Goal: Contribute content: Contribute content

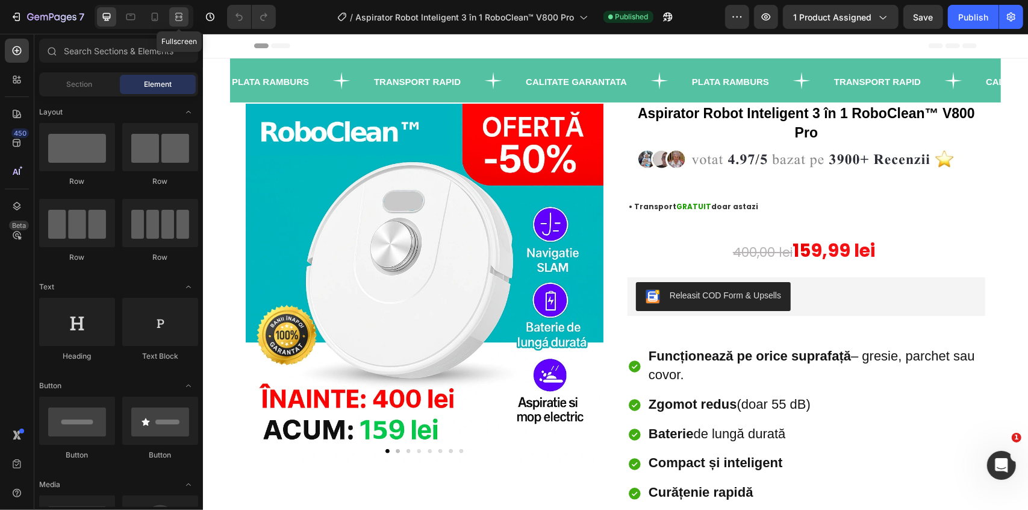
click at [178, 17] on icon at bounding box center [179, 17] width 12 height 12
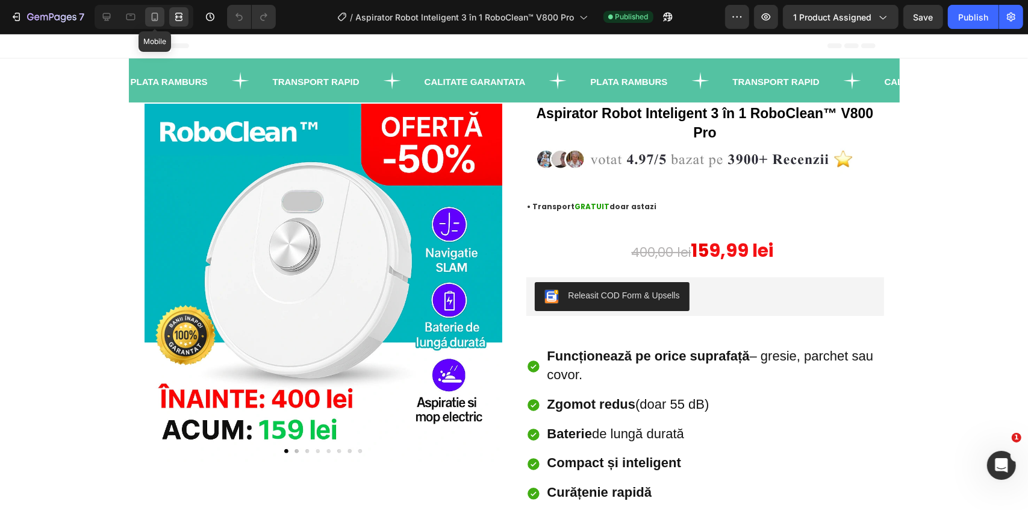
click at [160, 23] on div at bounding box center [154, 16] width 19 height 19
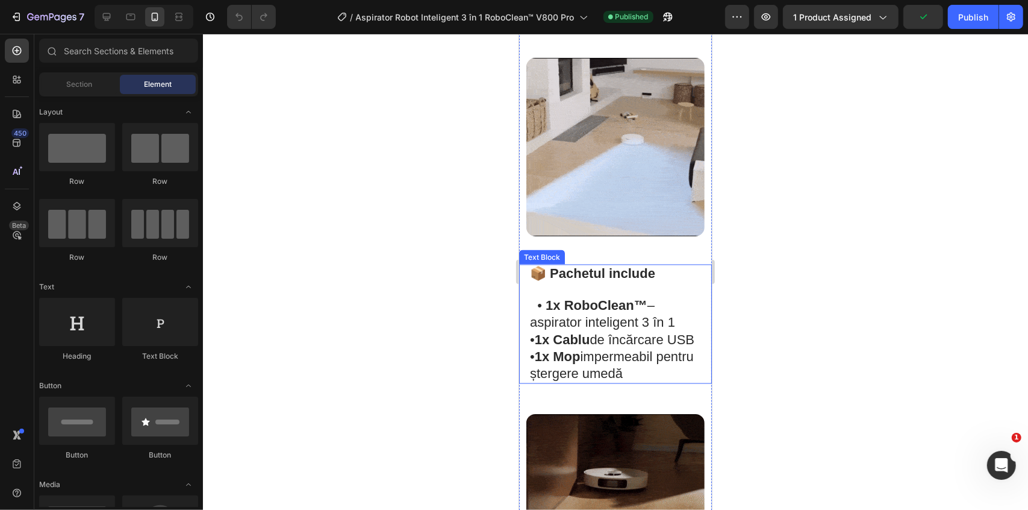
scroll to position [1423, 0]
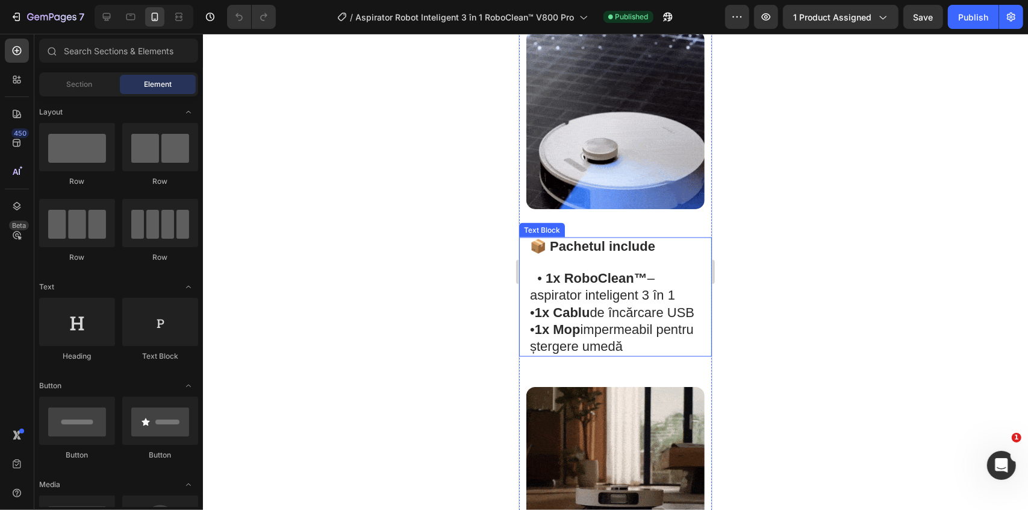
click at [606, 340] on span "• 1x Mop impermeabil pentru ștergere umedă" at bounding box center [611, 337] width 164 height 32
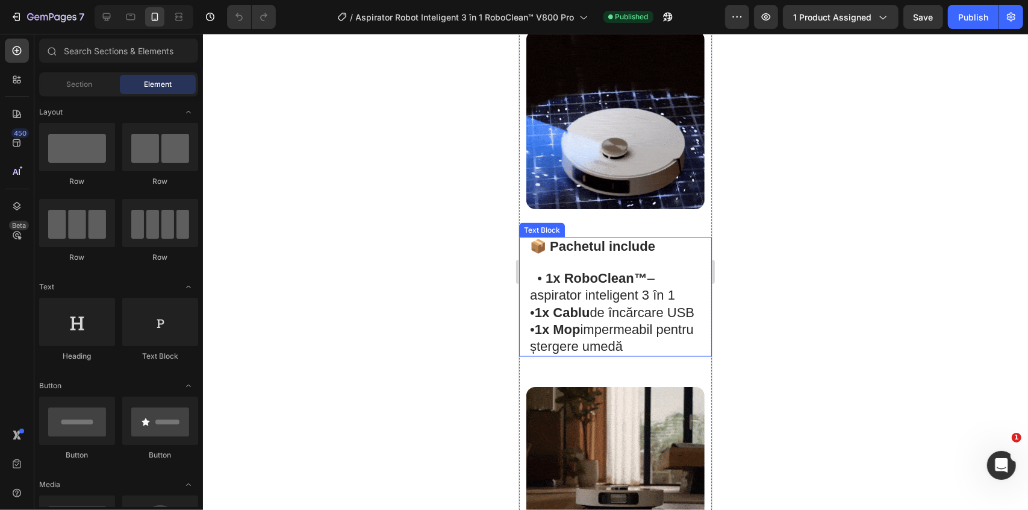
click at [606, 340] on span "• 1x Mop impermeabil pentru ștergere umedă" at bounding box center [611, 337] width 164 height 32
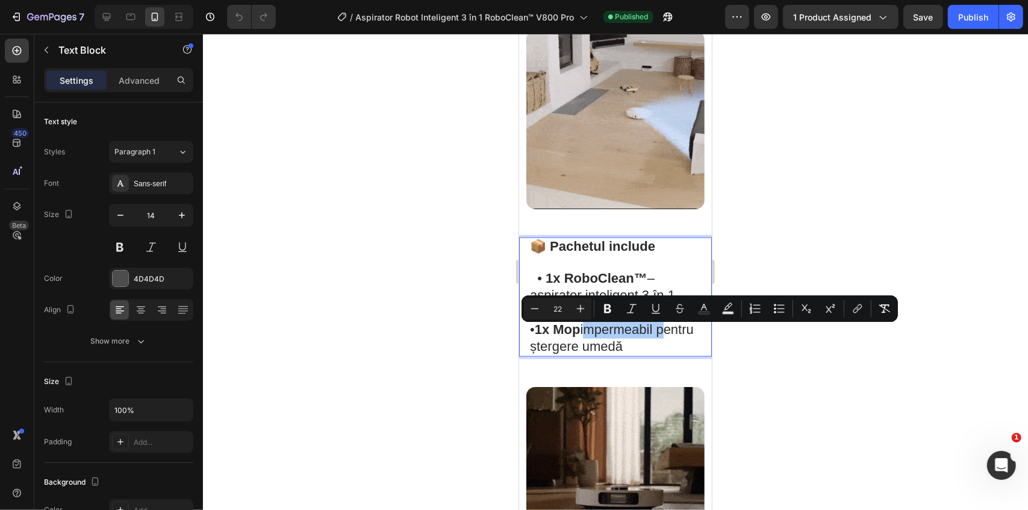
click at [772, 231] on div at bounding box center [615, 272] width 825 height 476
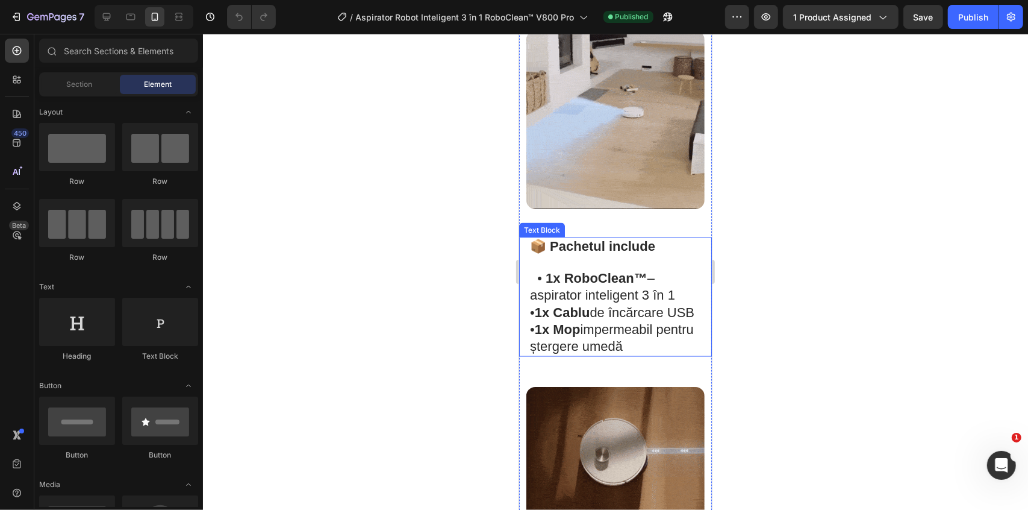
click at [655, 270] on span "1x RoboClean™ – aspirator inteligent 3 în 1" at bounding box center [601, 286] width 145 height 32
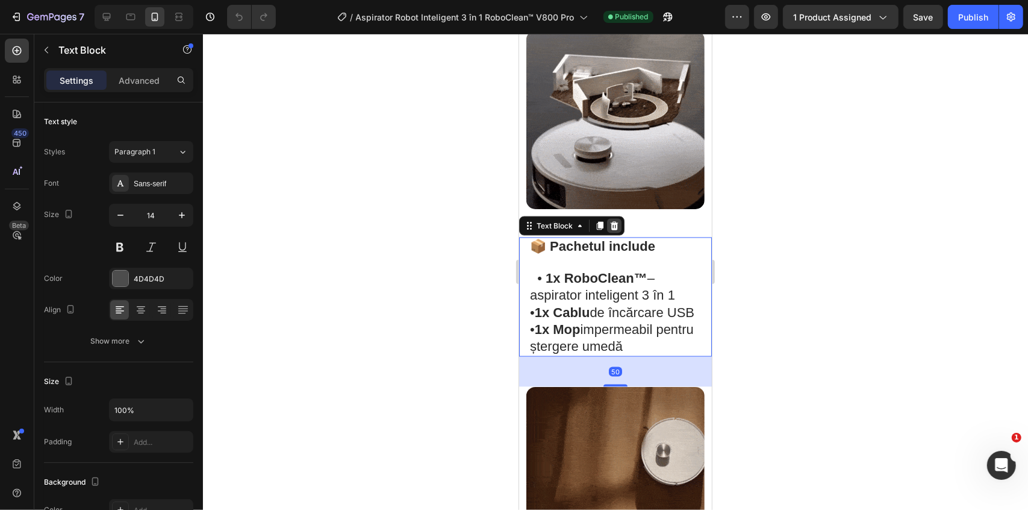
click at [613, 221] on icon at bounding box center [614, 225] width 8 height 8
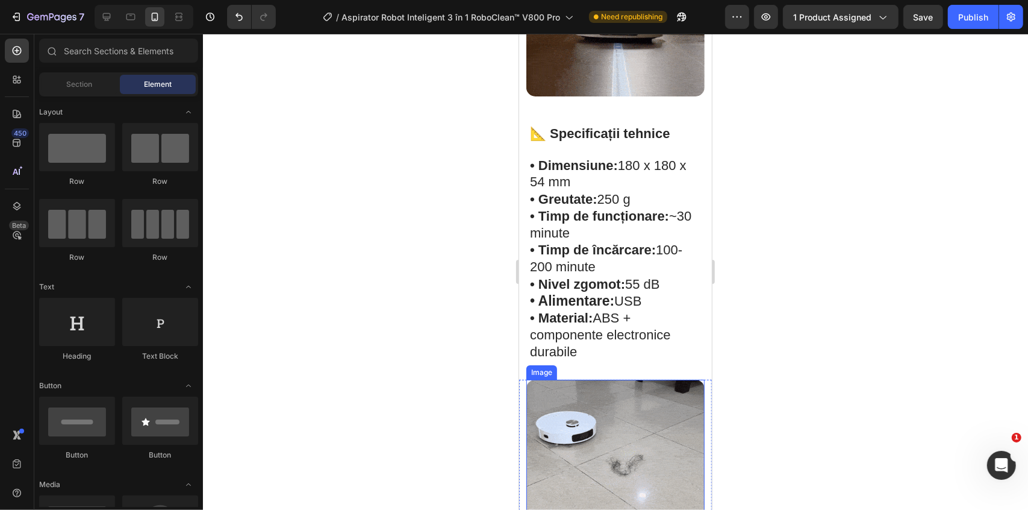
scroll to position [1730, 0]
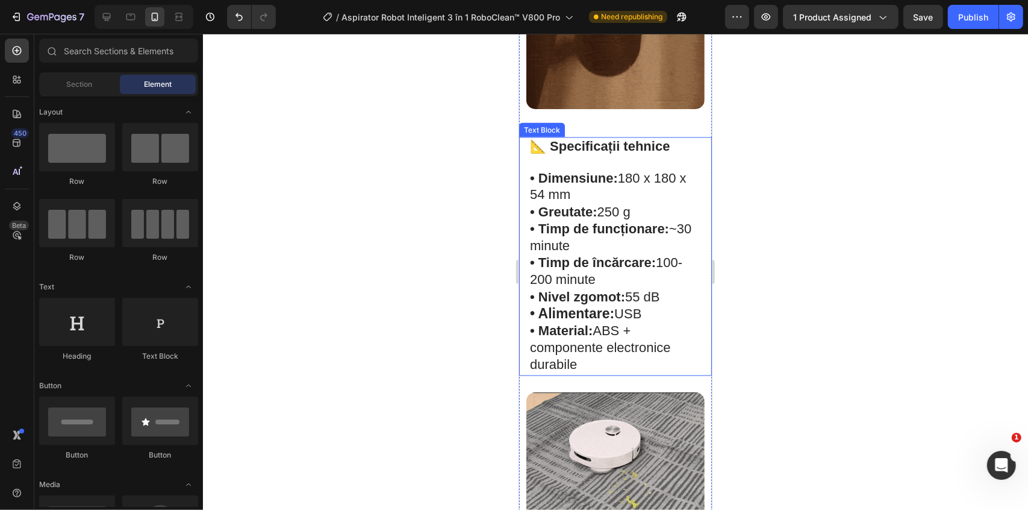
click at [617, 204] on span "• Greutate: 250 g" at bounding box center [579, 211] width 101 height 15
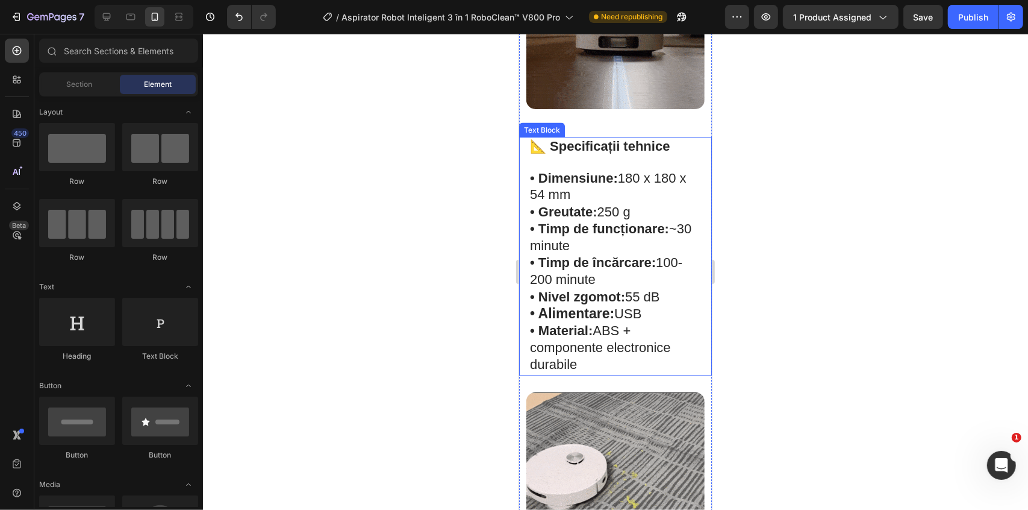
click at [617, 204] on span "• Greutate: 250 g" at bounding box center [579, 211] width 101 height 15
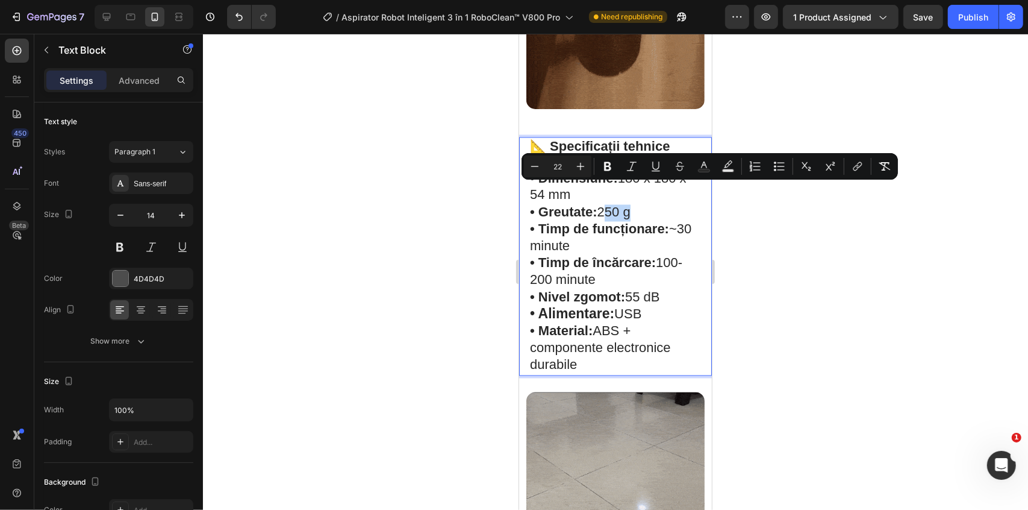
click at [614, 221] on strong "• Timp de funcționare:" at bounding box center [598, 228] width 139 height 15
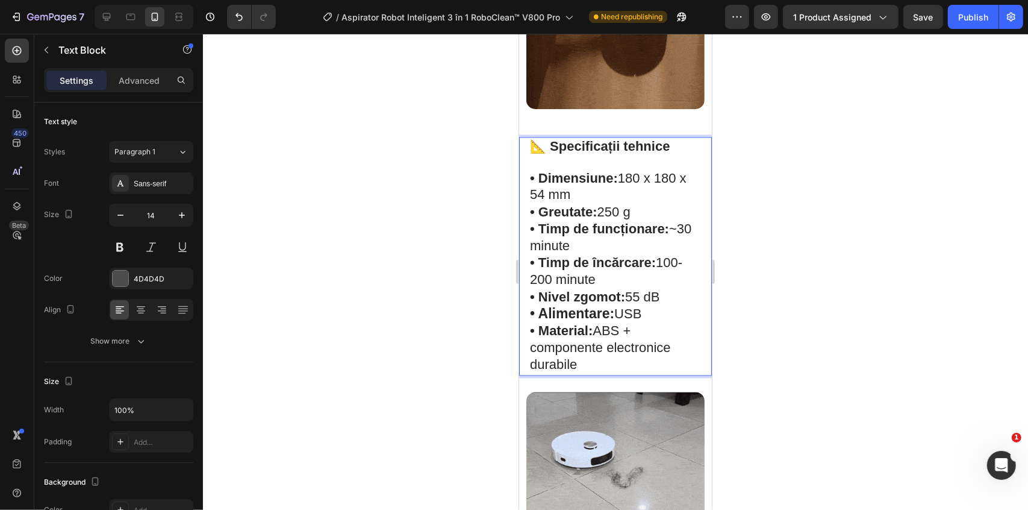
drag, startPoint x: 629, startPoint y: 157, endPoint x: 593, endPoint y: 180, distance: 42.8
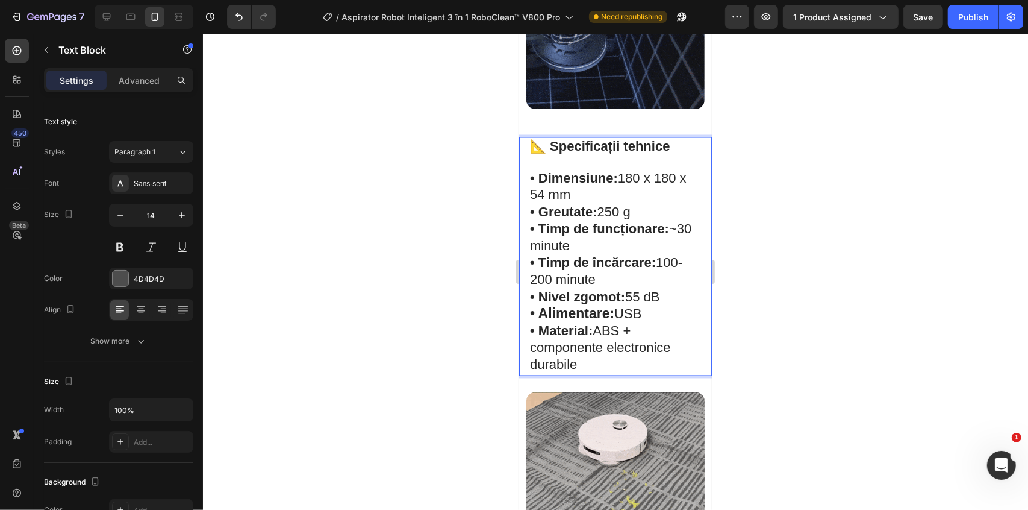
click at [593, 180] on p "• Dimensiune: 180 x 180 x 54 mm" at bounding box center [614, 187] width 171 height 34
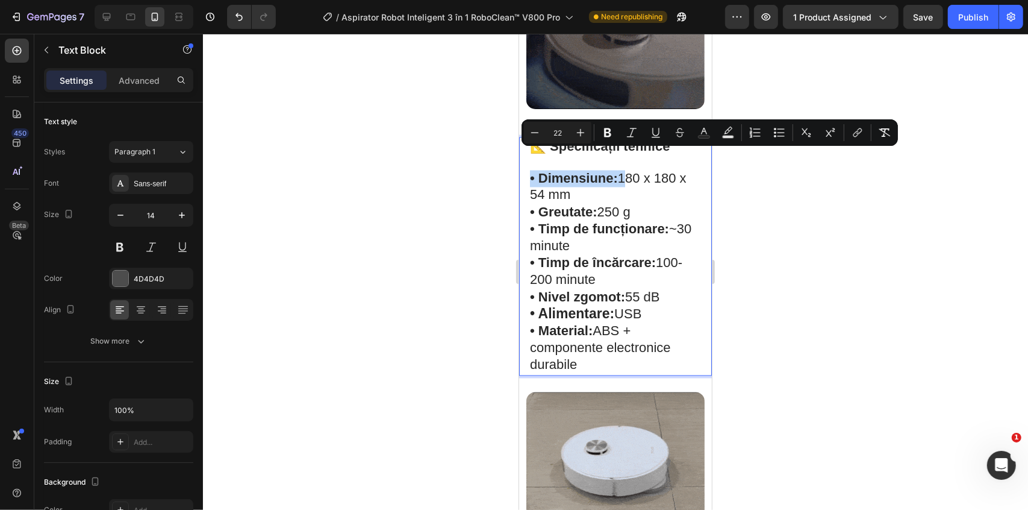
click at [640, 170] on span "• Dimensiune: 180 x 180 x 54 mm" at bounding box center [607, 186] width 157 height 32
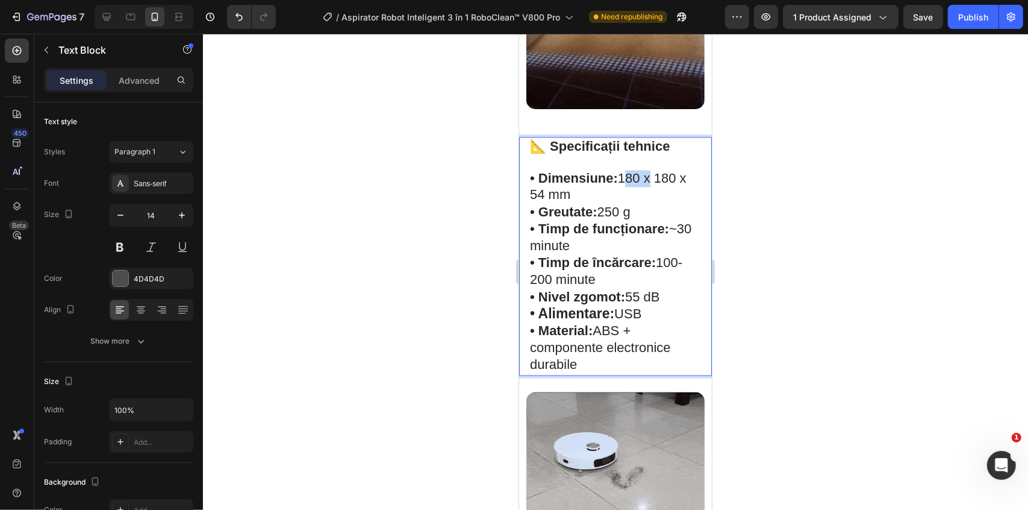
click at [637, 170] on span "• Dimensiune: 180 x 180 x 54 mm" at bounding box center [607, 186] width 157 height 32
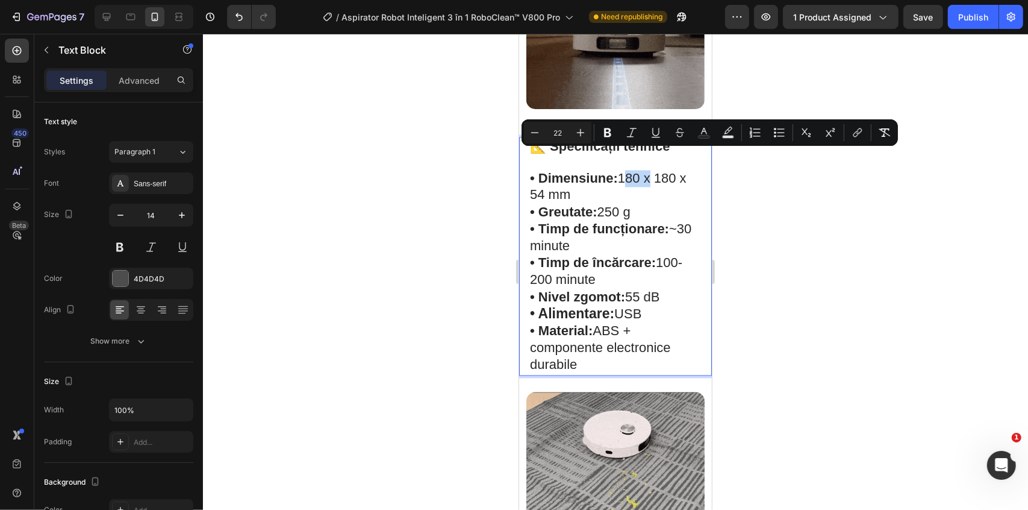
click at [635, 170] on span "• Dimensiune: 180 x 180 x 54 mm" at bounding box center [607, 186] width 157 height 32
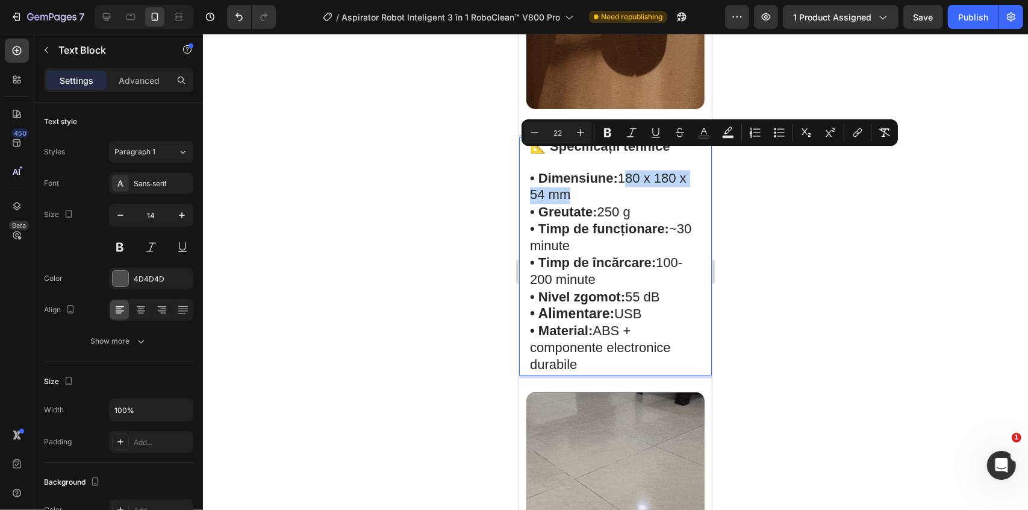
drag, startPoint x: 631, startPoint y: 158, endPoint x: 648, endPoint y: 173, distance: 23.1
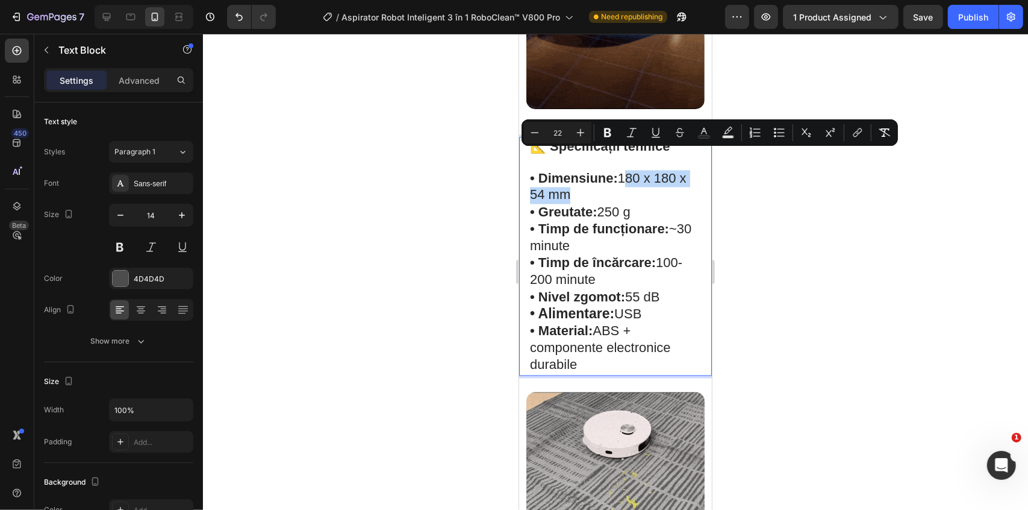
click at [648, 173] on p "• Dimensiune: 180 x 180 x 54 mm" at bounding box center [614, 187] width 171 height 34
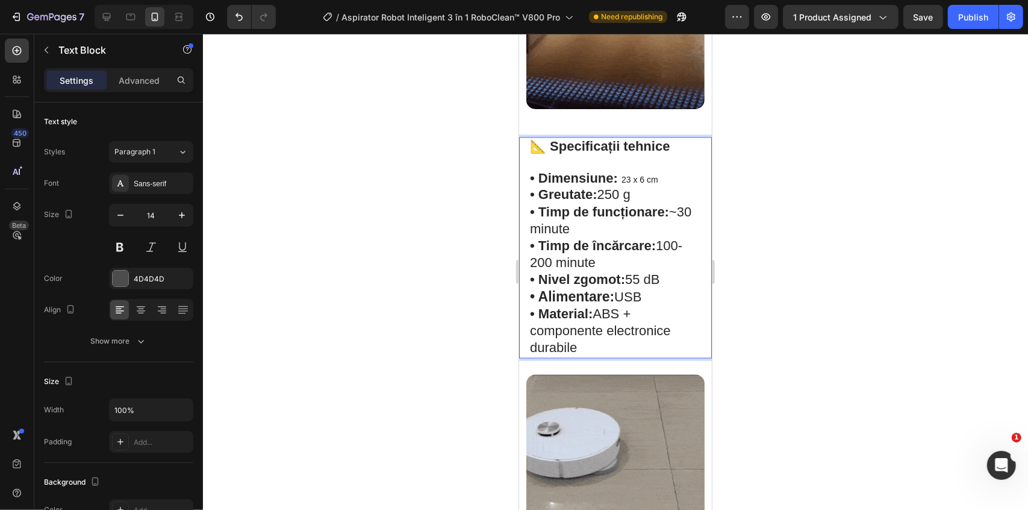
click at [637, 174] on span "23 x 6 cm" at bounding box center [639, 179] width 37 height 10
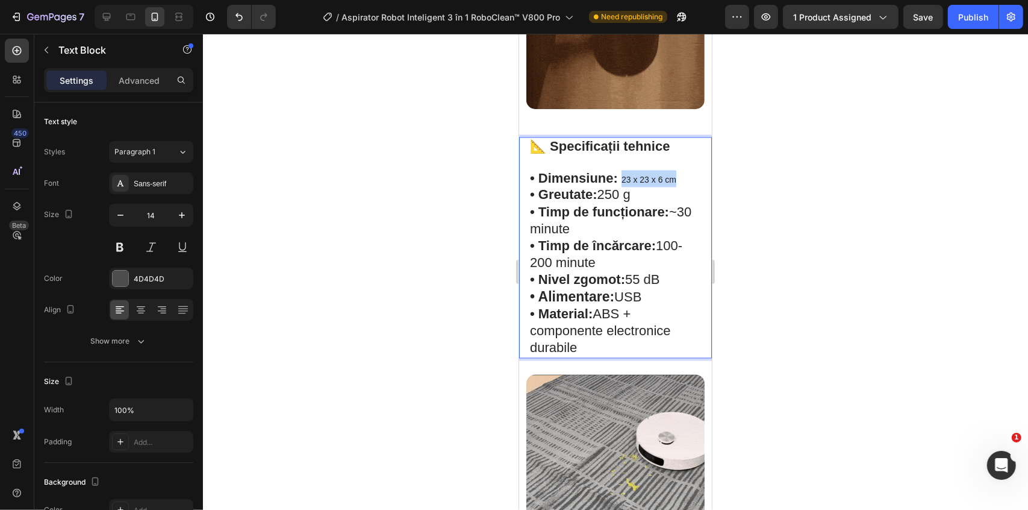
drag, startPoint x: 681, startPoint y: 160, endPoint x: 629, endPoint y: 160, distance: 51.8
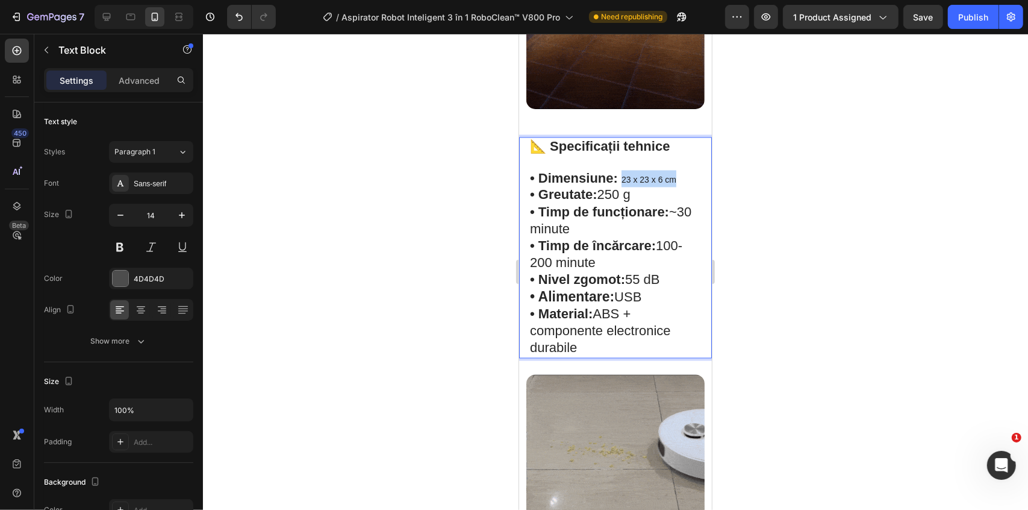
click at [629, 174] on span "23 x 23 x 6 cm" at bounding box center [648, 179] width 55 height 10
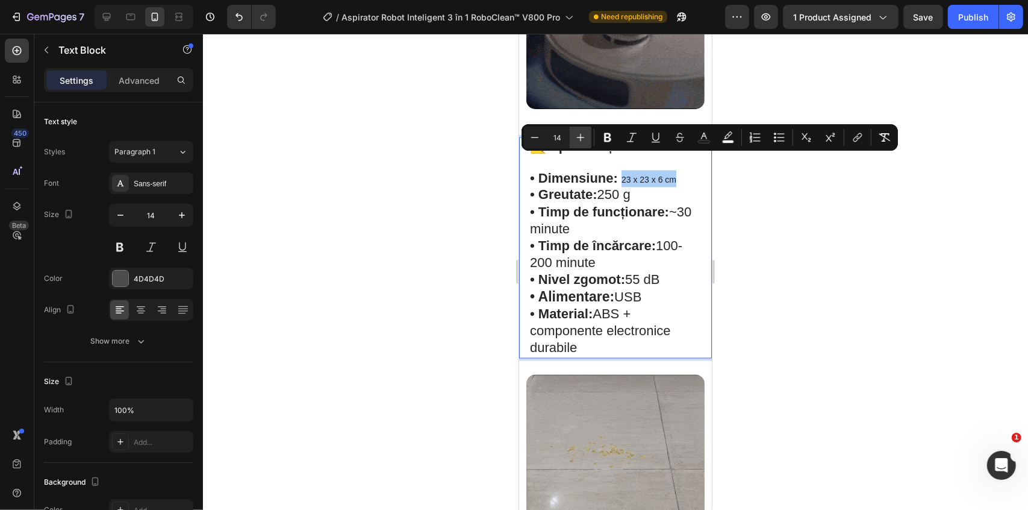
click at [586, 139] on button "Plus" at bounding box center [581, 137] width 22 height 22
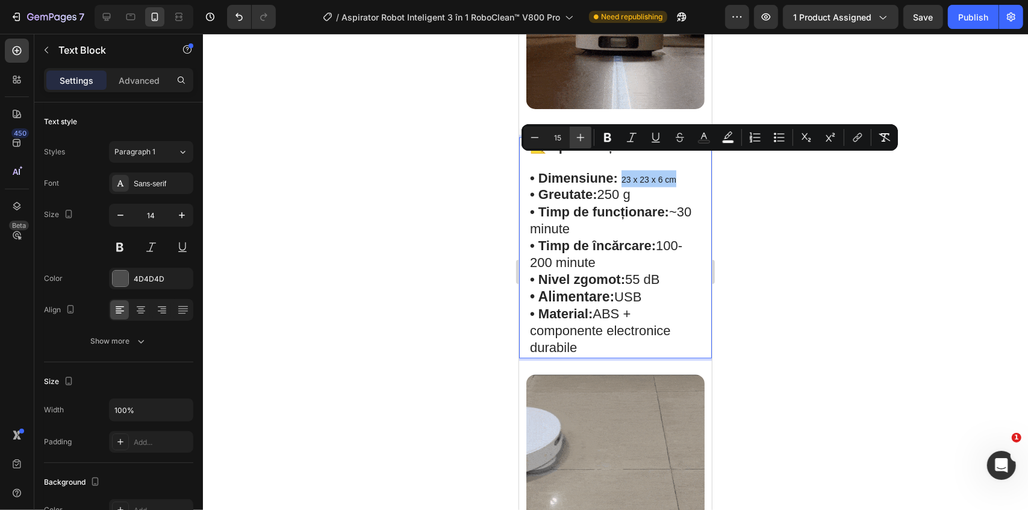
click at [586, 139] on button "Plus" at bounding box center [581, 137] width 22 height 22
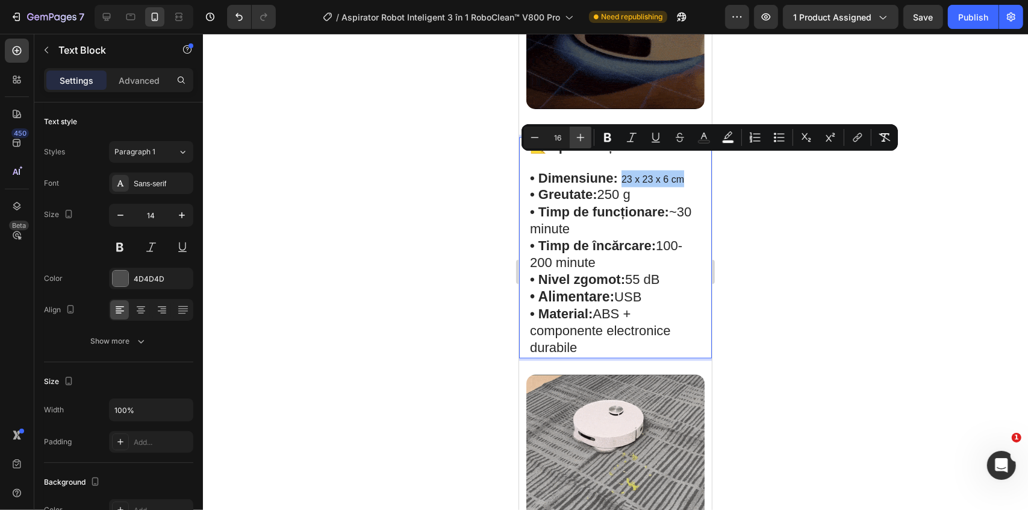
click at [586, 139] on button "Plus" at bounding box center [581, 137] width 22 height 22
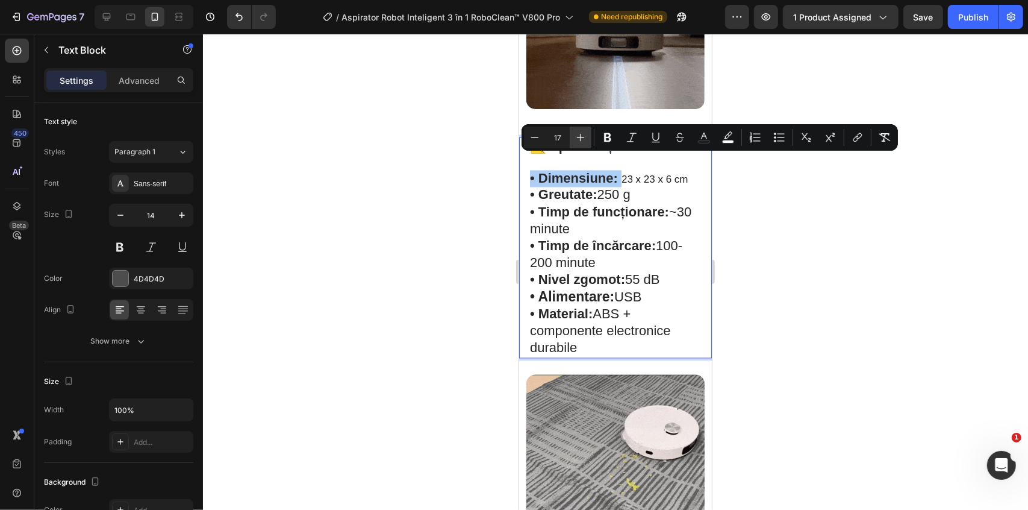
click at [586, 139] on button "Plus" at bounding box center [581, 137] width 22 height 22
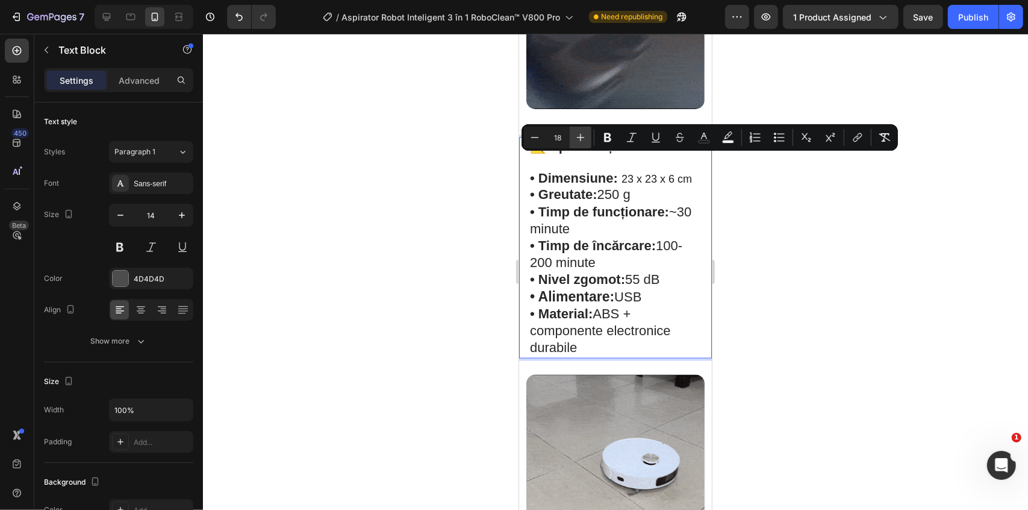
click at [586, 139] on button "Plus" at bounding box center [581, 137] width 22 height 22
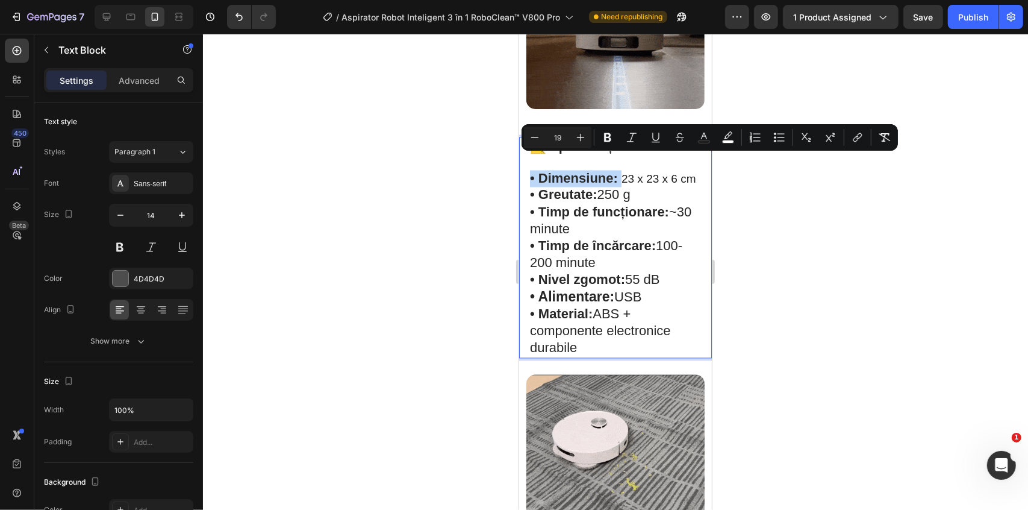
click at [600, 170] on p "• Dimensiune: 23 x 23 x 6 cm" at bounding box center [614, 178] width 171 height 17
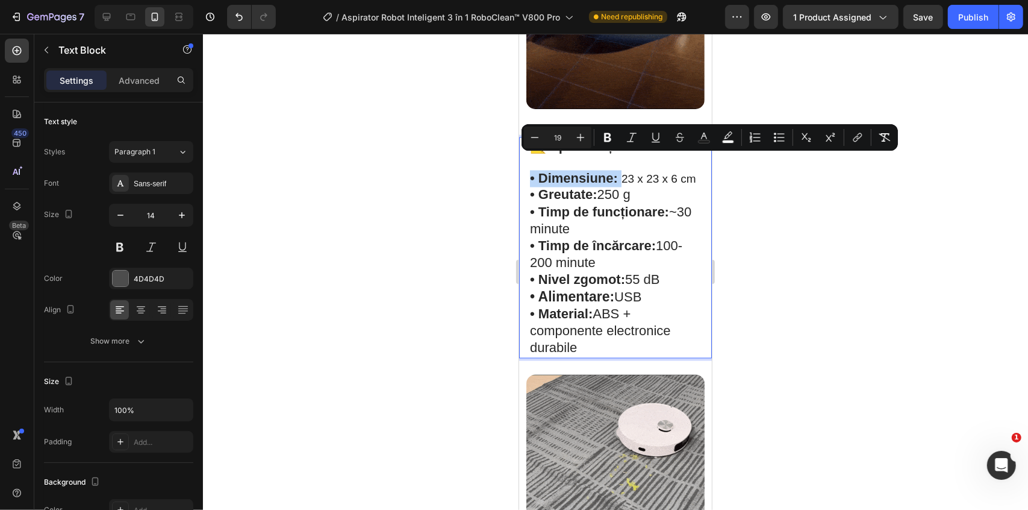
type input "22"
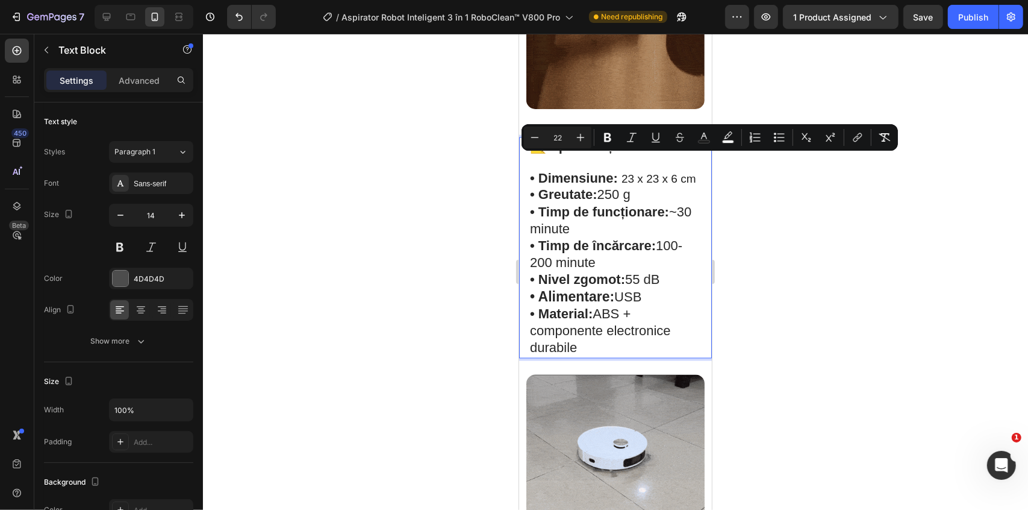
click at [600, 170] on strong "• Dimensiune:" at bounding box center [573, 177] width 88 height 15
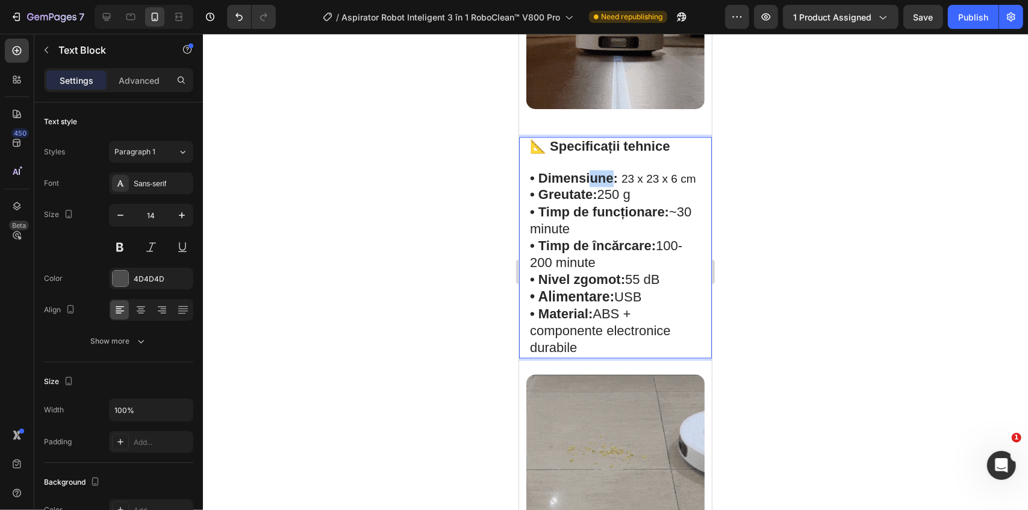
drag, startPoint x: 587, startPoint y: 162, endPoint x: 601, endPoint y: 161, distance: 14.5
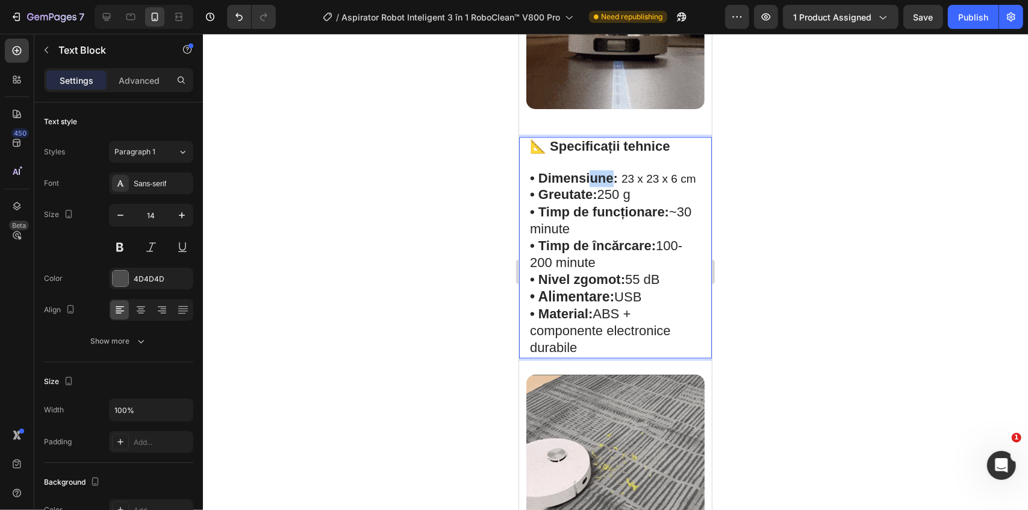
click at [601, 170] on strong "• Dimensiune:" at bounding box center [573, 177] width 88 height 15
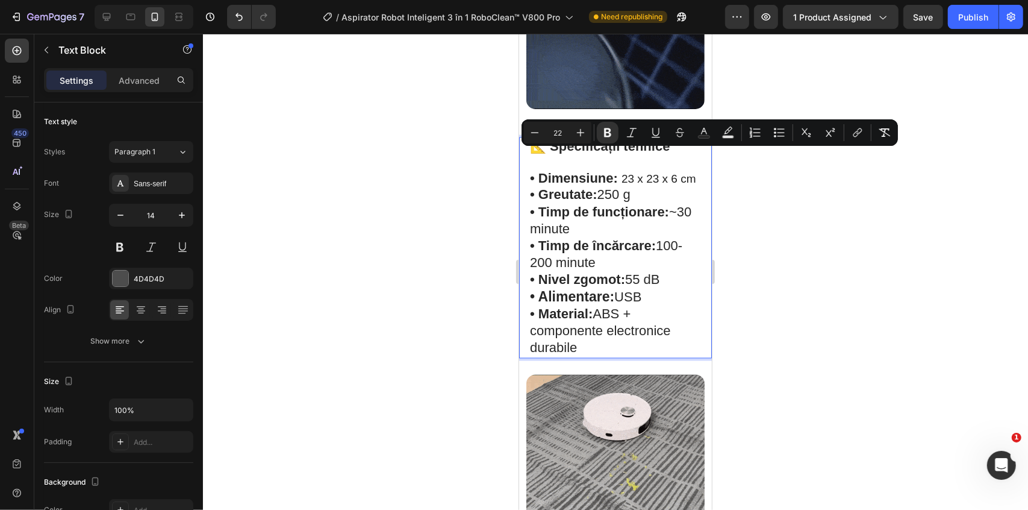
type input "19"
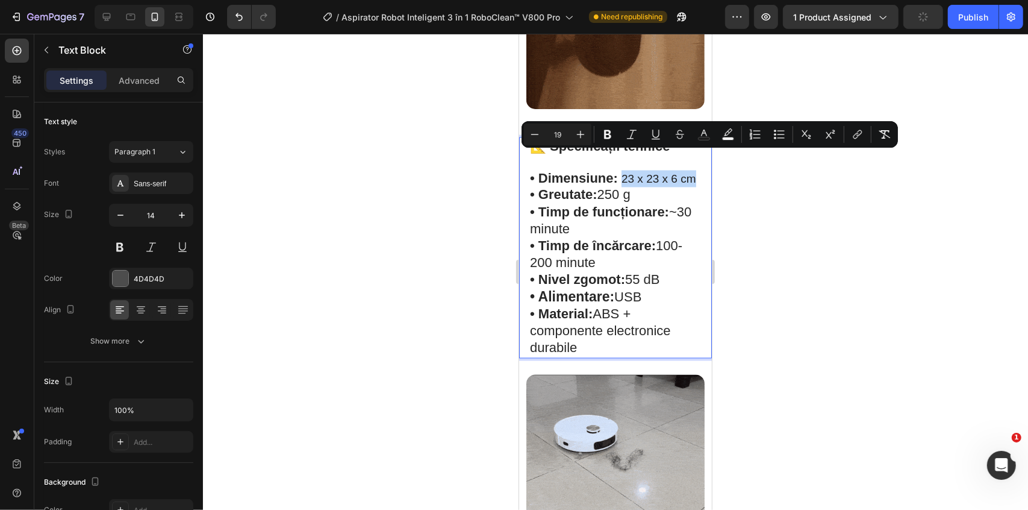
drag, startPoint x: 629, startPoint y: 156, endPoint x: 640, endPoint y: 168, distance: 15.8
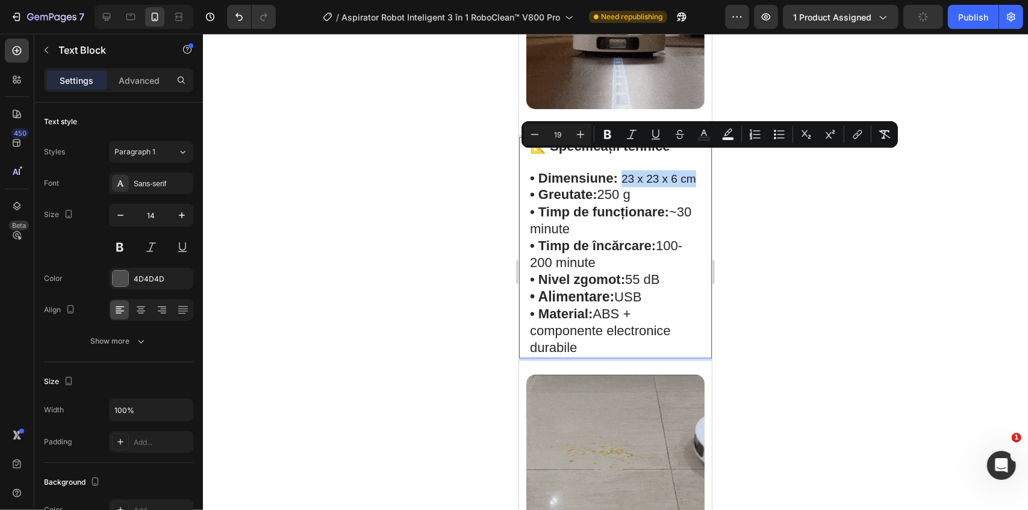
click at [640, 170] on p "• Dimensiune: 23 x 23 x 6 cm" at bounding box center [614, 178] width 171 height 17
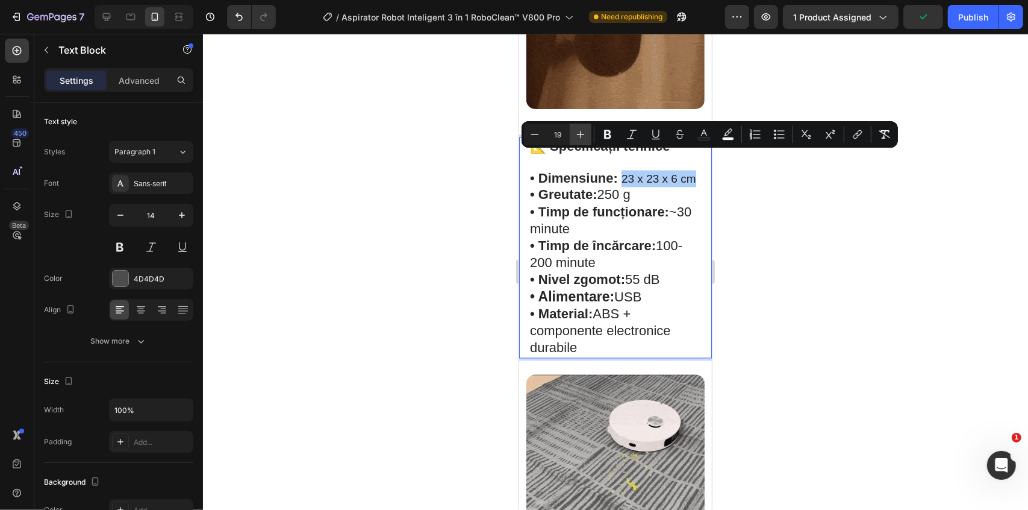
click at [579, 126] on button "Plus" at bounding box center [581, 134] width 22 height 22
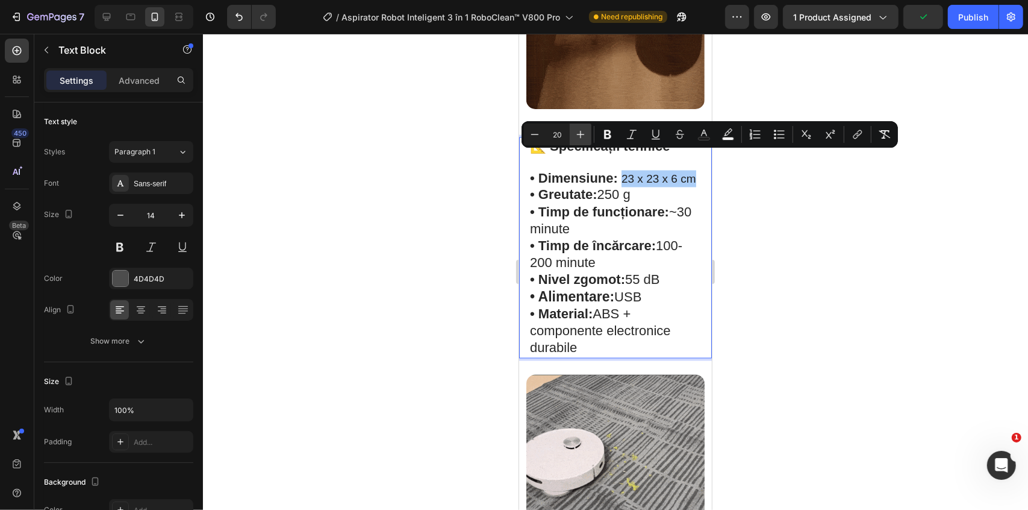
click at [579, 126] on button "Plus" at bounding box center [581, 134] width 22 height 22
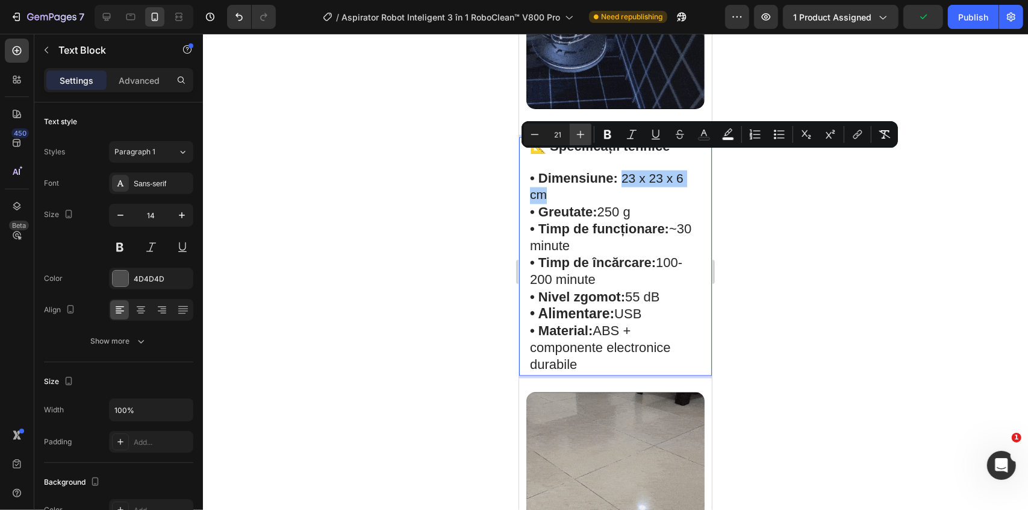
click at [579, 126] on button "Plus" at bounding box center [581, 134] width 22 height 22
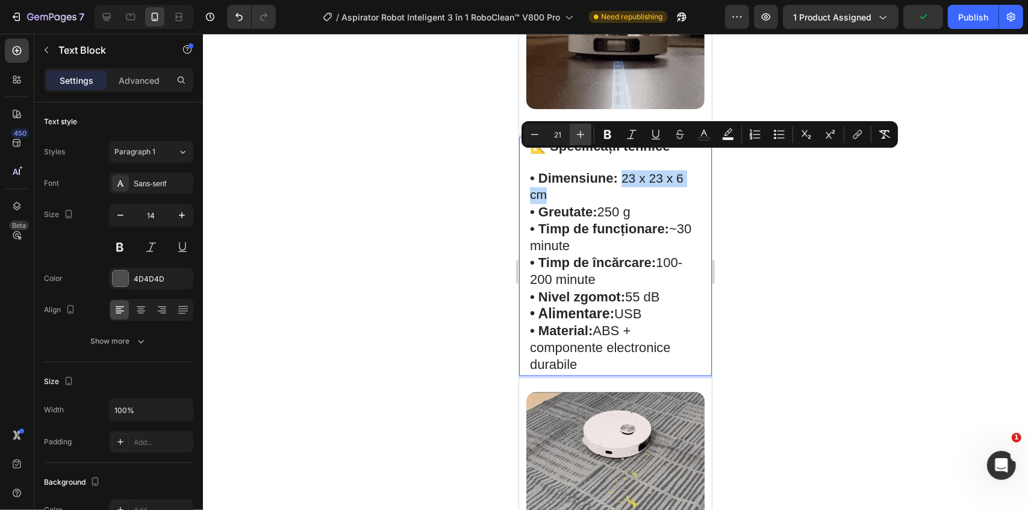
type input "22"
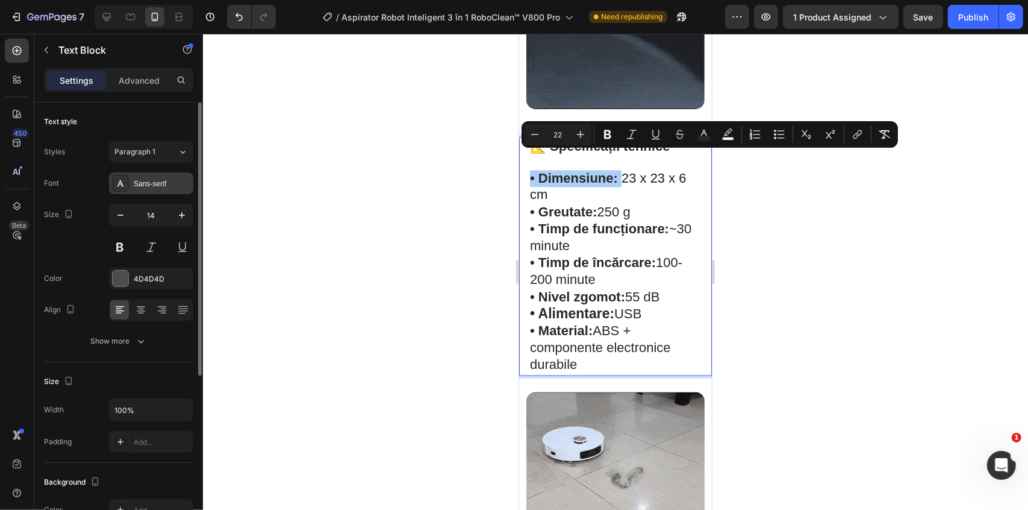
click at [139, 181] on div "Sans-serif" at bounding box center [162, 183] width 57 height 11
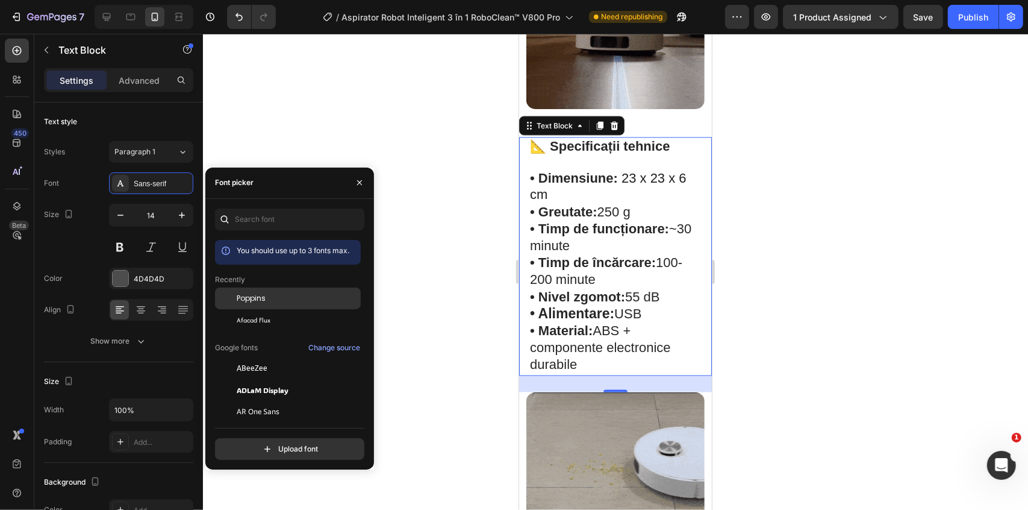
click at [265, 292] on div "Poppins" at bounding box center [288, 298] width 146 height 22
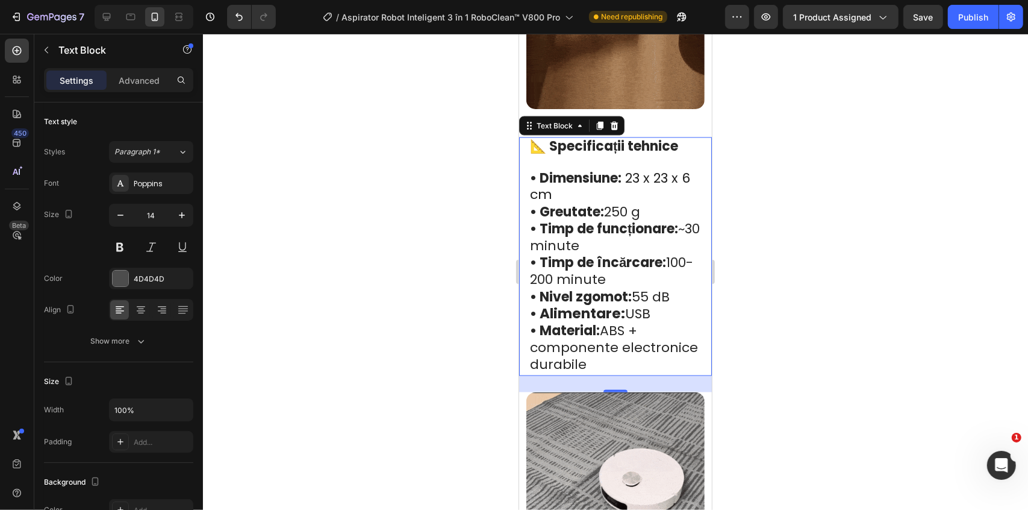
click at [787, 225] on div at bounding box center [615, 272] width 825 height 476
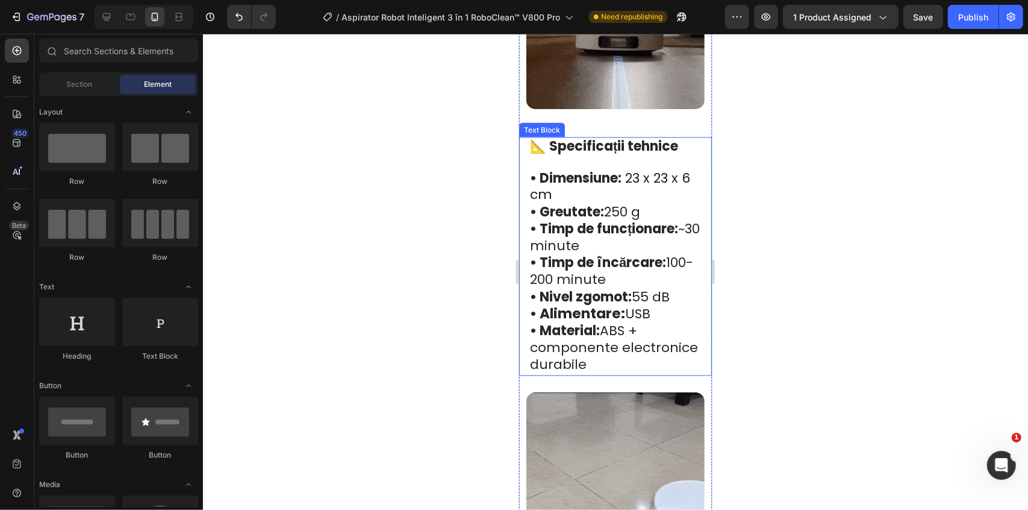
click at [611, 202] on span "• Greutate: 250 g" at bounding box center [584, 211] width 110 height 19
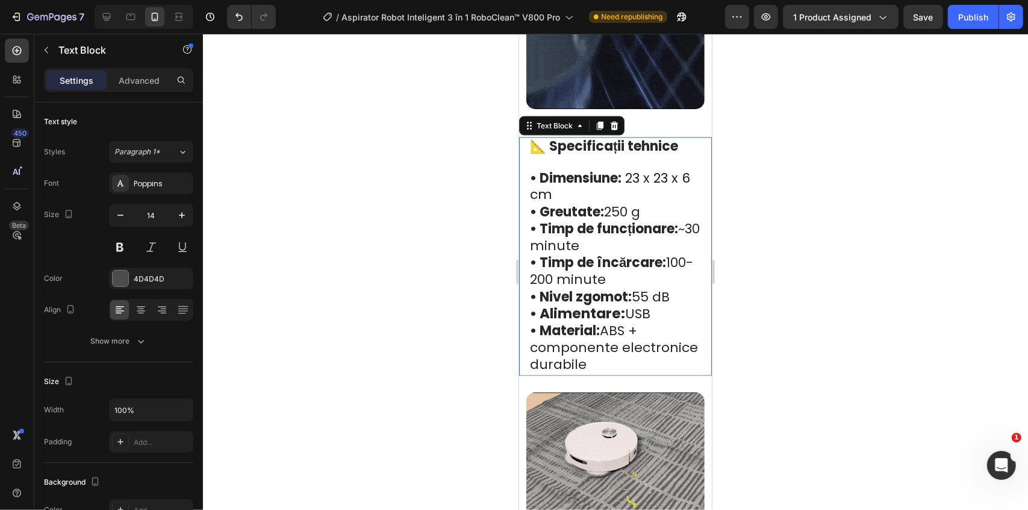
click at [629, 202] on span "• Greutate: 250 g" at bounding box center [584, 211] width 110 height 19
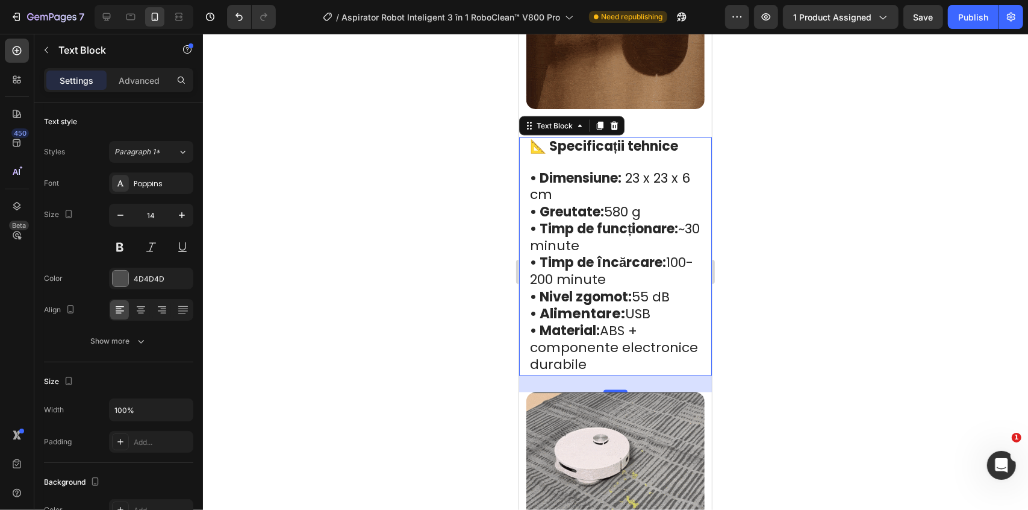
click at [595, 287] on strong "• Nivel zgomot:" at bounding box center [580, 296] width 102 height 19
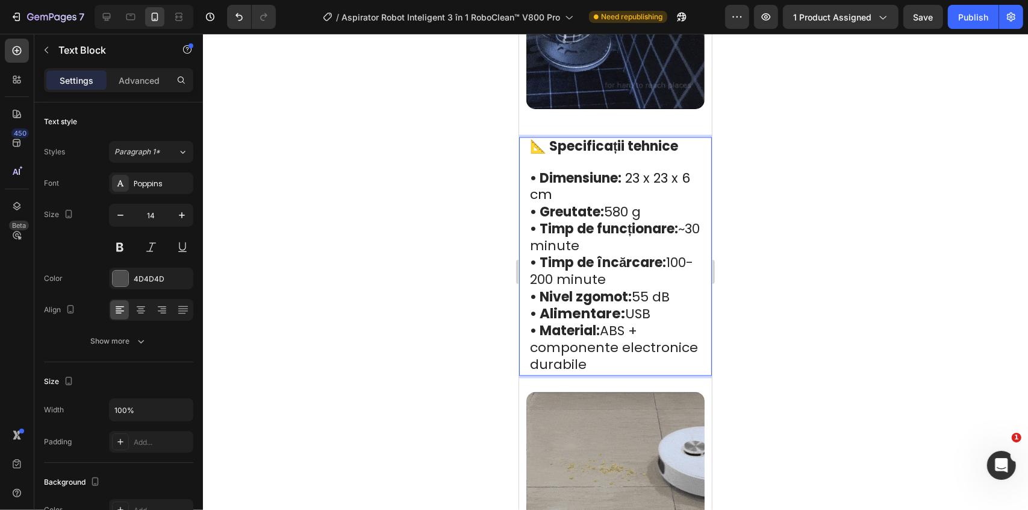
click at [649, 258] on p "• Timp de încărcare: 100-200 minute" at bounding box center [614, 272] width 171 height 34
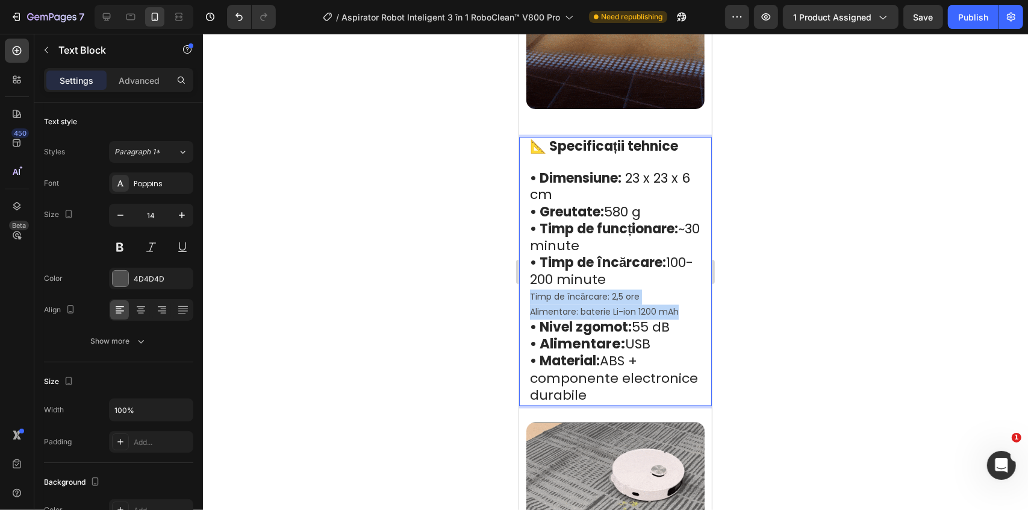
drag, startPoint x: 596, startPoint y: 284, endPoint x: 519, endPoint y: 275, distance: 77.1
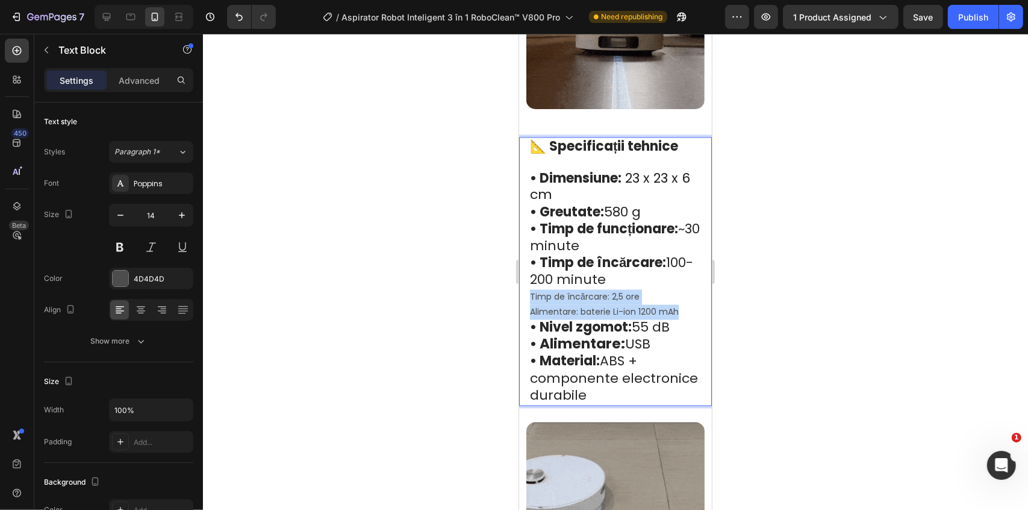
click at [519, 275] on div "📐 Specificații tehnice • Dimensiune: 23 x 23 x 6 cm • Greutate: 580 g • Timp de…" at bounding box center [615, 271] width 193 height 269
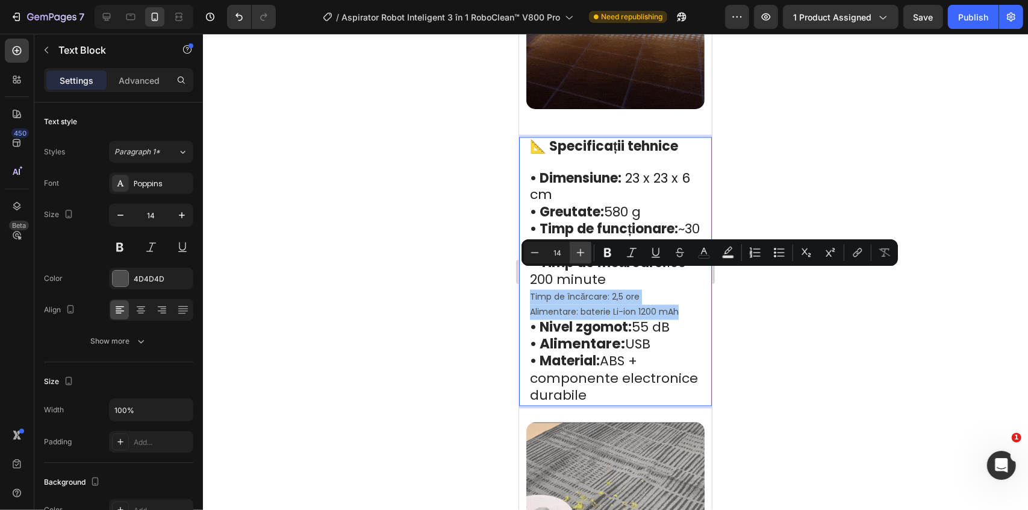
click at [582, 245] on button "Plus" at bounding box center [581, 253] width 22 height 22
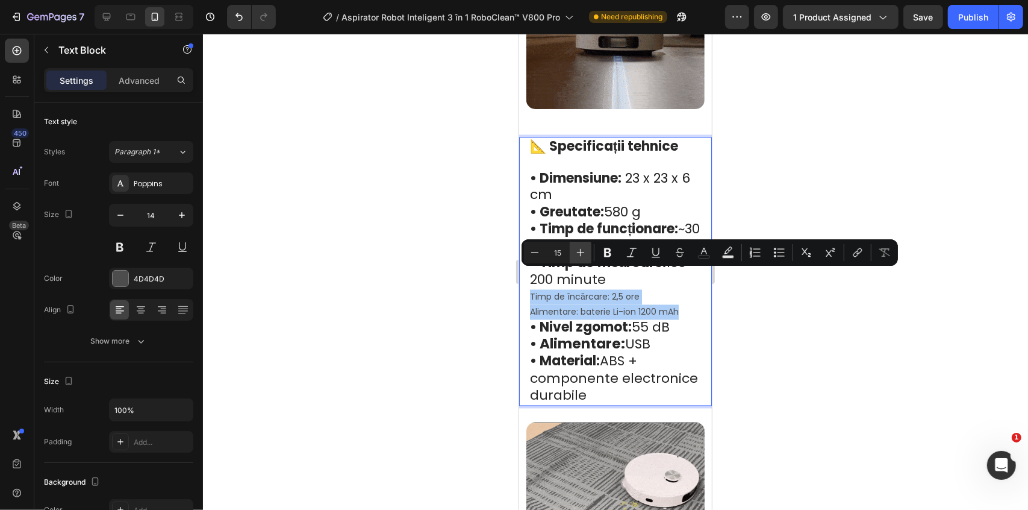
click at [582, 245] on button "Plus" at bounding box center [581, 253] width 22 height 22
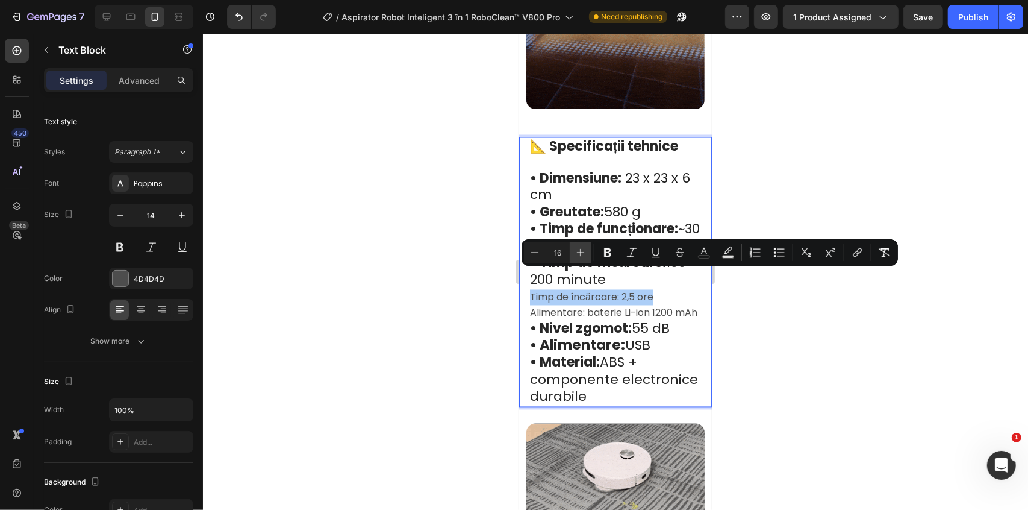
click at [582, 245] on button "Plus" at bounding box center [581, 253] width 22 height 22
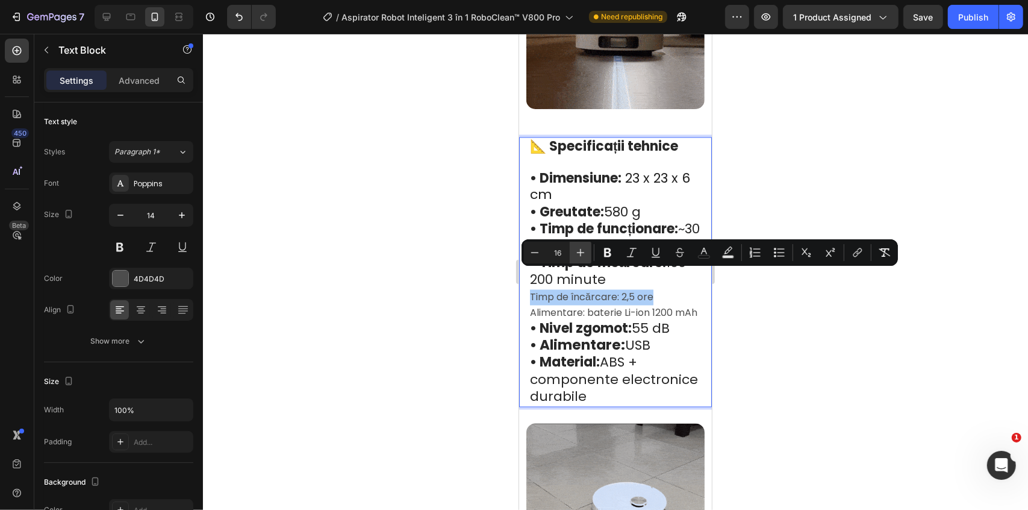
click at [582, 245] on button "Plus" at bounding box center [581, 253] width 22 height 22
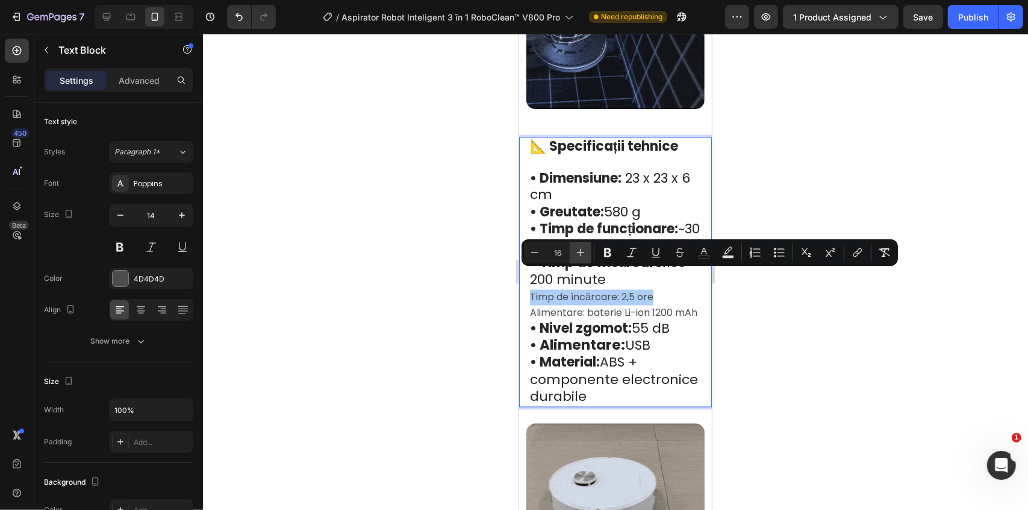
click at [582, 245] on button "Plus" at bounding box center [581, 253] width 22 height 22
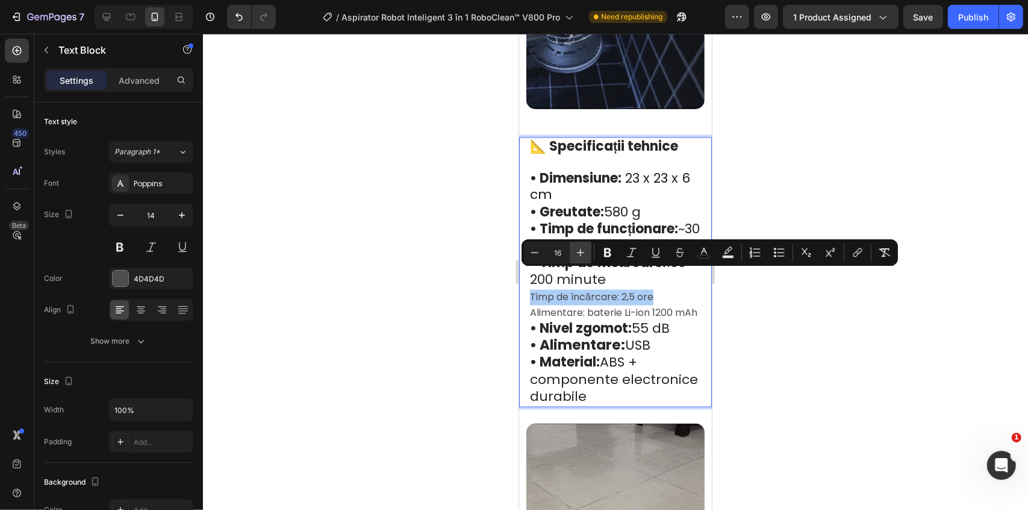
click at [582, 245] on button "Plus" at bounding box center [581, 253] width 22 height 22
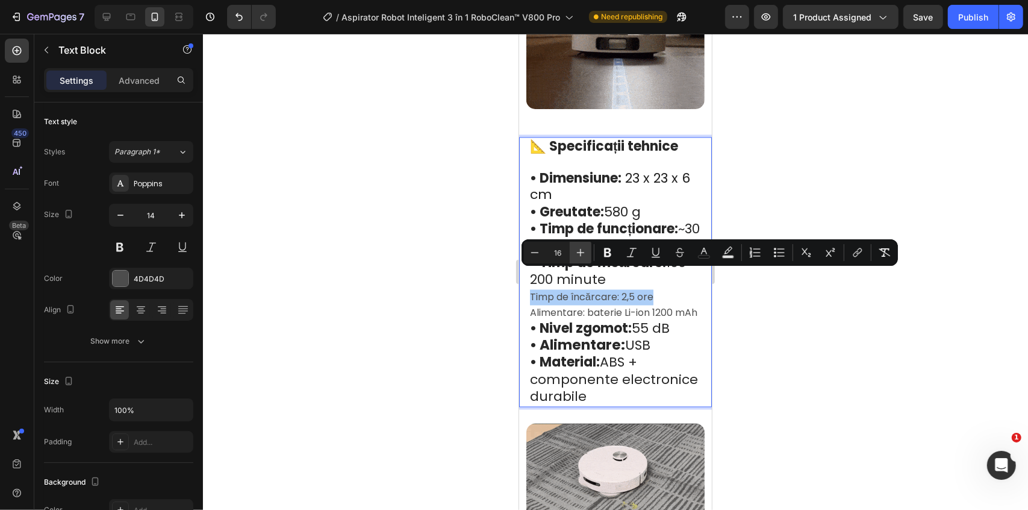
click at [582, 245] on button "Plus" at bounding box center [581, 253] width 22 height 22
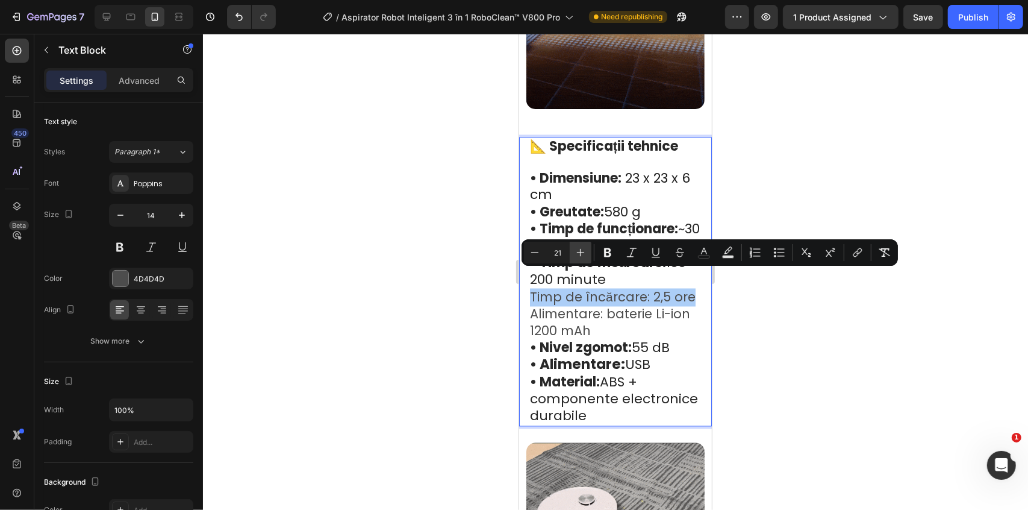
click at [582, 245] on button "Plus" at bounding box center [581, 253] width 22 height 22
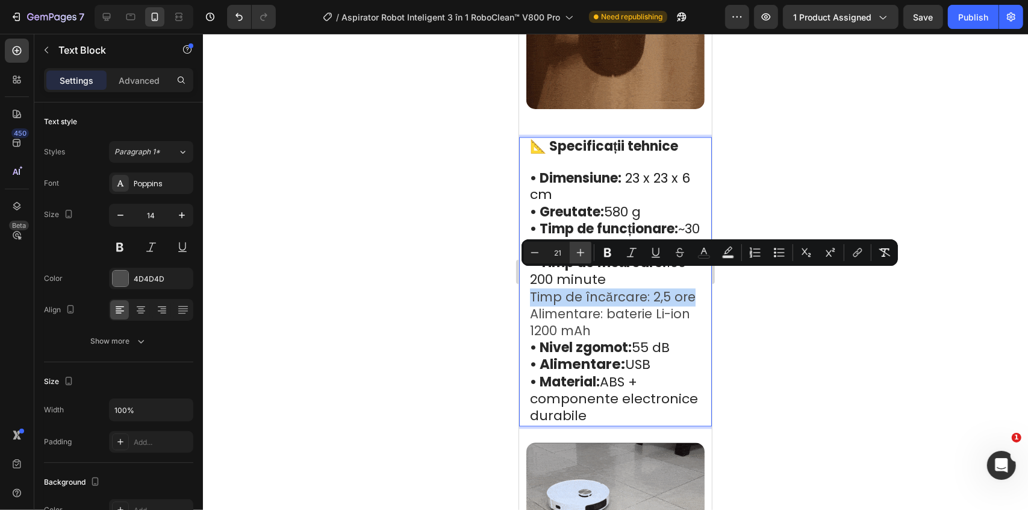
type input "22"
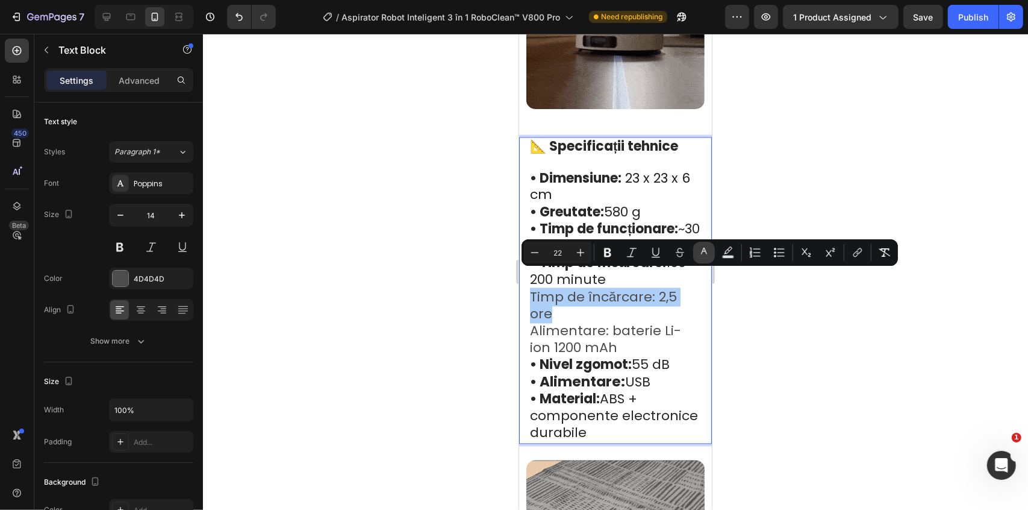
click at [708, 251] on icon "Editor contextual toolbar" at bounding box center [704, 252] width 12 height 12
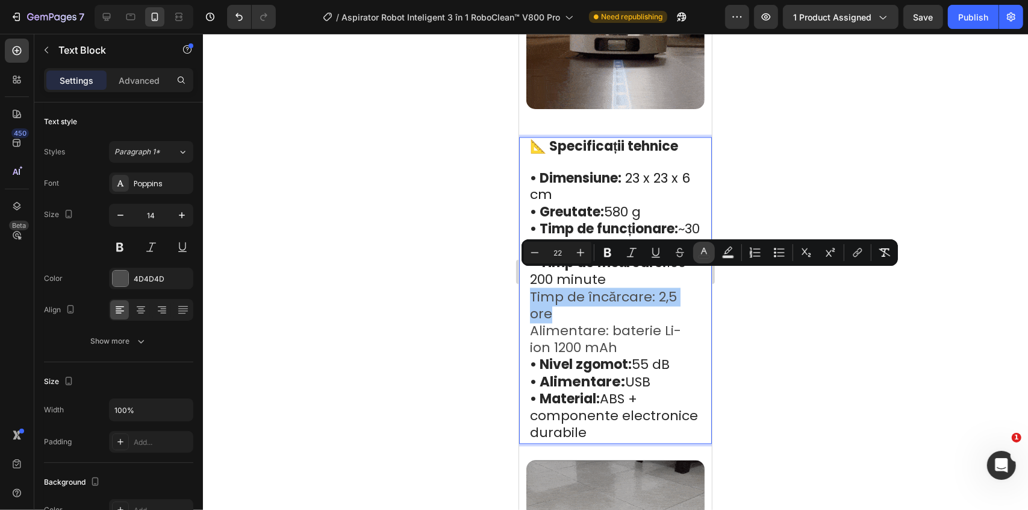
type input "4D4D4D"
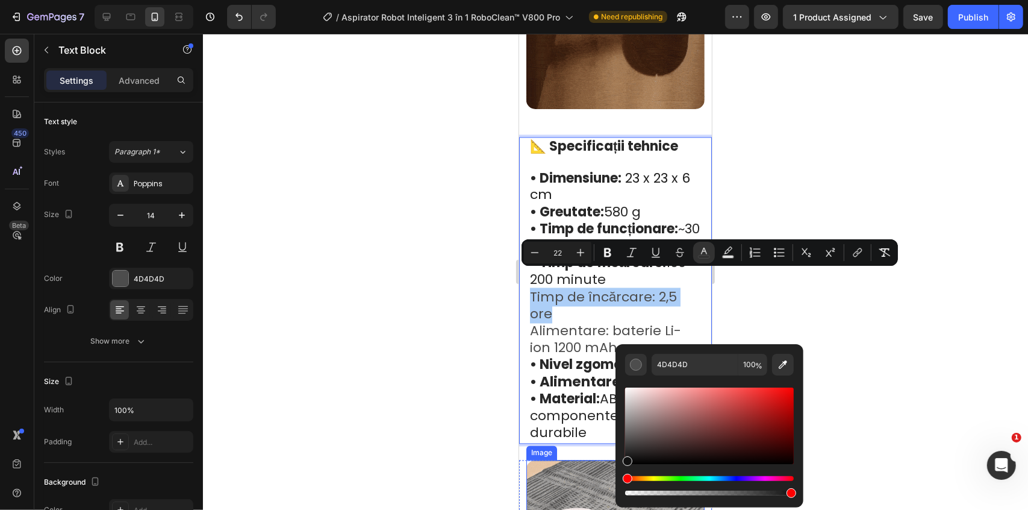
drag, startPoint x: 1148, startPoint y: 485, endPoint x: 600, endPoint y: 323, distance: 570.8
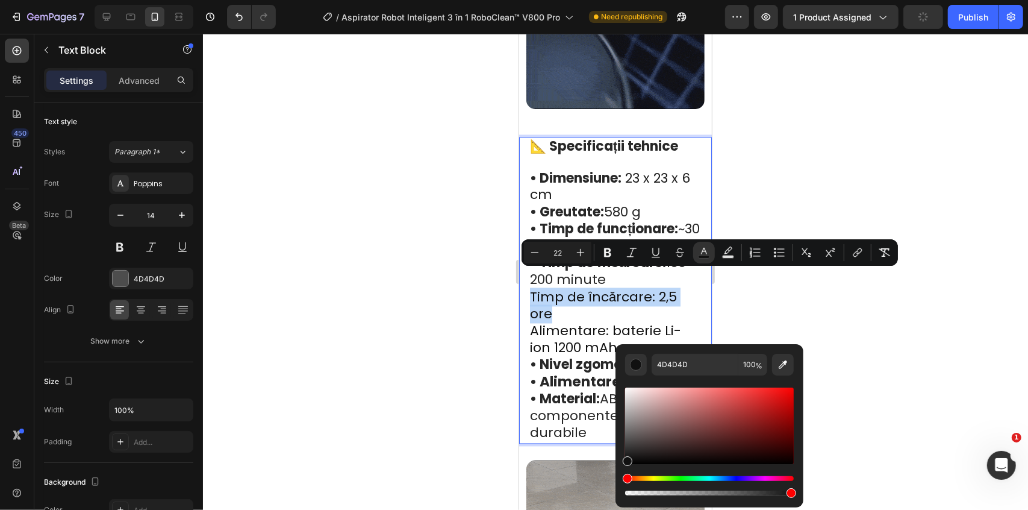
type input "111111"
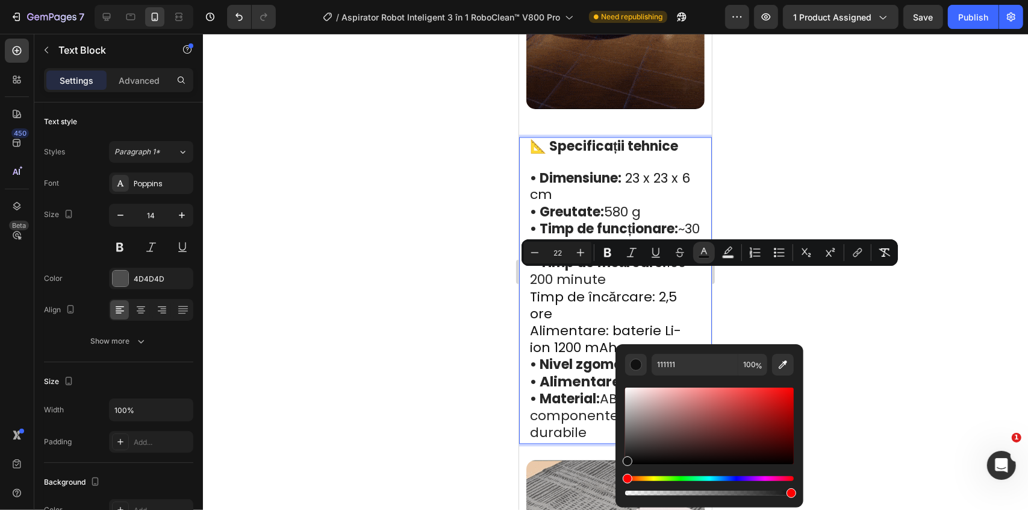
click at [595, 355] on strong "• Nivel zgomot:" at bounding box center [580, 364] width 102 height 19
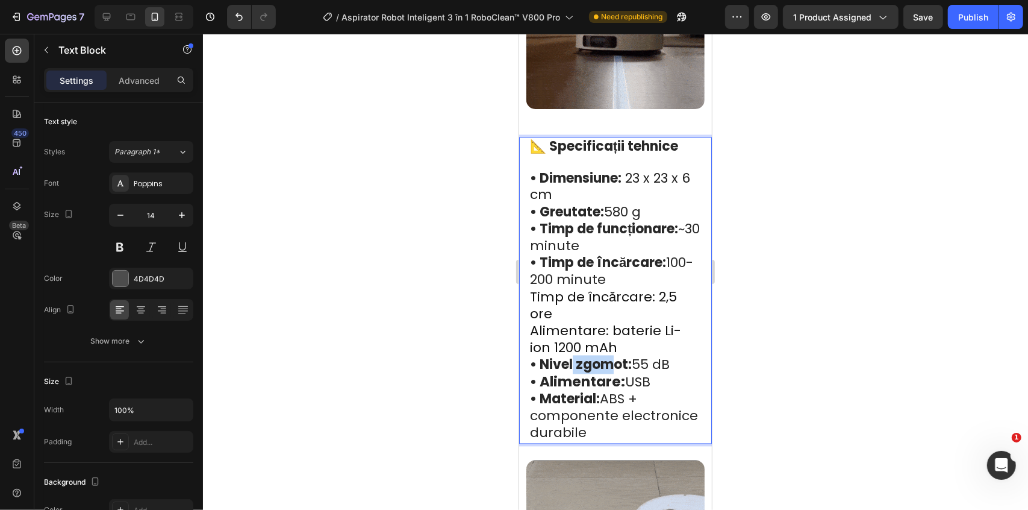
drag, startPoint x: 597, startPoint y: 349, endPoint x: 606, endPoint y: 341, distance: 12.0
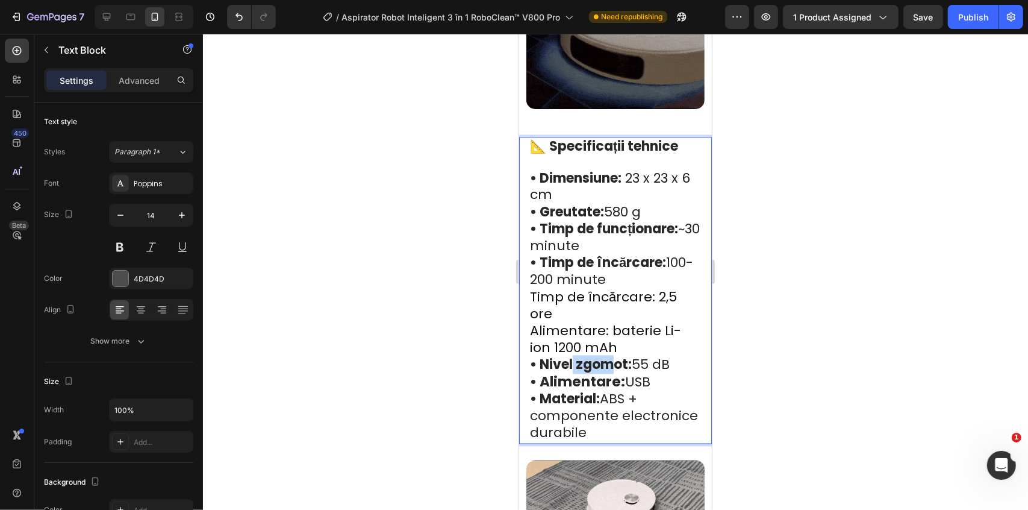
click at [600, 355] on strong "• Nivel zgomot:" at bounding box center [580, 364] width 102 height 19
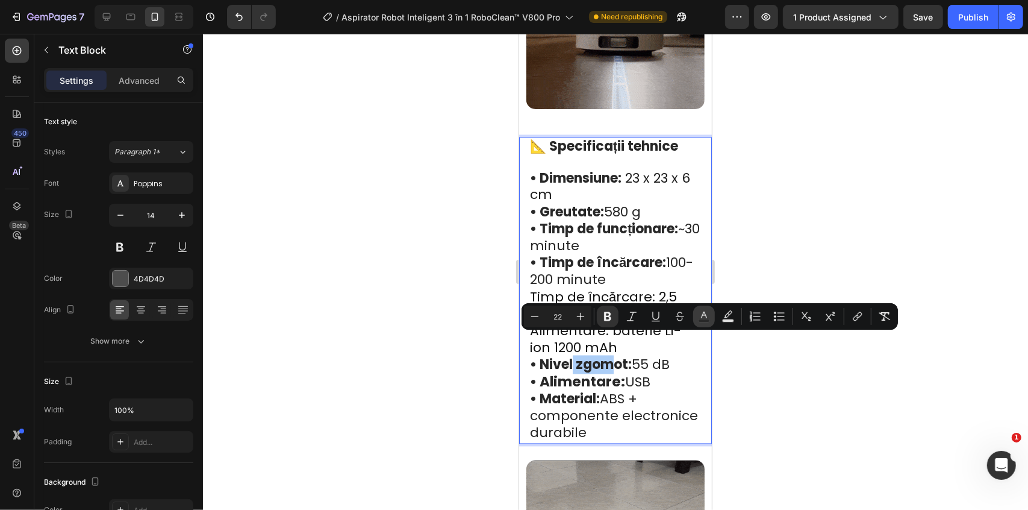
click at [699, 320] on rect "Editor contextual toolbar" at bounding box center [704, 320] width 11 height 3
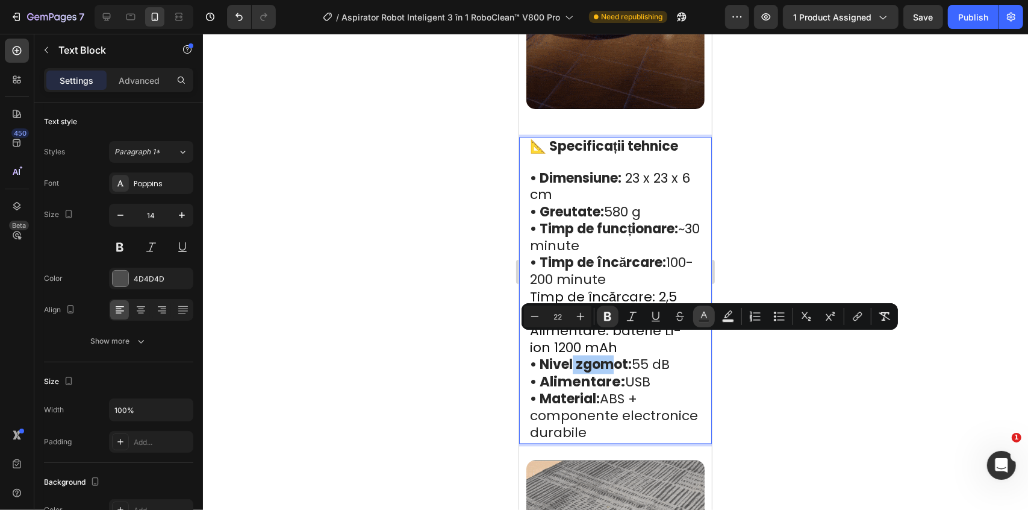
type input "282828"
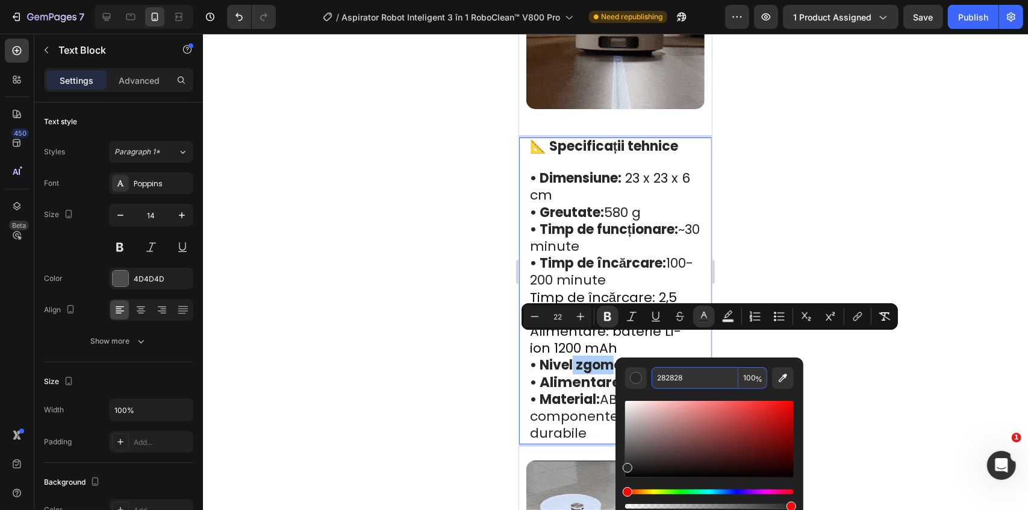
click at [689, 385] on input "282828" at bounding box center [695, 378] width 87 height 22
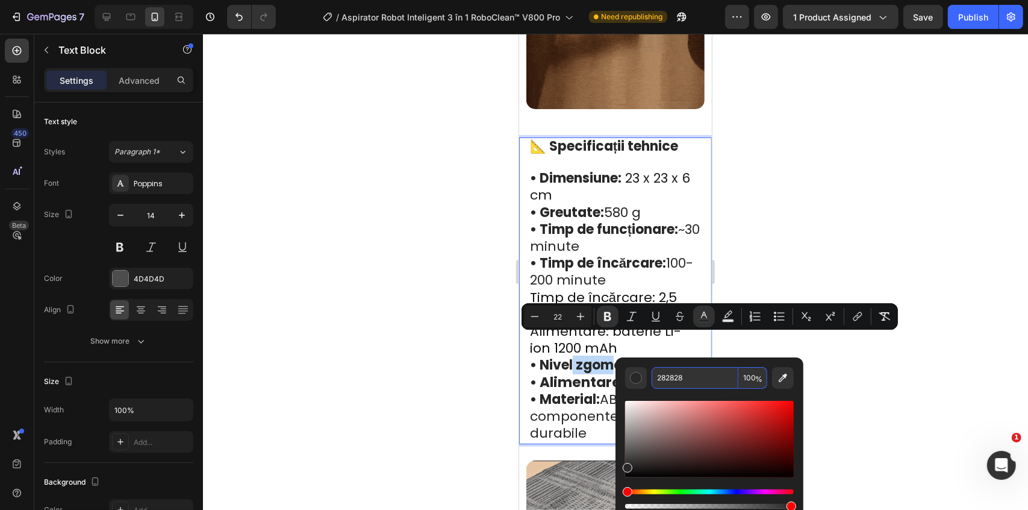
click at [643, 287] on span "Timp de încărcare: 2,5 ore" at bounding box center [602, 305] width 147 height 36
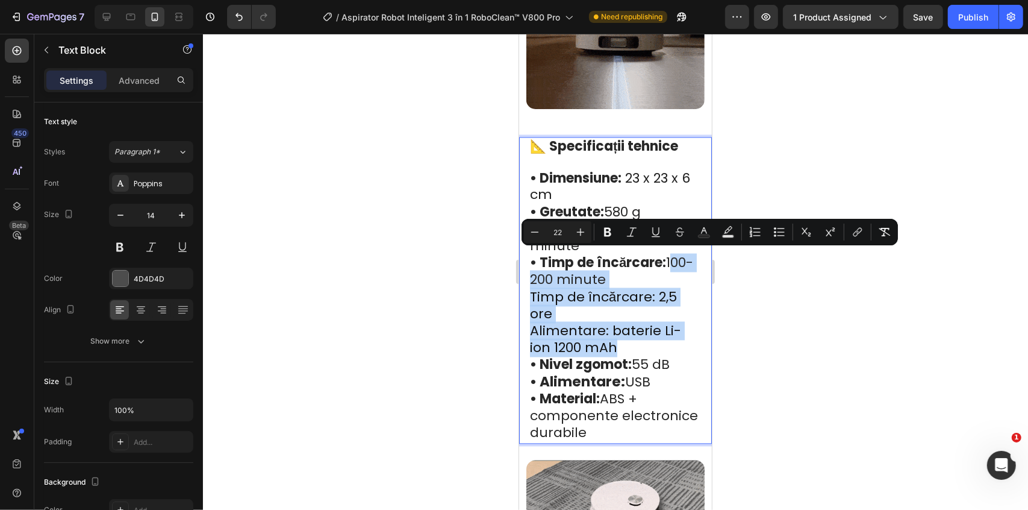
drag, startPoint x: 626, startPoint y: 327, endPoint x: 522, endPoint y: 264, distance: 121.6
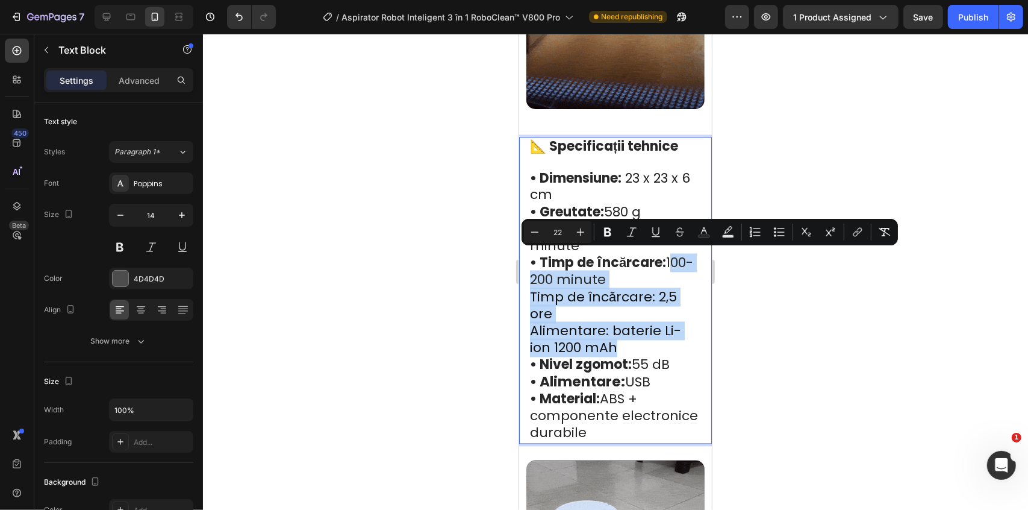
click at [522, 264] on div "📐 Specificații tehnice • Dimensiune: 23 x 23 x 6 cm • Greutate: 580 g • Timp de…" at bounding box center [615, 290] width 193 height 307
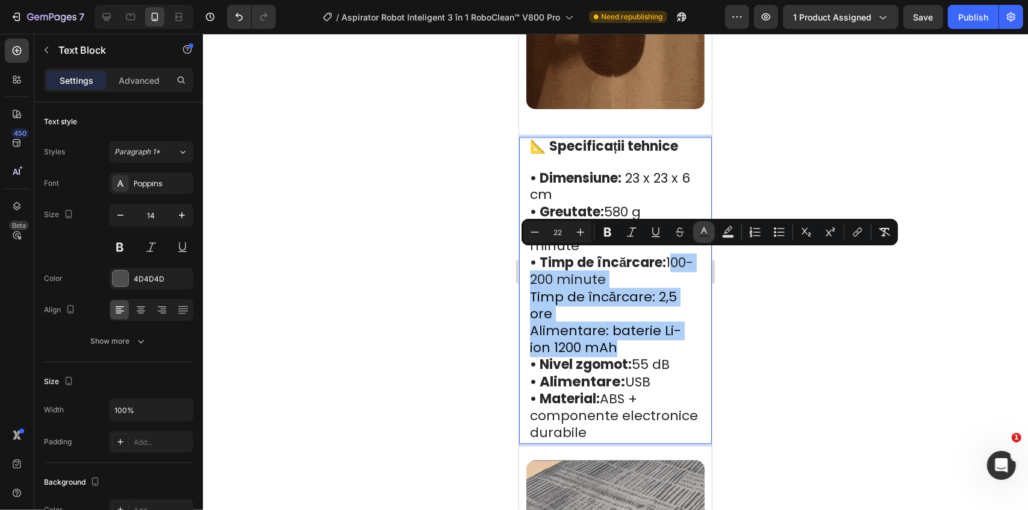
click at [702, 235] on rect "Editor contextual toolbar" at bounding box center [704, 236] width 11 height 3
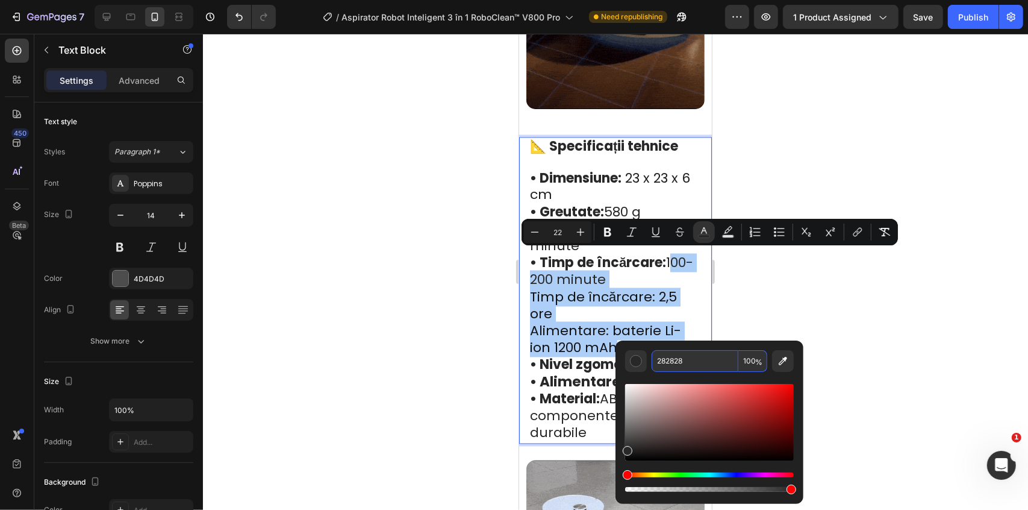
click at [684, 361] on input "282828" at bounding box center [695, 361] width 87 height 22
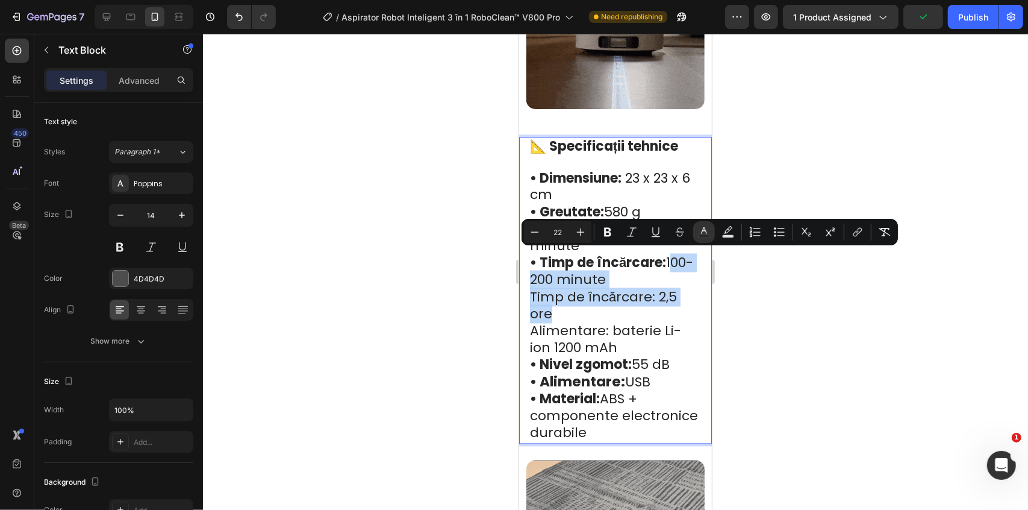
click at [616, 321] on span "Alimentare: baterie Li-ion 1200 mAh" at bounding box center [604, 339] width 151 height 36
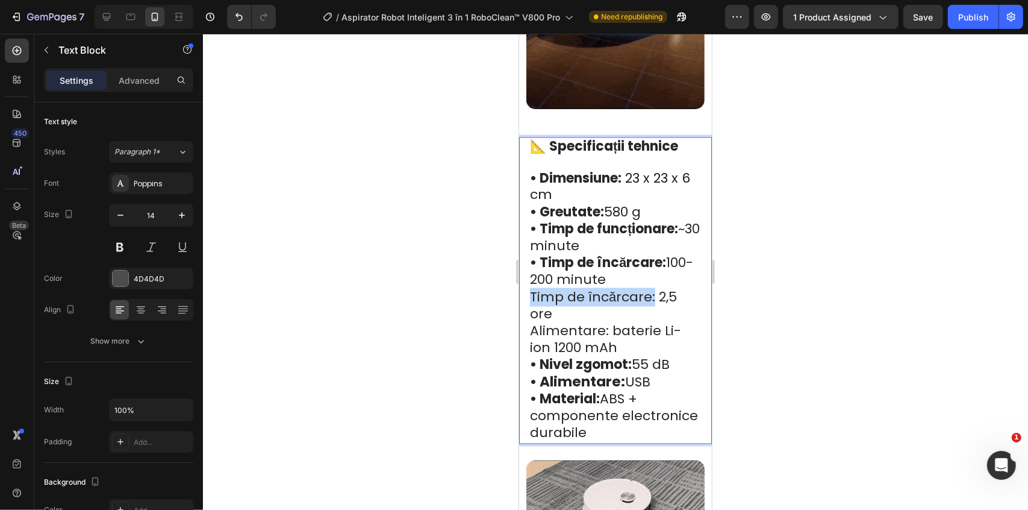
drag, startPoint x: 653, startPoint y: 277, endPoint x: 1035, endPoint y: 308, distance: 382.5
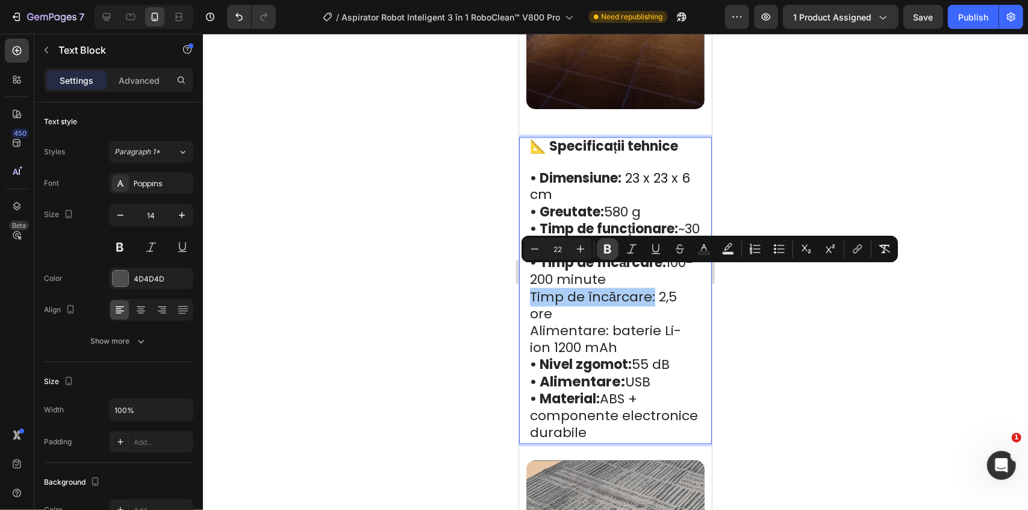
click at [604, 248] on icon "Editor contextual toolbar" at bounding box center [607, 249] width 7 height 9
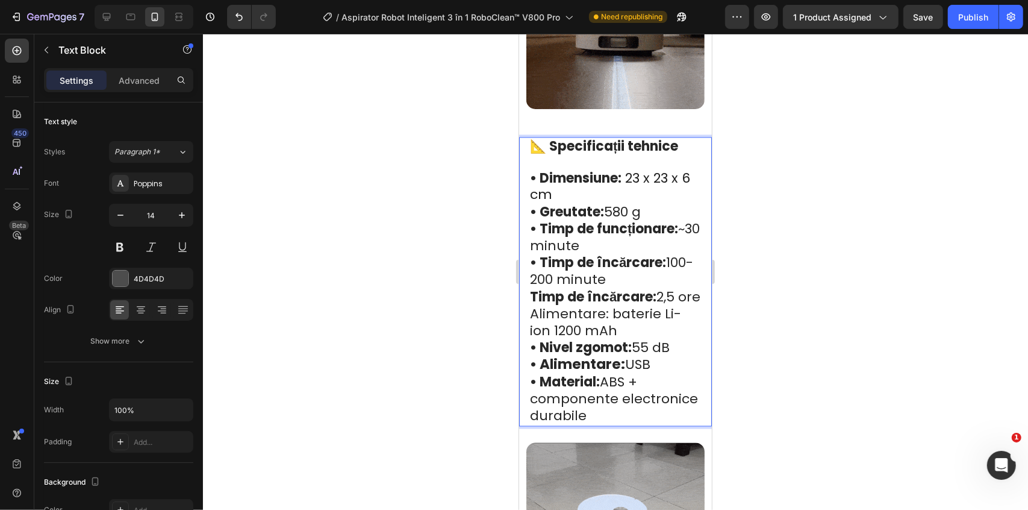
click at [605, 308] on span "Alimentare: baterie Li-ion 1200 mAh" at bounding box center [604, 322] width 151 height 36
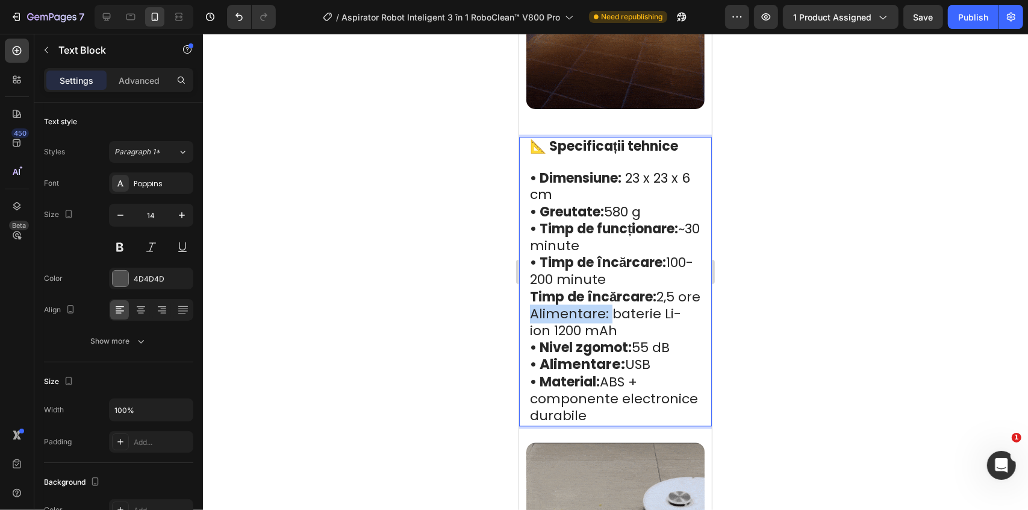
drag, startPoint x: 603, startPoint y: 309, endPoint x: 1037, endPoint y: 349, distance: 435.5
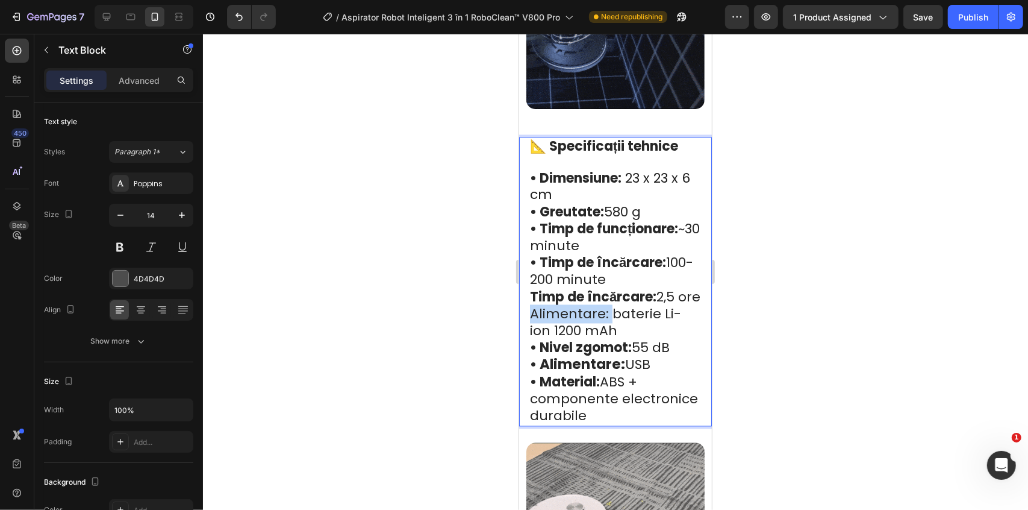
click at [519, 316] on div "📐 Specificații tehnice • Dimensiune: 23 x 23 x 6 cm • Greutate: 580 g • Timp de…" at bounding box center [615, 281] width 193 height 289
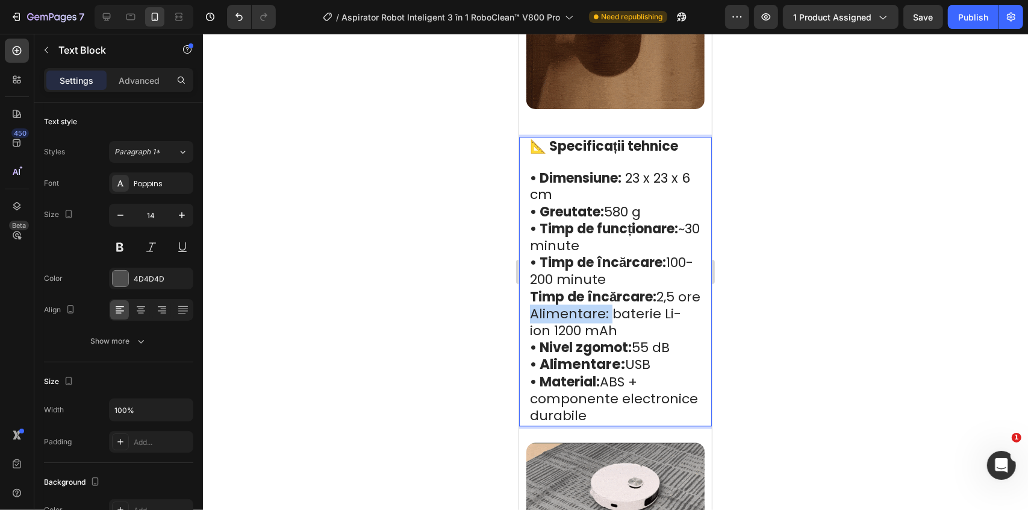
click at [580, 310] on span "Alimentare: baterie Li-ion 1200 mAh" at bounding box center [604, 322] width 151 height 36
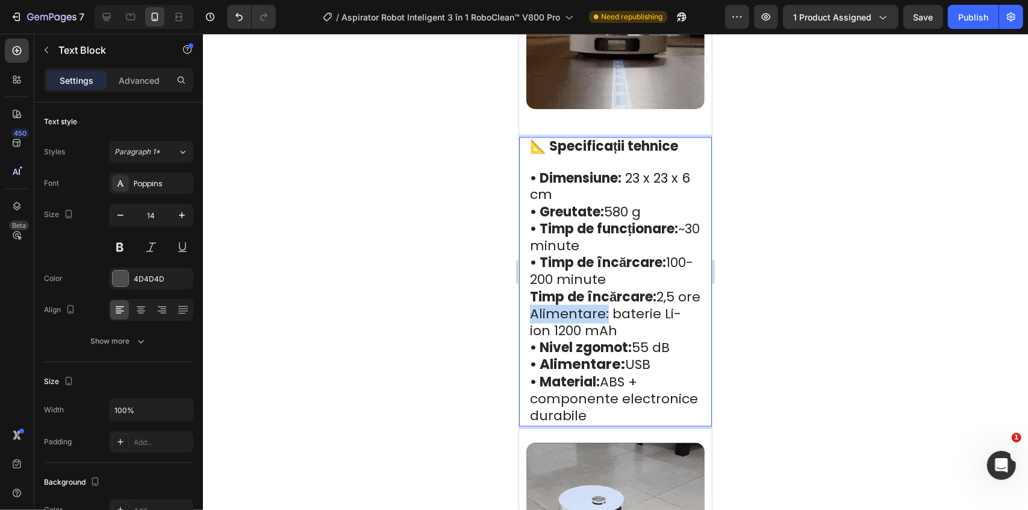
drag, startPoint x: 533, startPoint y: 310, endPoint x: 604, endPoint y: 309, distance: 71.1
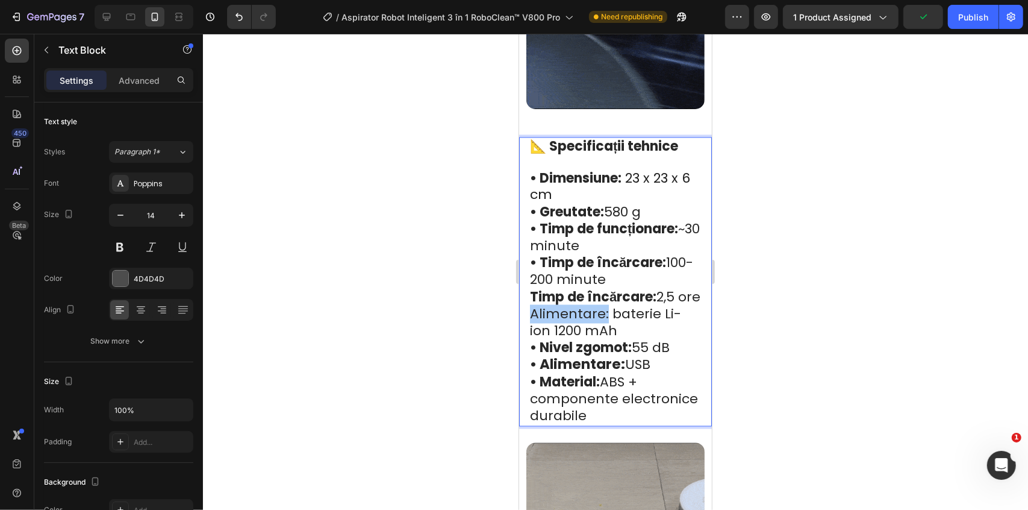
click at [771, 276] on div at bounding box center [615, 272] width 825 height 476
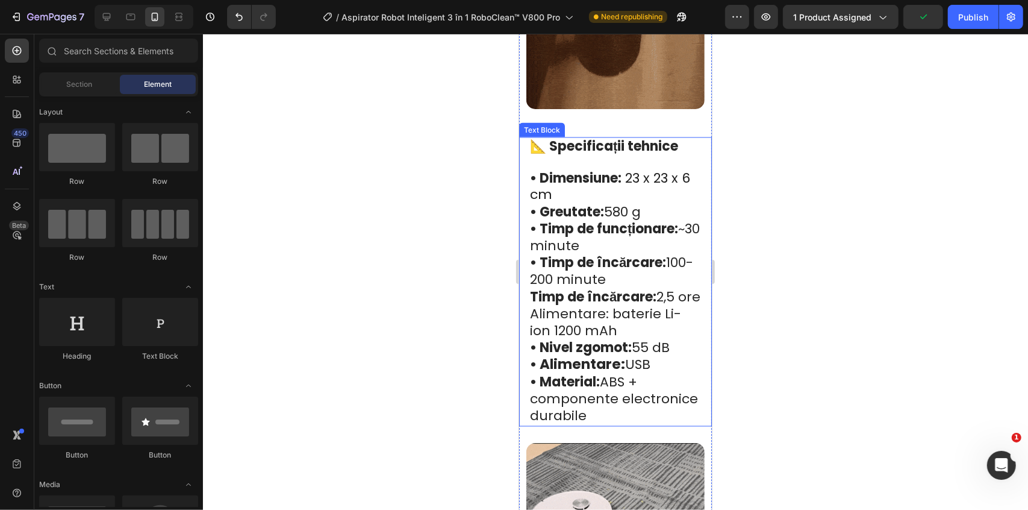
click at [591, 306] on span "Alimentare: baterie Li-ion 1200 mAh" at bounding box center [604, 322] width 151 height 36
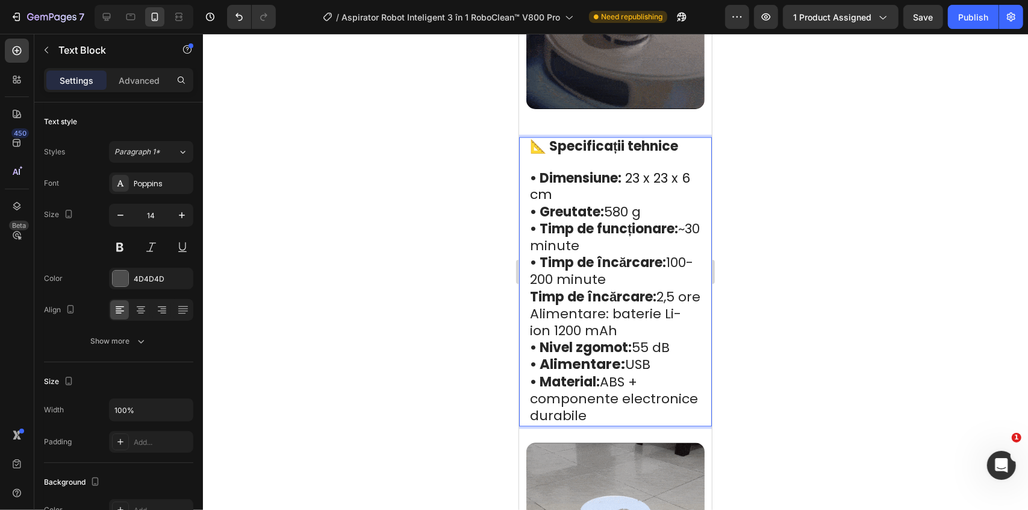
click at [605, 310] on span "Alimentare: baterie Li-ion 1200 mAh" at bounding box center [604, 322] width 151 height 36
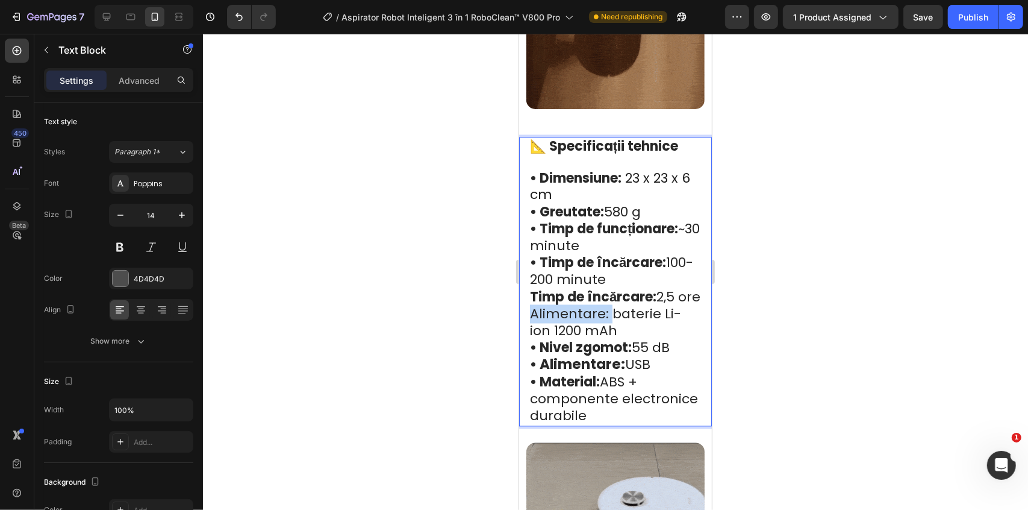
drag, startPoint x: 605, startPoint y: 310, endPoint x: 528, endPoint y: 309, distance: 76.5
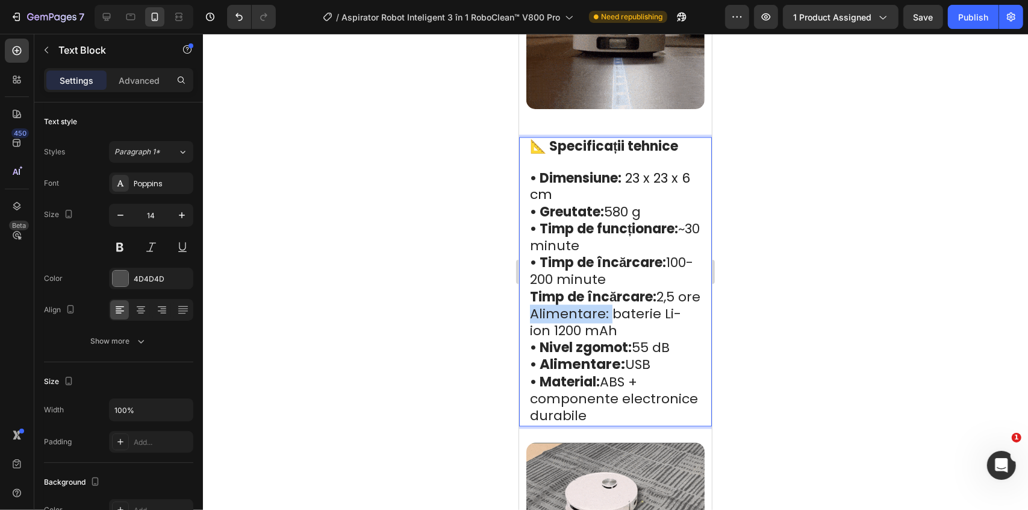
click at [528, 309] on div "📐 Specificații tehnice • Dimensiune: 23 x 23 x 6 cm • Greutate: 580 g • Timp de…" at bounding box center [614, 281] width 173 height 289
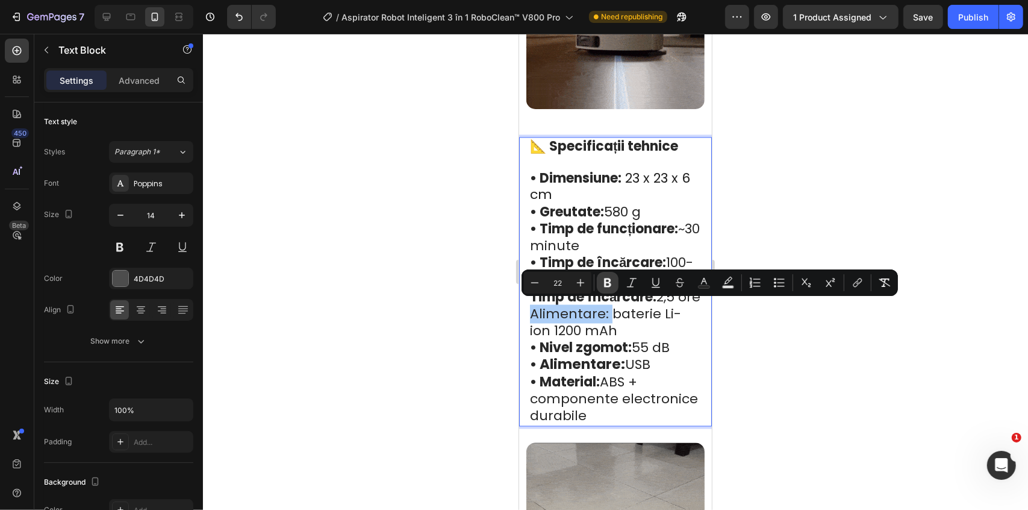
click at [605, 285] on icon "Editor contextual toolbar" at bounding box center [607, 282] width 7 height 9
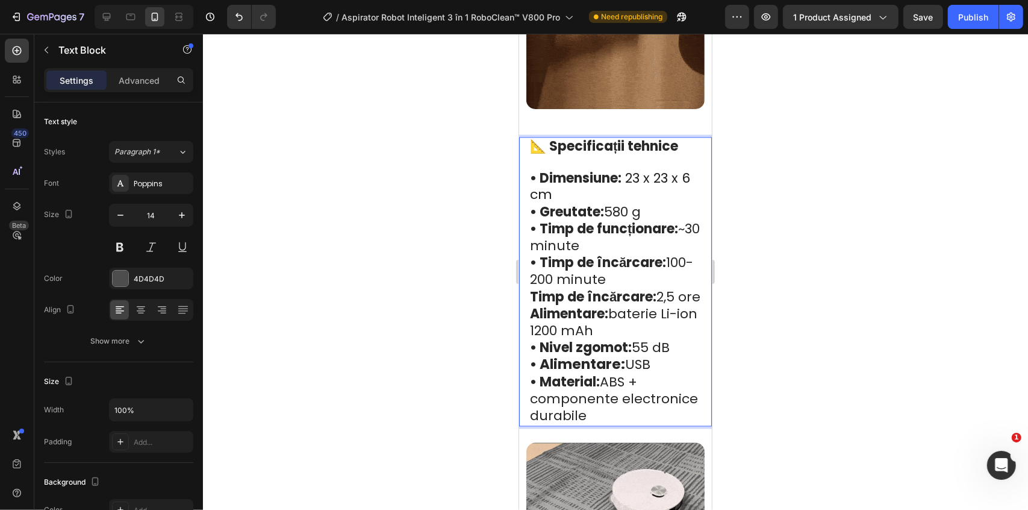
click at [537, 345] on strong "• Nivel zgomot:" at bounding box center [580, 347] width 102 height 19
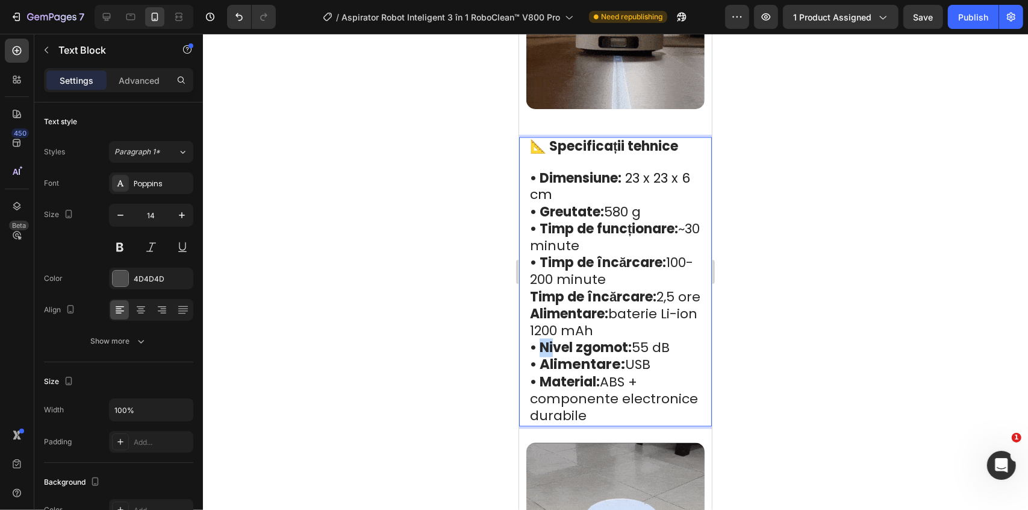
click at [537, 345] on strong "• Nivel zgomot:" at bounding box center [580, 347] width 102 height 19
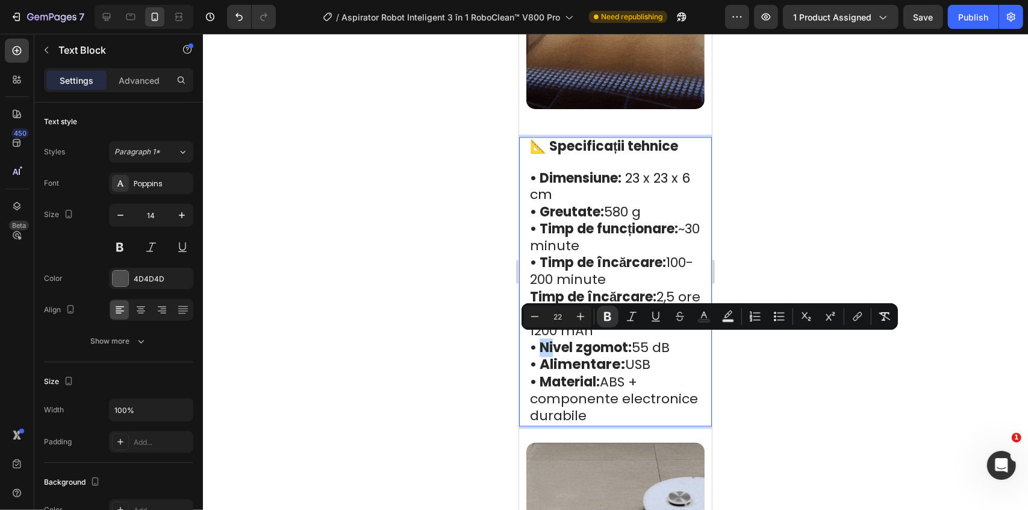
copy strong "•"
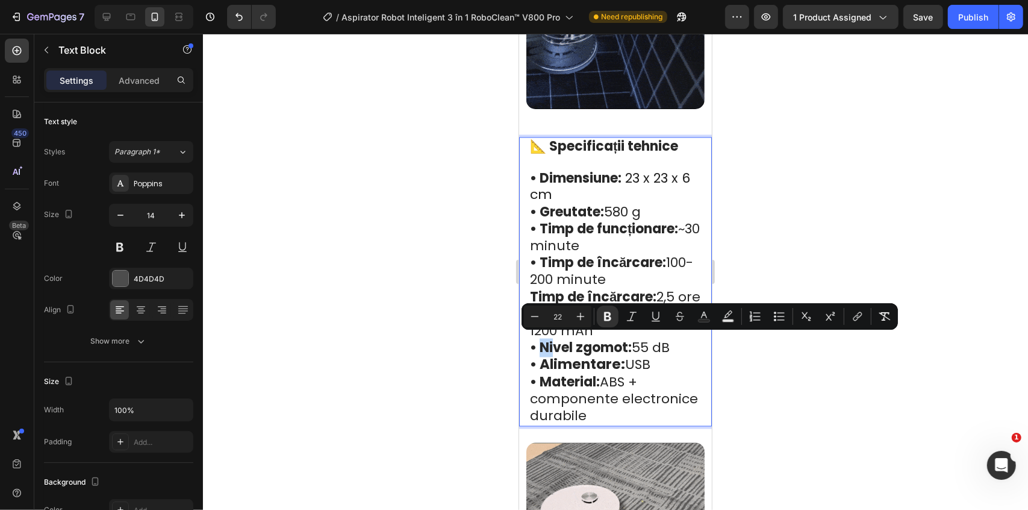
click at [586, 253] on span "• Timp de încărcare: 100-200 minute" at bounding box center [610, 271] width 163 height 36
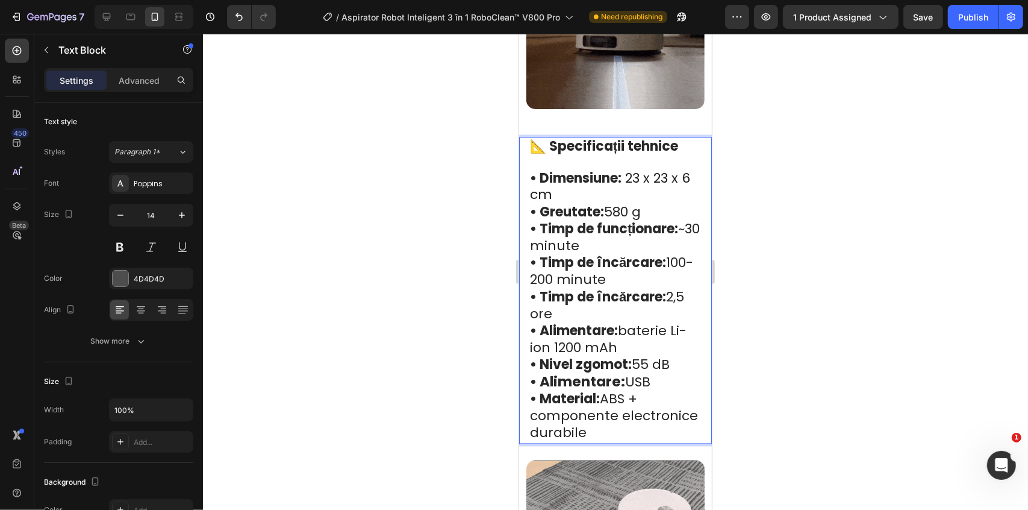
click at [528, 308] on div "📐 Specificații tehnice • Dimensiune: 23 x 23 x 6 cm • Greutate: 580 g • Timp de…" at bounding box center [614, 290] width 173 height 307
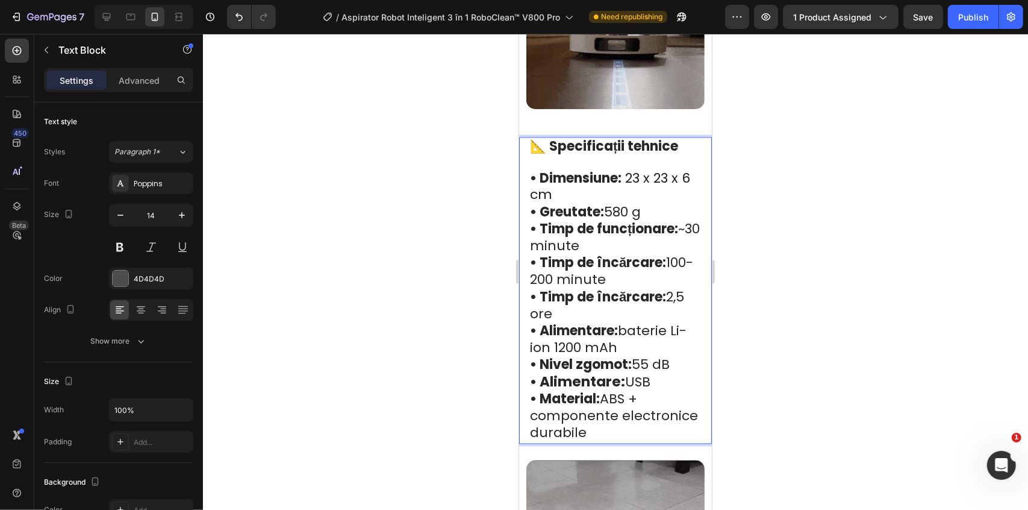
click at [528, 275] on div "📐 Specificații tehnice • Dimensiune: 23 x 23 x 6 cm • Greutate: 580 g • Timp de…" at bounding box center [614, 290] width 173 height 307
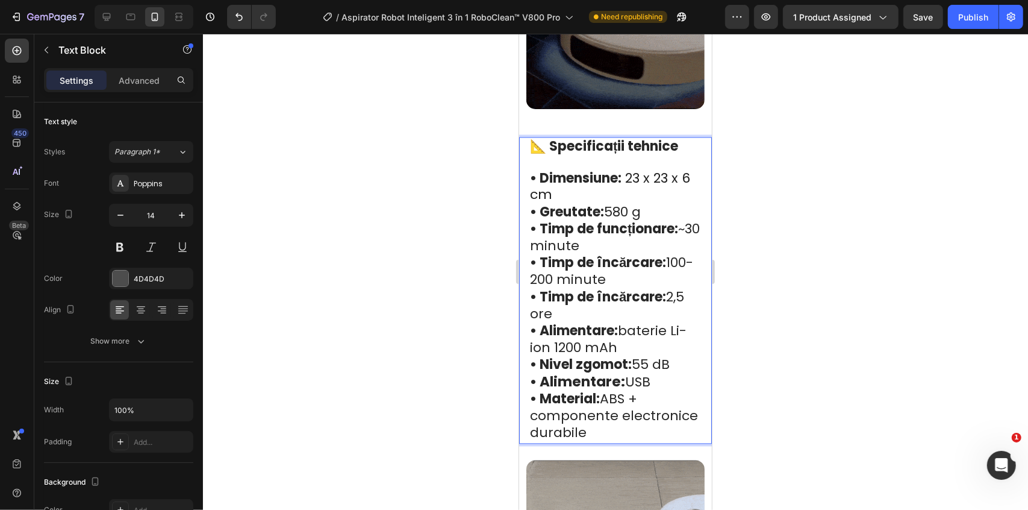
click at [796, 279] on div at bounding box center [615, 272] width 825 height 476
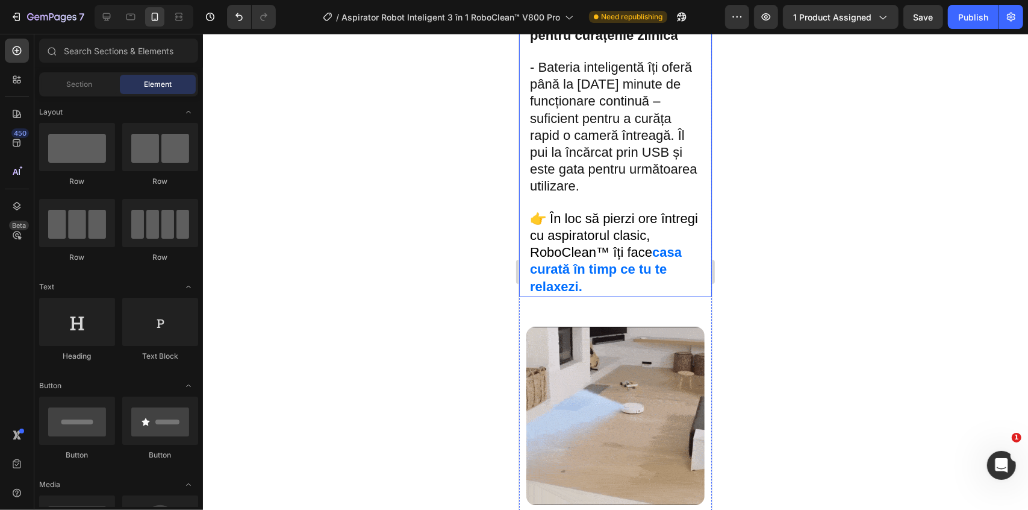
scroll to position [964, 0]
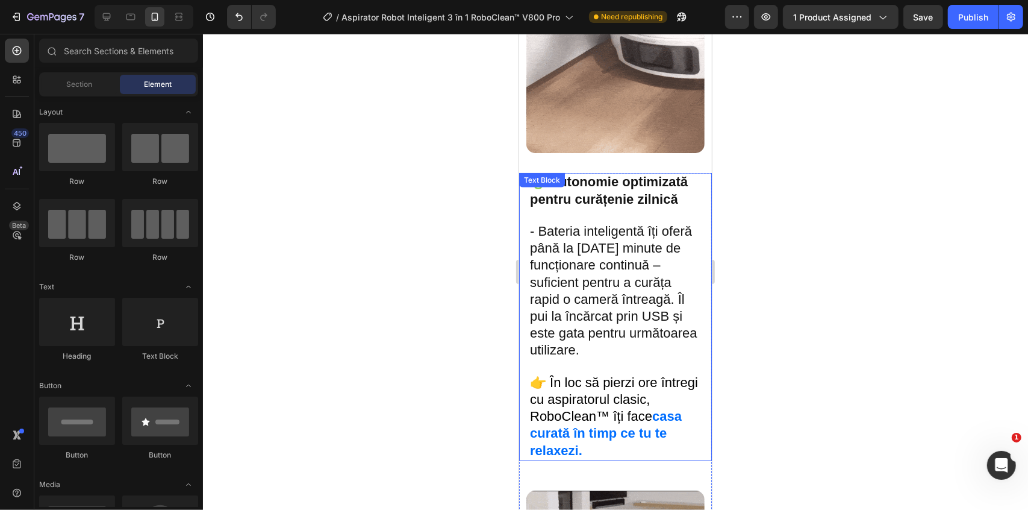
click at [605, 222] on p "🔋 Autonomie optimizată pentru curățenie zilnică" at bounding box center [614, 197] width 171 height 49
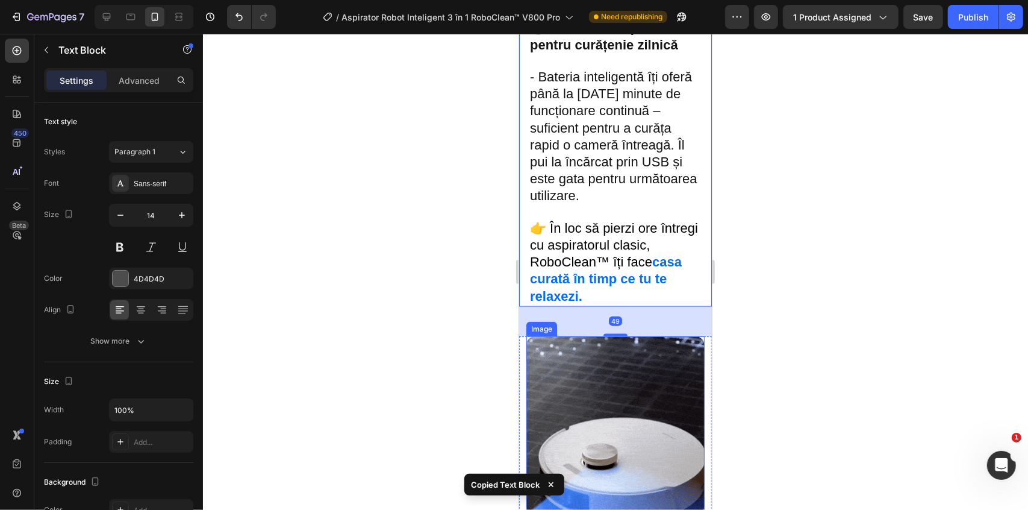
scroll to position [1237, 0]
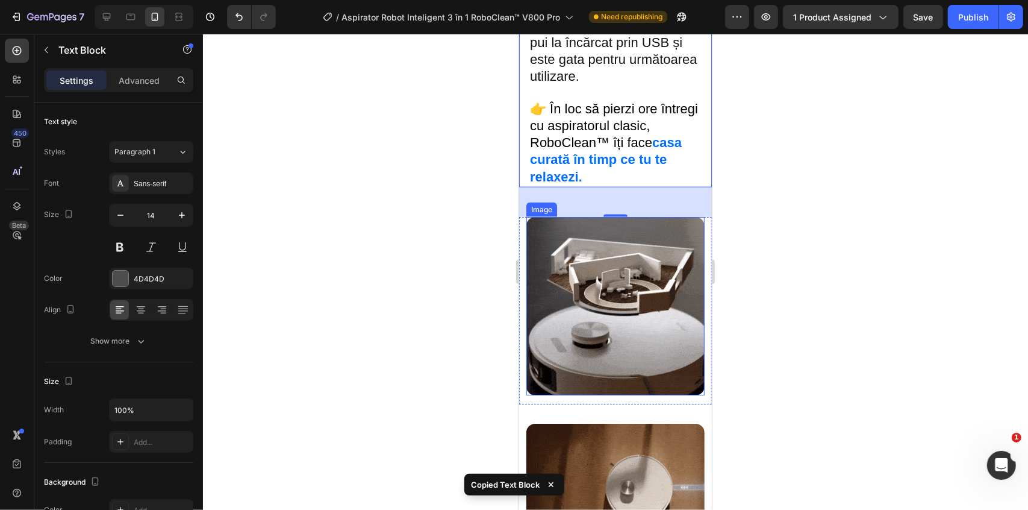
click at [584, 303] on img at bounding box center [615, 305] width 178 height 178
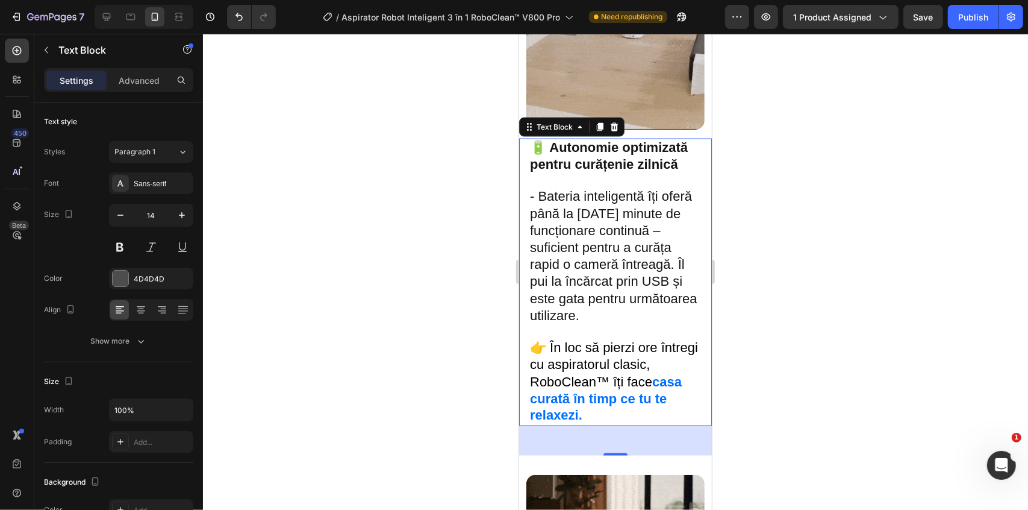
scroll to position [1500, 0]
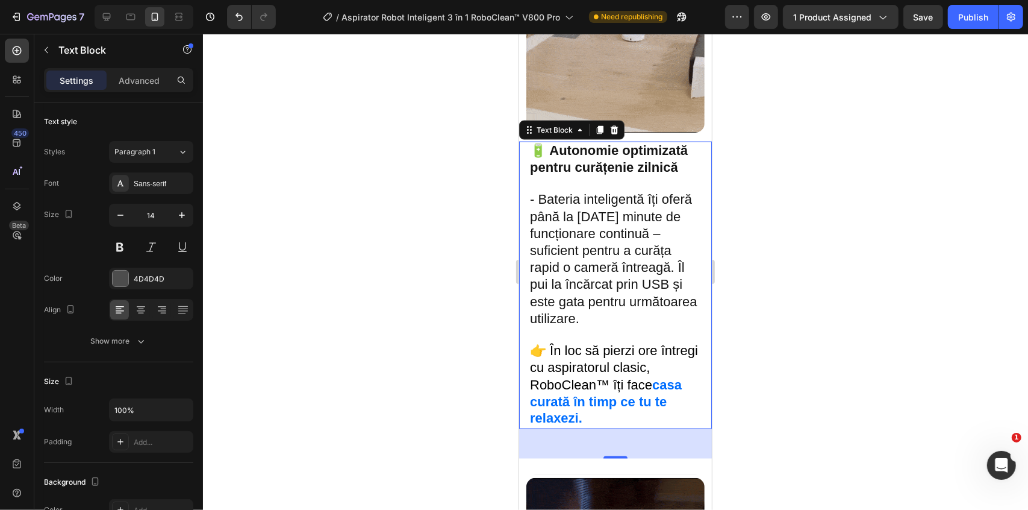
click at [590, 246] on p "- Bateria inteligentă îți oferă până la [DATE] minute de funcționare continuă –…" at bounding box center [614, 266] width 171 height 151
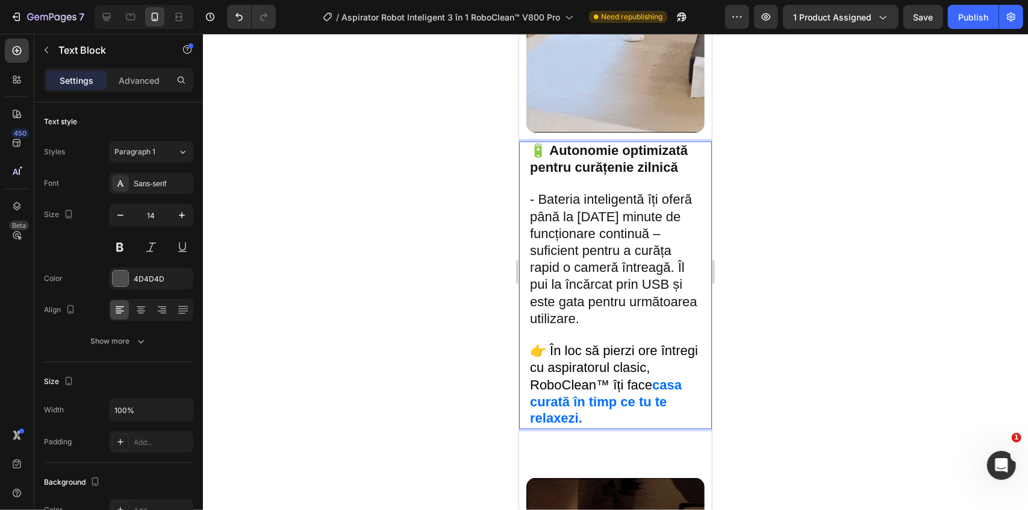
click at [590, 246] on p "- Bateria inteligentă îți oferă până la [DATE] minute de funcționare continuă –…" at bounding box center [614, 266] width 171 height 151
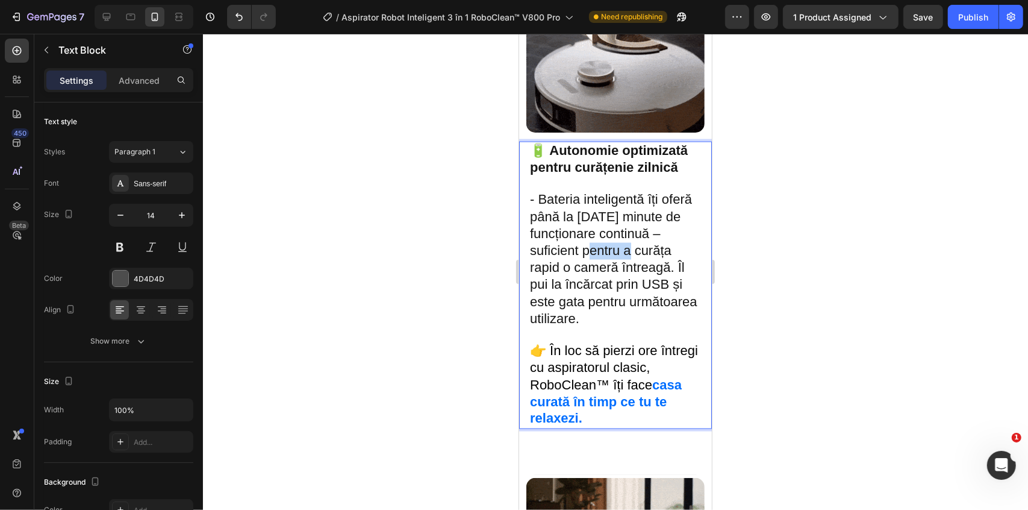
click at [590, 246] on p "- Bateria inteligentă îți oferă până la [DATE] minute de funcționare continuă –…" at bounding box center [614, 266] width 171 height 151
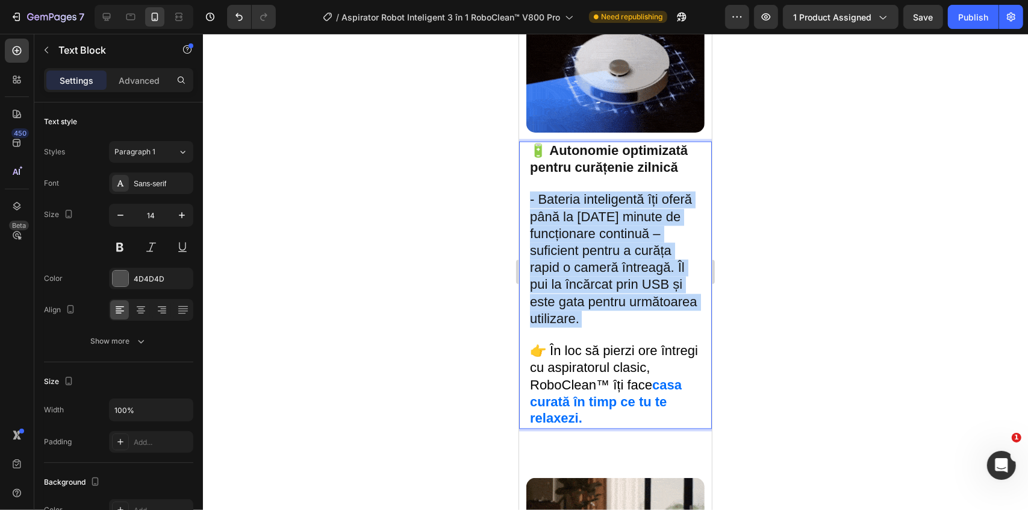
click at [590, 246] on p "- Bateria inteligentă îți oferă până la [DATE] minute de funcționare continuă –…" at bounding box center [614, 266] width 171 height 151
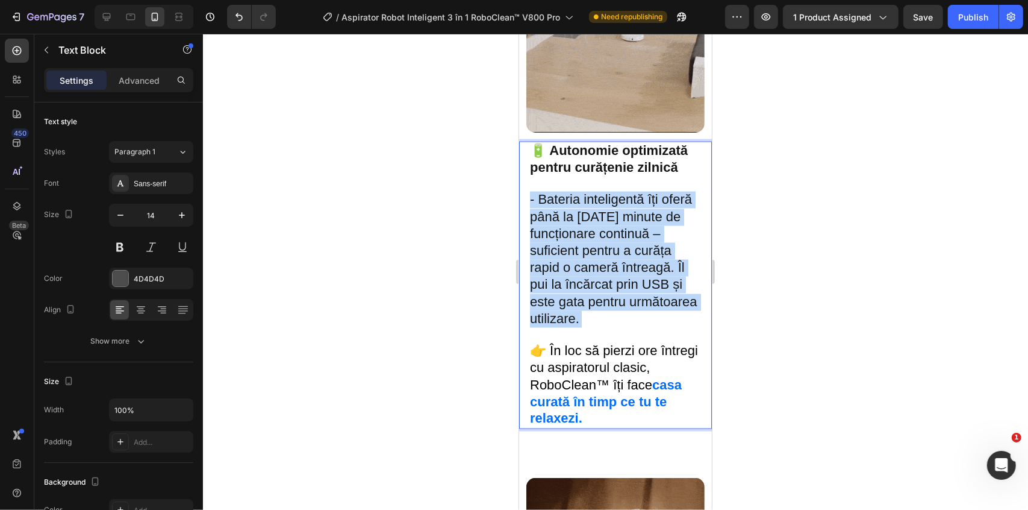
click at [590, 246] on p "- Bateria inteligentă îți oferă până la [DATE] minute de funcționare continuă –…" at bounding box center [614, 266] width 171 height 151
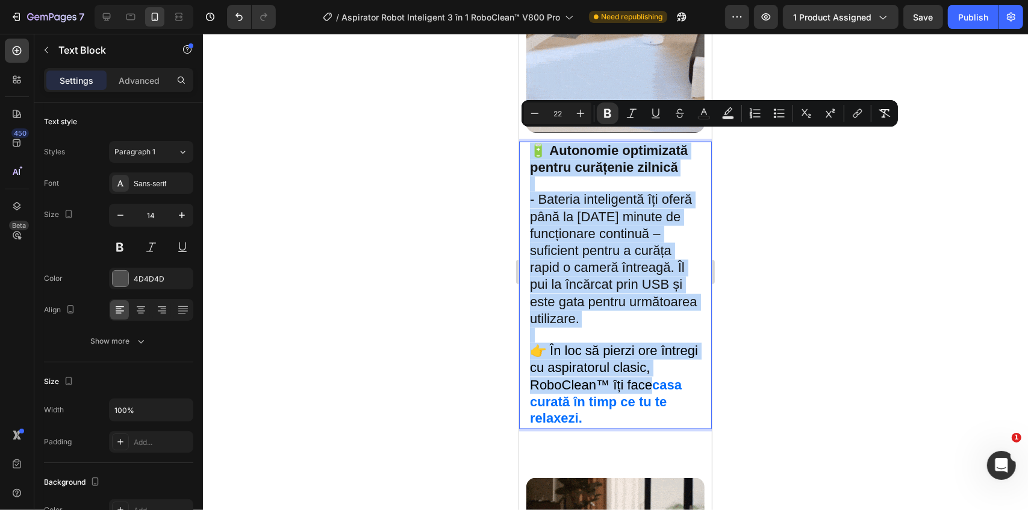
type input "14"
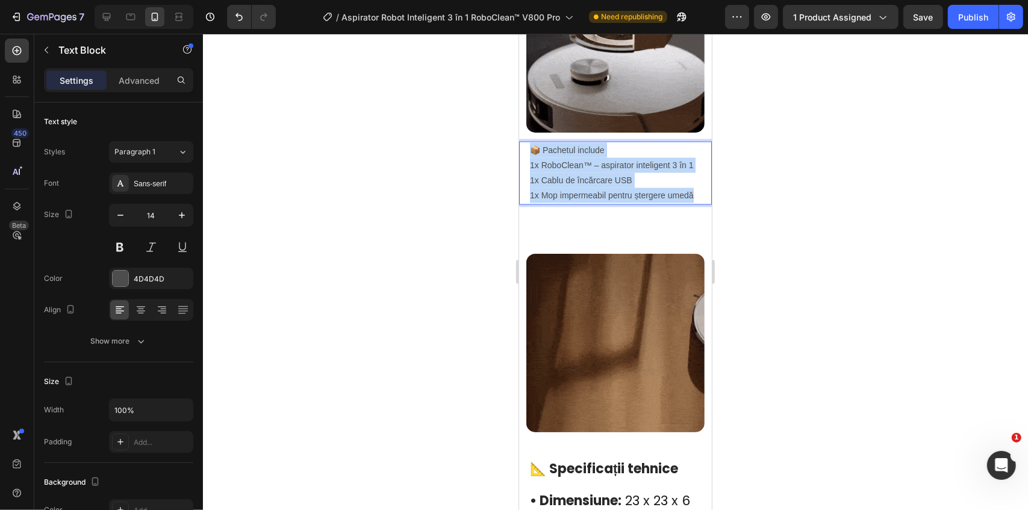
drag, startPoint x: 578, startPoint y: 209, endPoint x: 516, endPoint y: 129, distance: 101.3
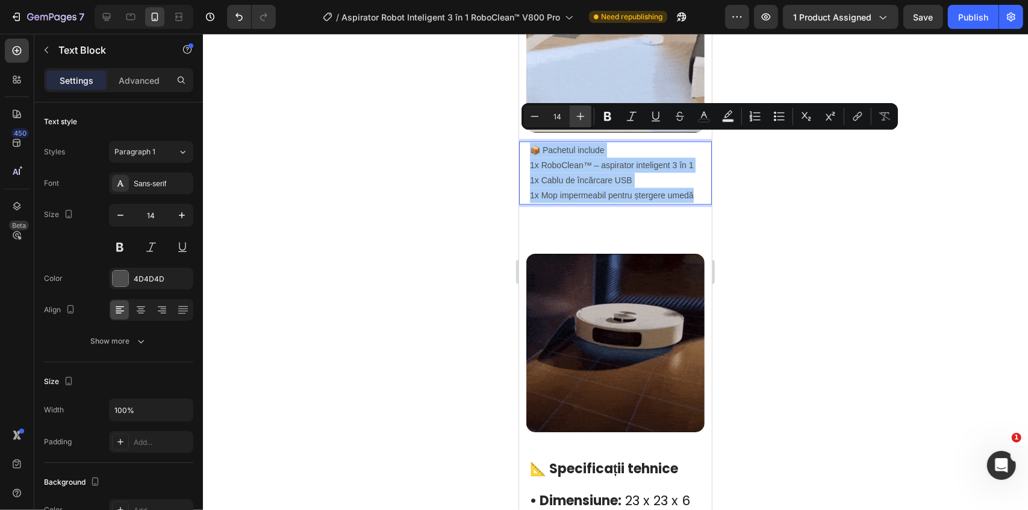
click at [573, 120] on button "Plus" at bounding box center [581, 116] width 22 height 22
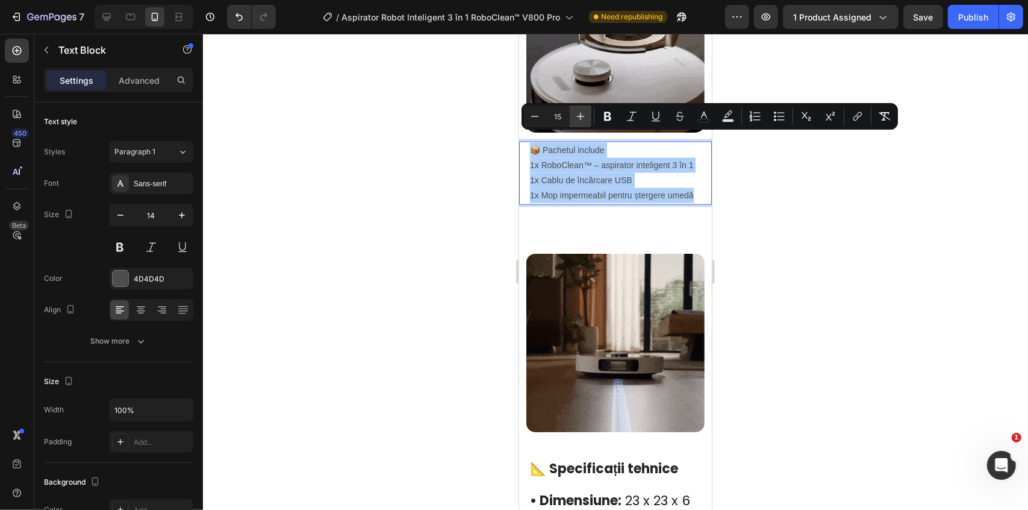
click at [573, 117] on button "Plus" at bounding box center [581, 116] width 22 height 22
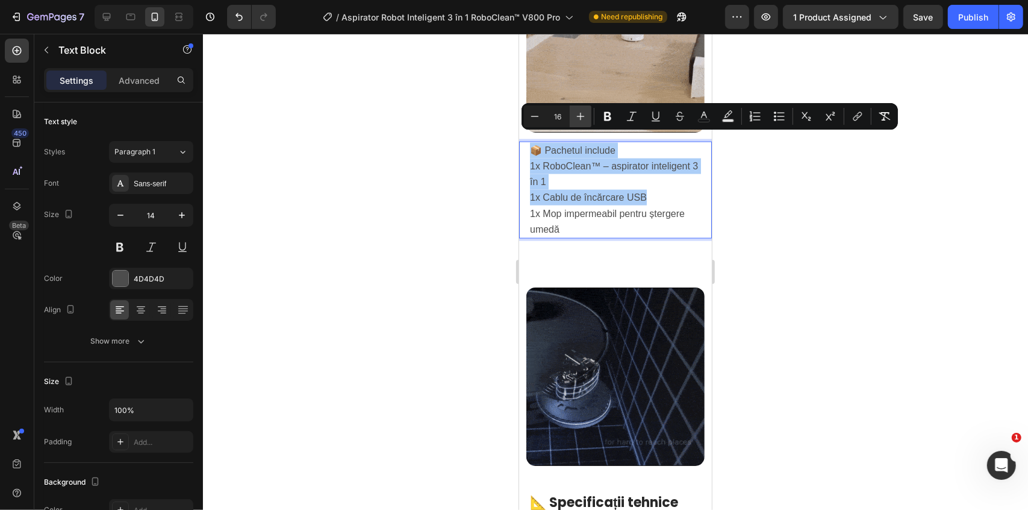
click at [573, 117] on button "Plus" at bounding box center [581, 116] width 22 height 22
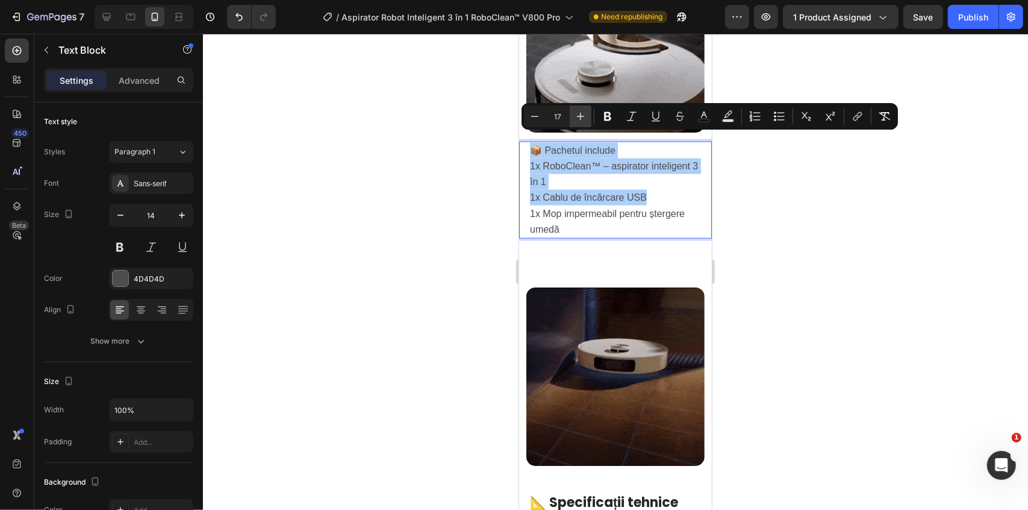
click at [573, 117] on button "Plus" at bounding box center [581, 116] width 22 height 22
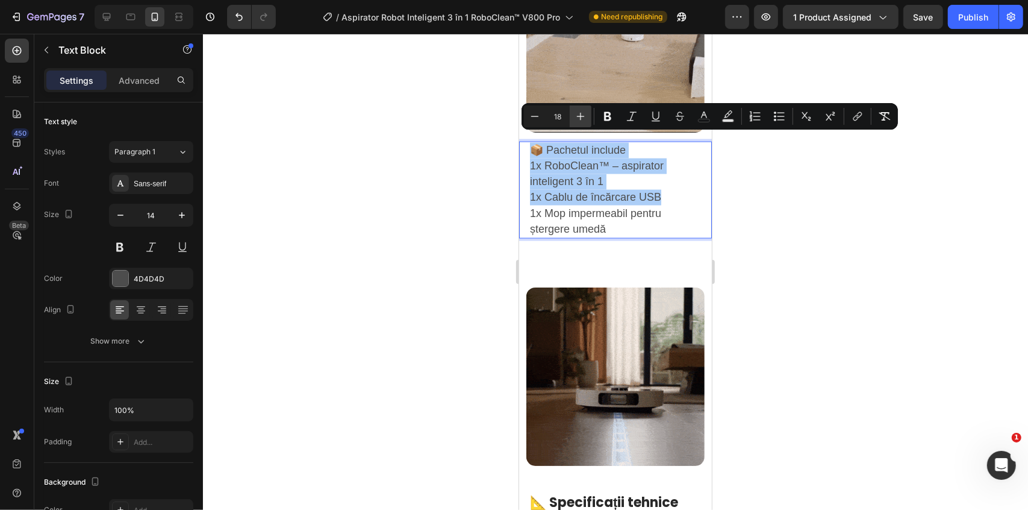
click at [573, 117] on button "Plus" at bounding box center [581, 116] width 22 height 22
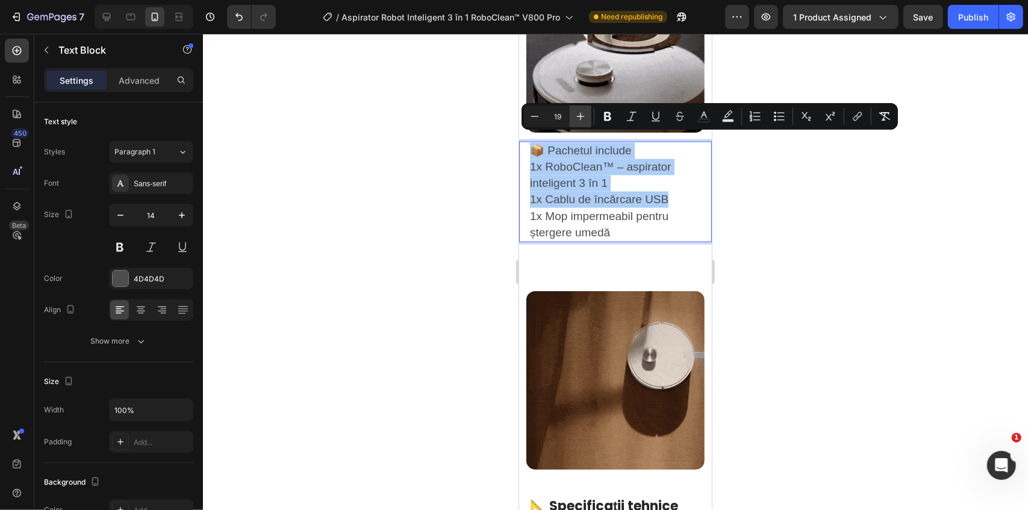
click at [573, 117] on button "Plus" at bounding box center [581, 116] width 22 height 22
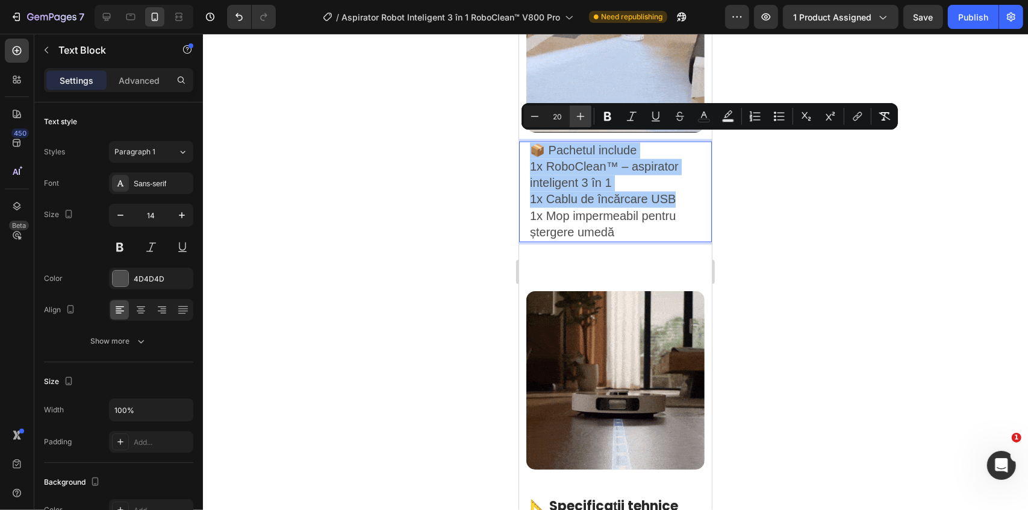
click at [575, 115] on icon "Editor contextual toolbar" at bounding box center [581, 116] width 12 height 12
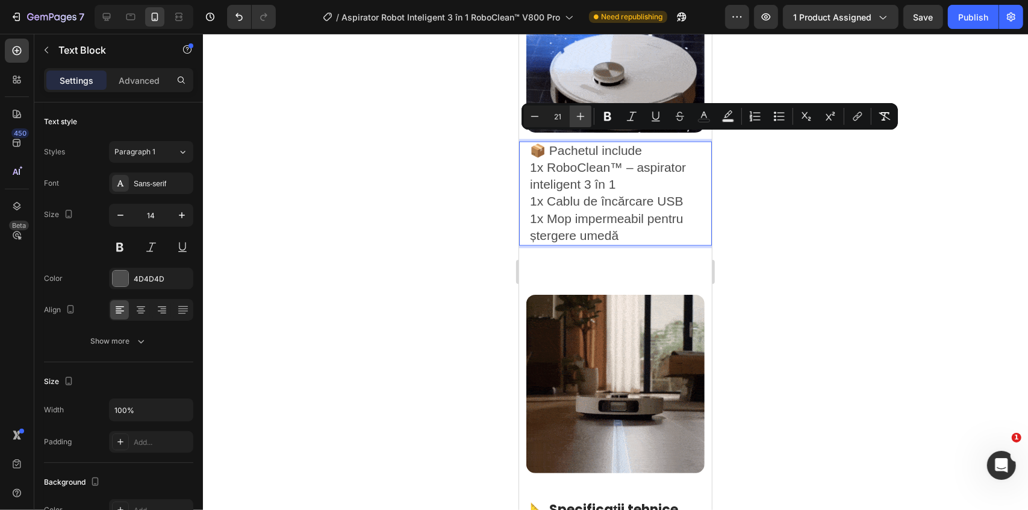
click at [575, 115] on icon "Editor contextual toolbar" at bounding box center [581, 116] width 12 height 12
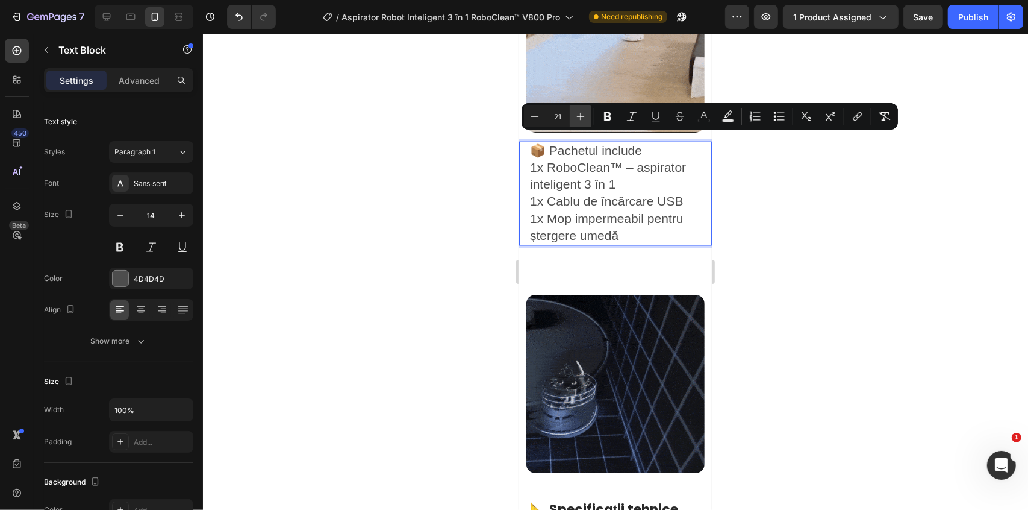
type input "22"
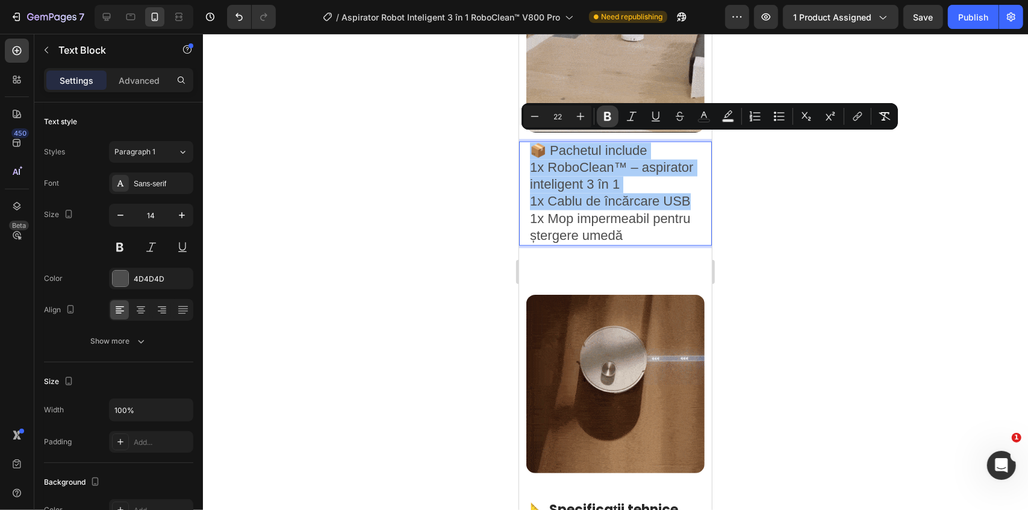
click at [601, 120] on button "Bold" at bounding box center [608, 116] width 22 height 22
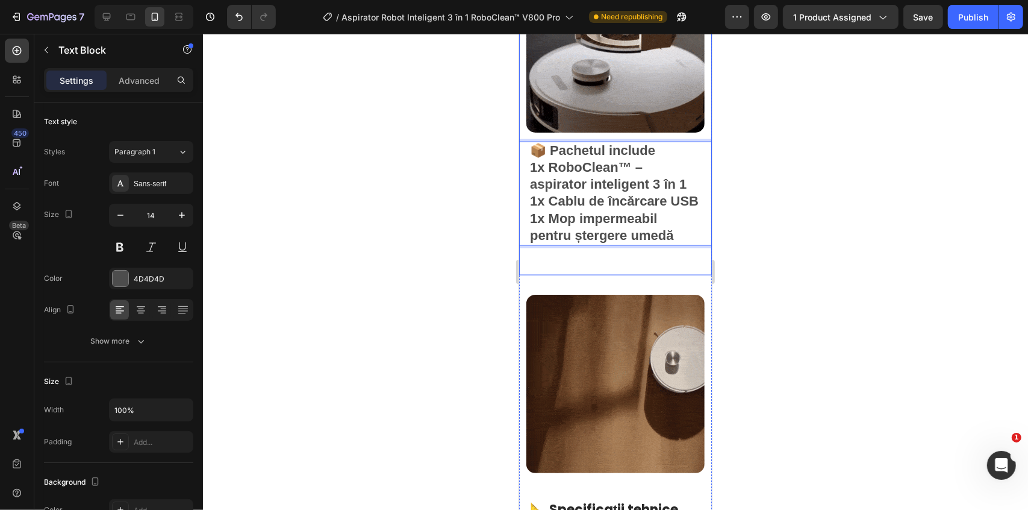
click at [603, 267] on div "Image 📦 Pachetul include 1x RoboClean™ – aspirator inteligent 3 în 1 1x Cablu d…" at bounding box center [615, 114] width 193 height 321
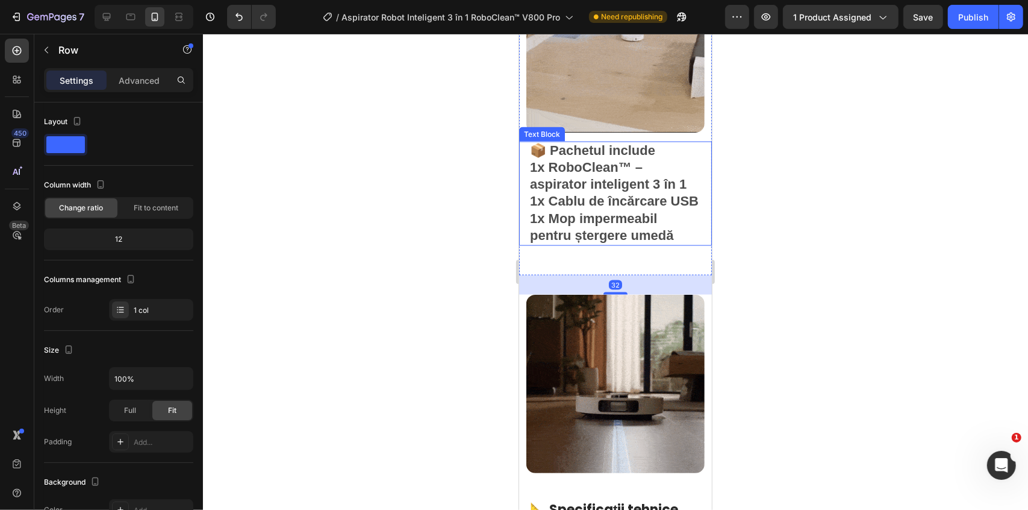
click at [608, 242] on strong "1x Mop impermeabil pentru ștergere umedă" at bounding box center [600, 226] width 143 height 32
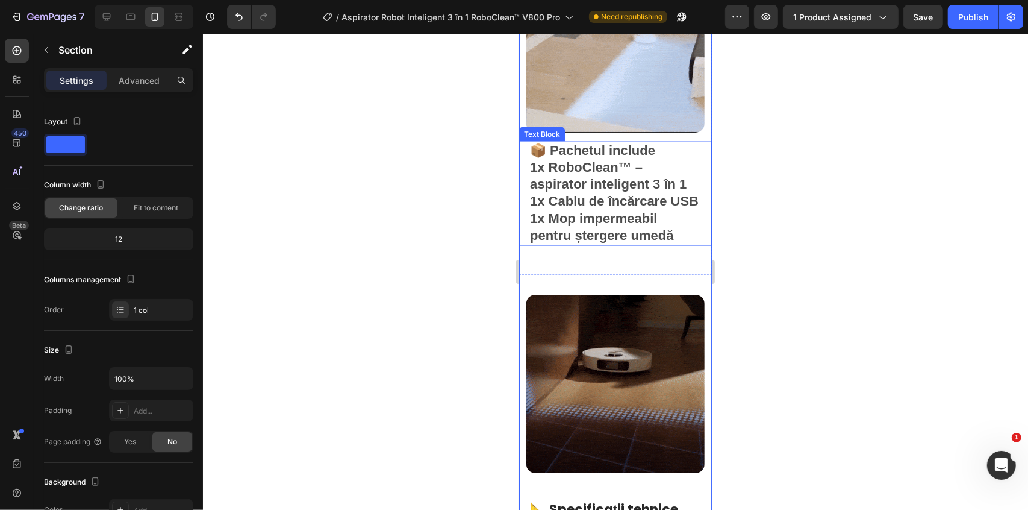
click at [628, 240] on strong "1x Mop impermeabil pentru ștergere umedă" at bounding box center [600, 226] width 143 height 32
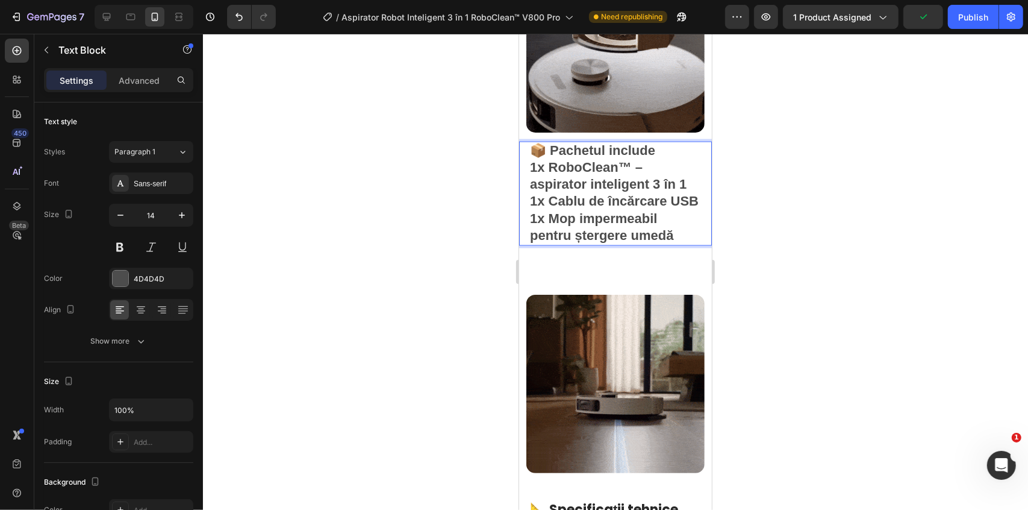
click at [614, 242] on strong "1x Mop impermeabil pentru ștergere umedă" at bounding box center [600, 226] width 143 height 32
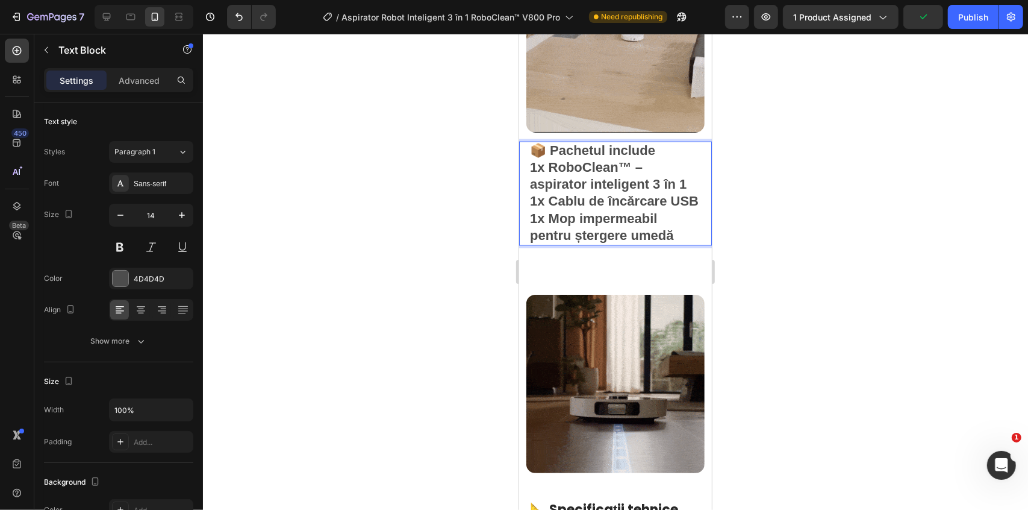
click at [763, 302] on div at bounding box center [615, 272] width 825 height 476
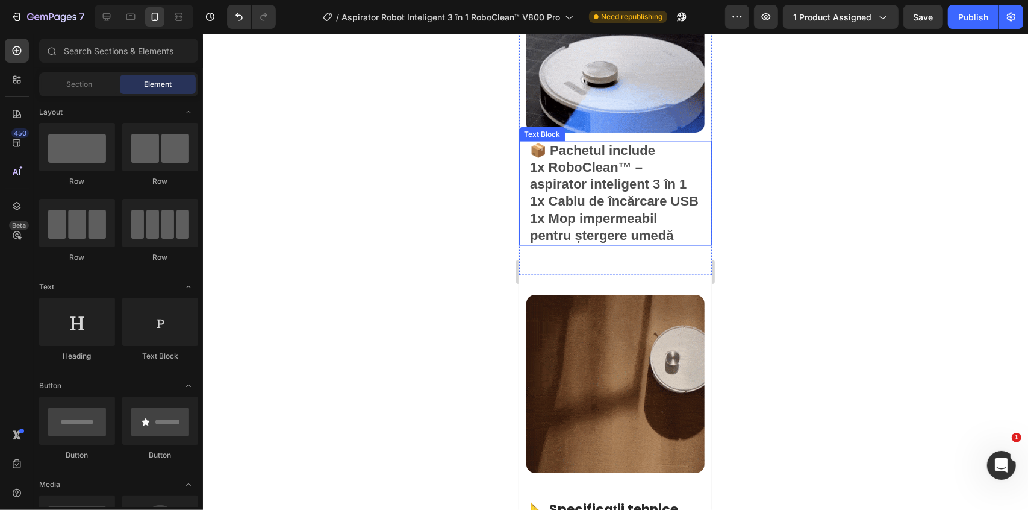
click at [648, 228] on strong "1x Mop impermeabil pentru ștergere umedă" at bounding box center [600, 226] width 143 height 32
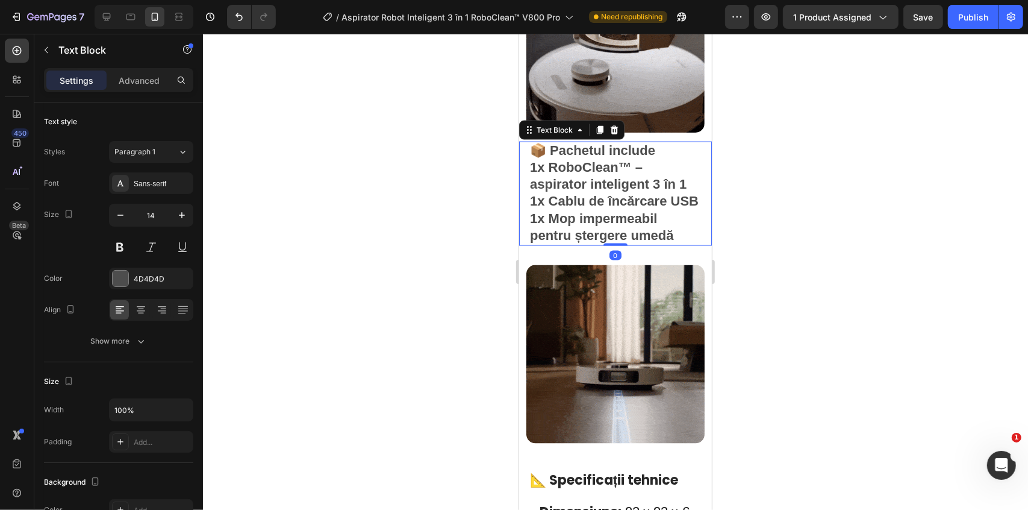
drag, startPoint x: 614, startPoint y: 277, endPoint x: 621, endPoint y: 236, distance: 41.6
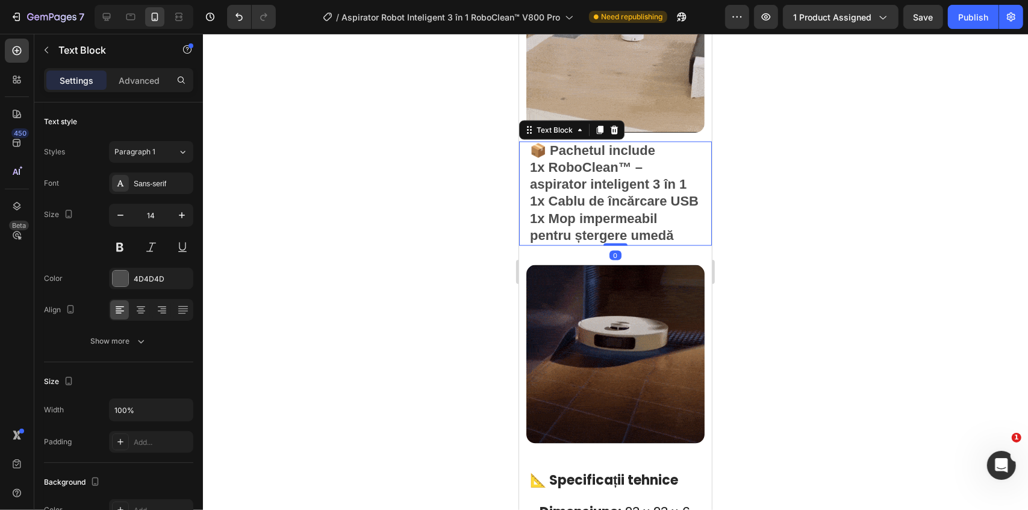
click at [621, 236] on div "📦 Pachetul include 1x RoboClean™ – aspirator inteligent 3 în 1 1x Cablu de încă…" at bounding box center [615, 193] width 193 height 104
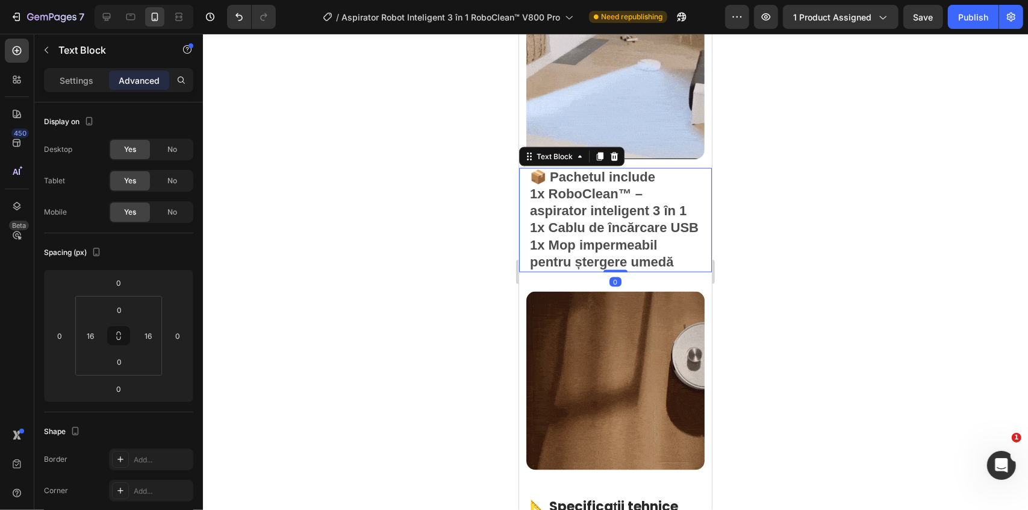
scroll to position [1445, 0]
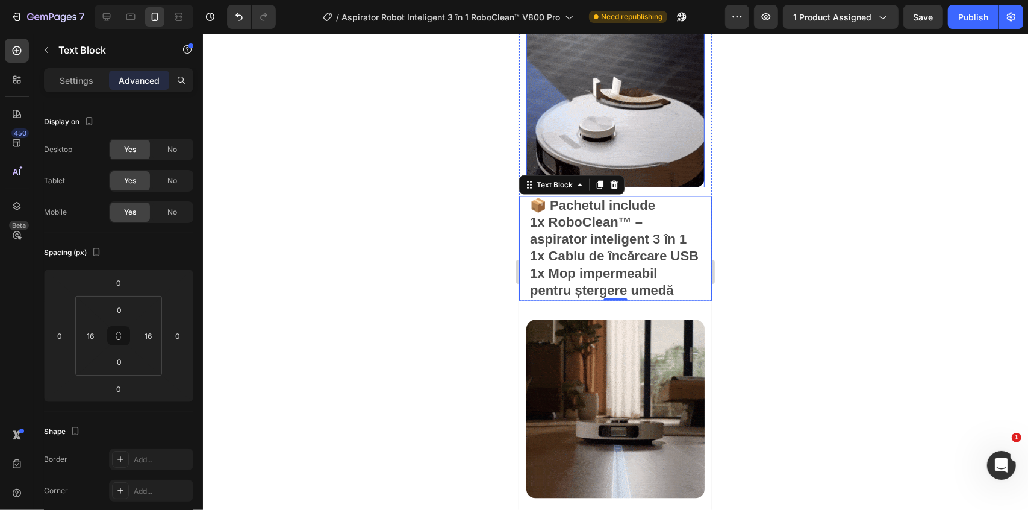
click at [633, 144] on img at bounding box center [615, 97] width 178 height 178
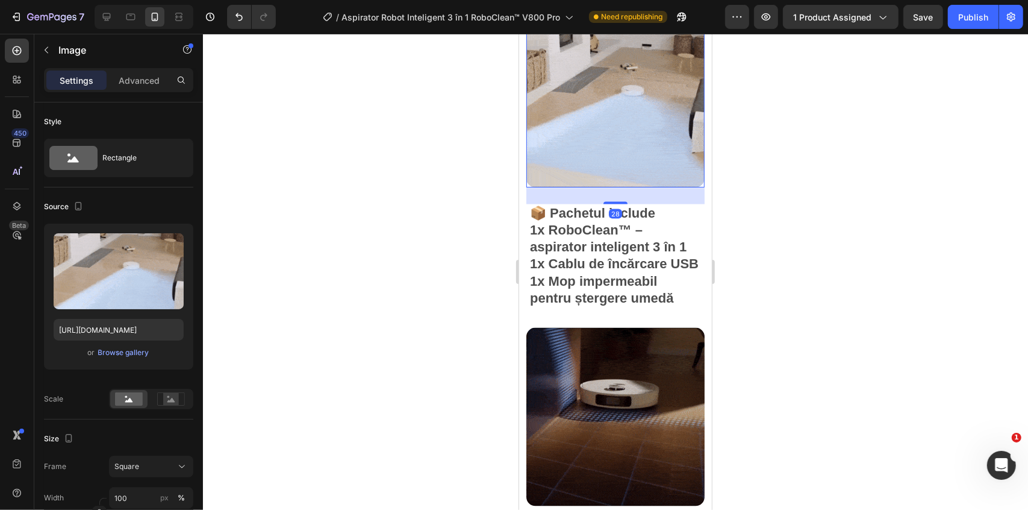
drag, startPoint x: 614, startPoint y: 184, endPoint x: 661, endPoint y: 201, distance: 49.1
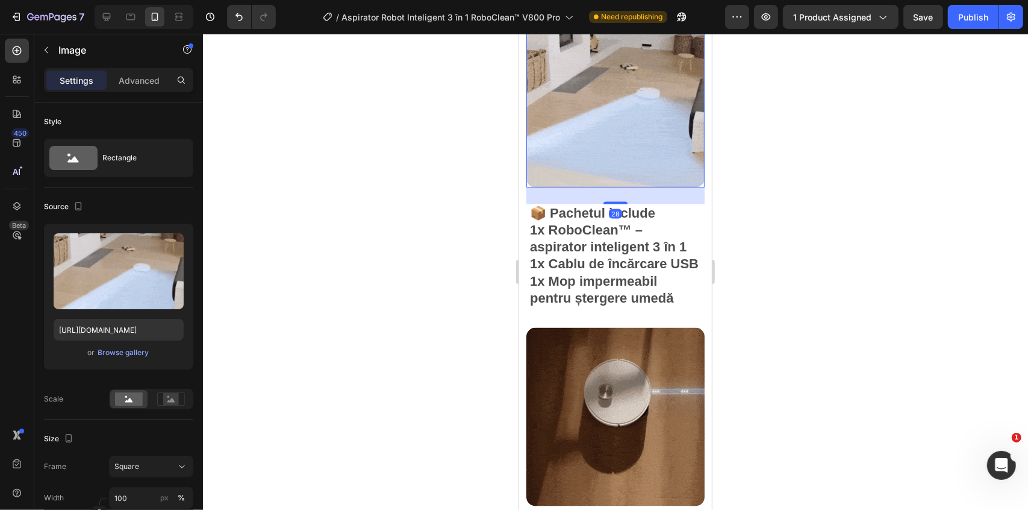
click at [632, 187] on div "28" at bounding box center [615, 187] width 178 height 0
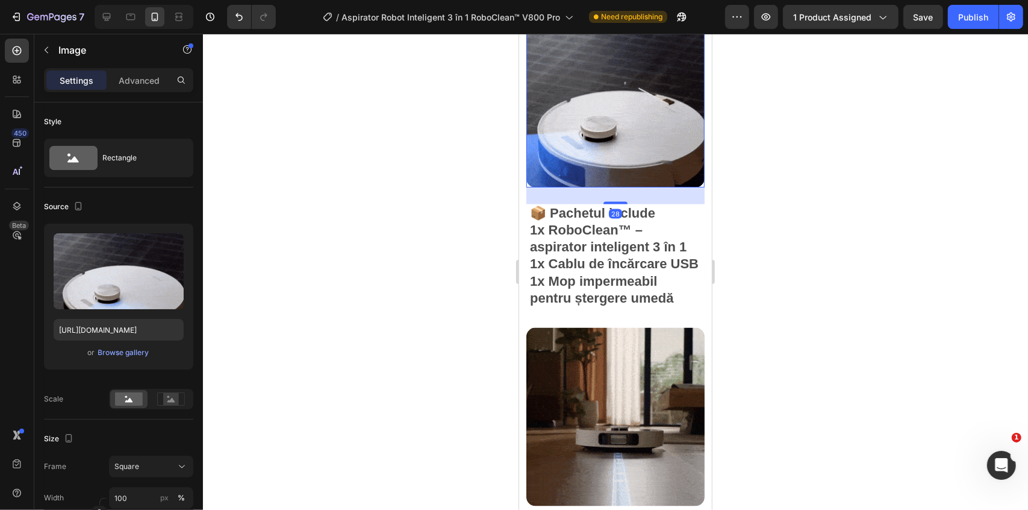
click at [661, 205] on p "📦 Pachetul include" at bounding box center [614, 213] width 171 height 17
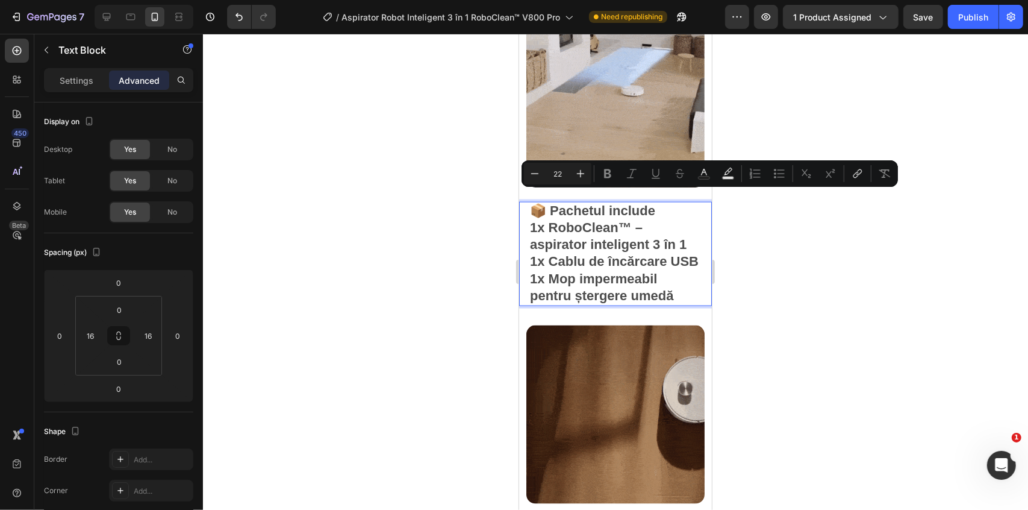
click at [659, 202] on p "📦 Pachetul include" at bounding box center [614, 210] width 171 height 17
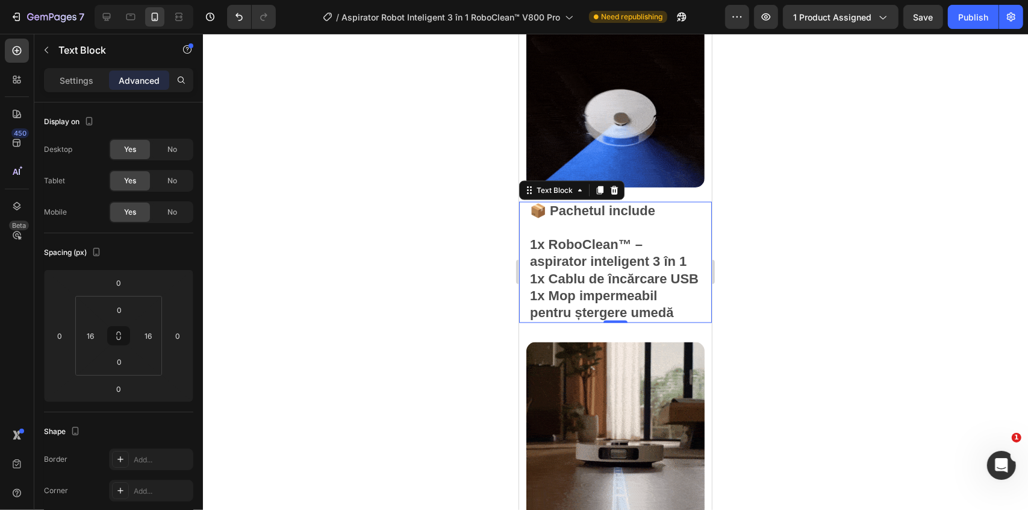
click at [876, 227] on div at bounding box center [615, 272] width 825 height 476
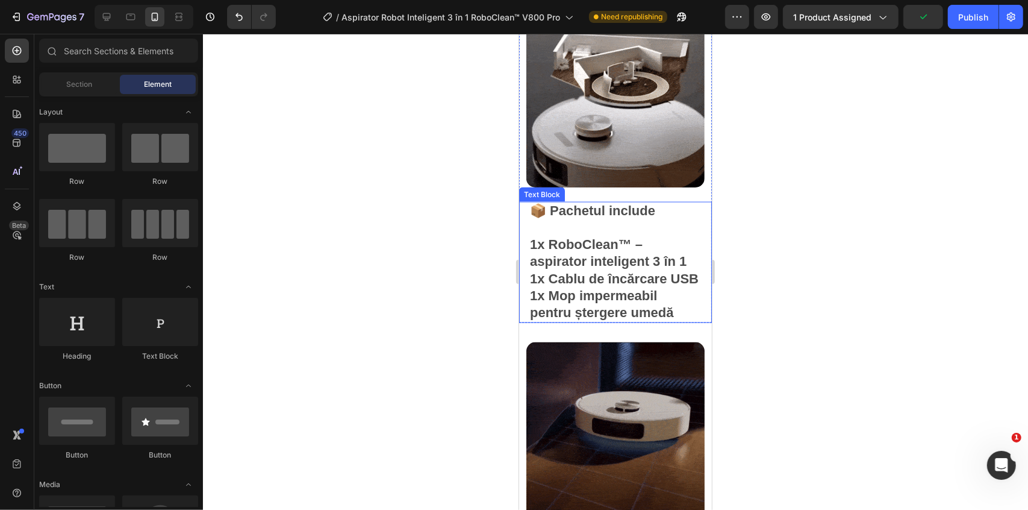
click at [585, 299] on strong "1x Mop impermeabil pentru ștergere umedă" at bounding box center [600, 303] width 143 height 32
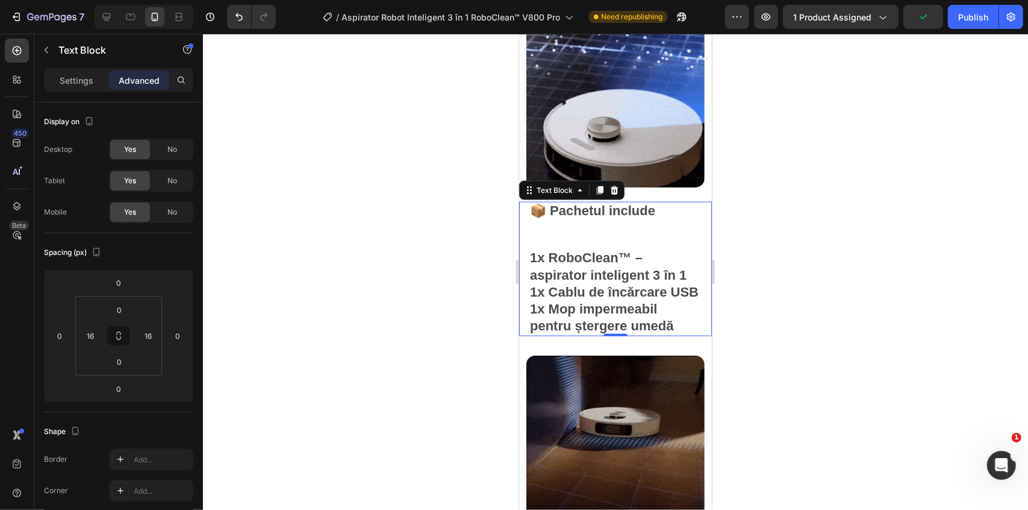
click at [682, 319] on p "1x Mop impermeabil pentru ștergere umedă" at bounding box center [614, 318] width 171 height 34
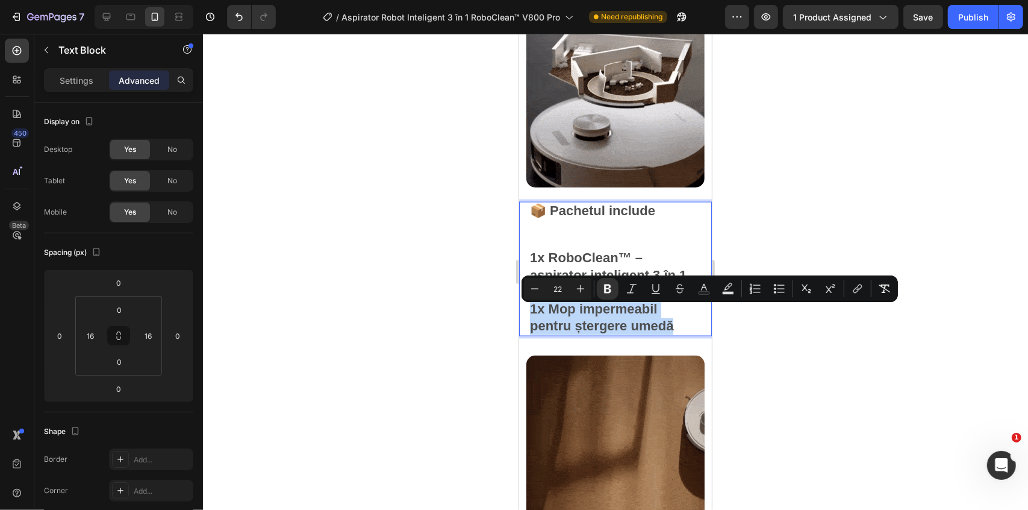
drag, startPoint x: 676, startPoint y: 331, endPoint x: 522, endPoint y: 320, distance: 155.2
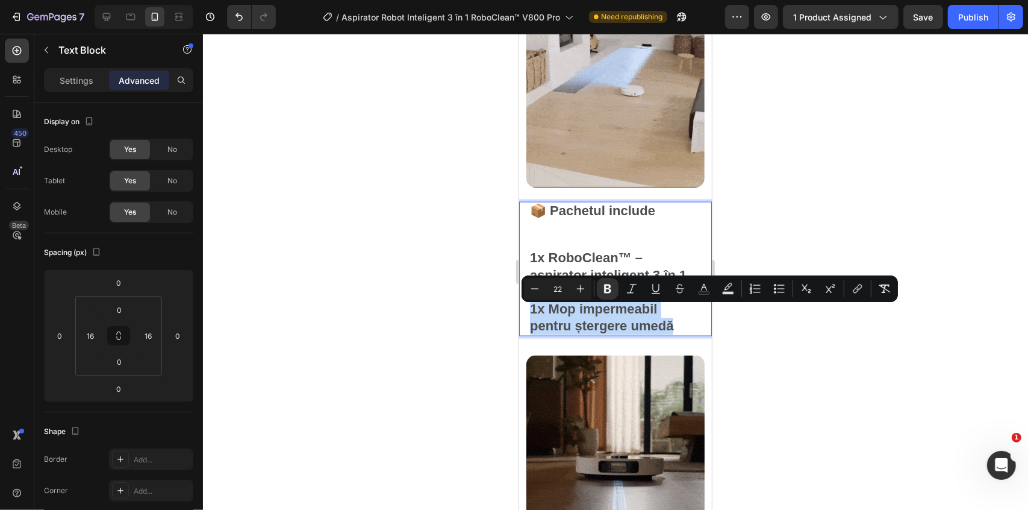
click at [522, 320] on div "📦 Pachetul include 1x RoboClean™ – aspirator inteligent 3 în 1 1x Cablu de încă…" at bounding box center [615, 268] width 193 height 135
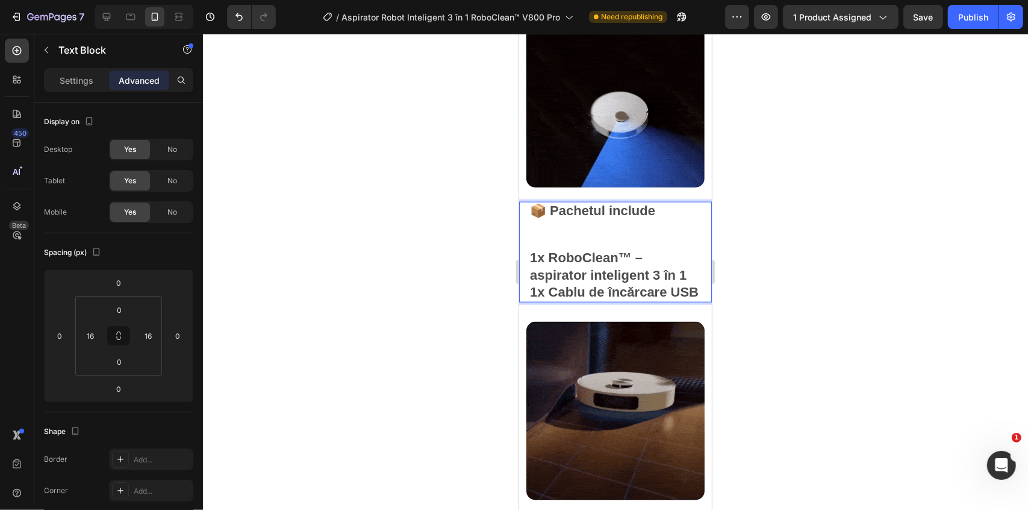
click at [764, 268] on div at bounding box center [615, 272] width 825 height 476
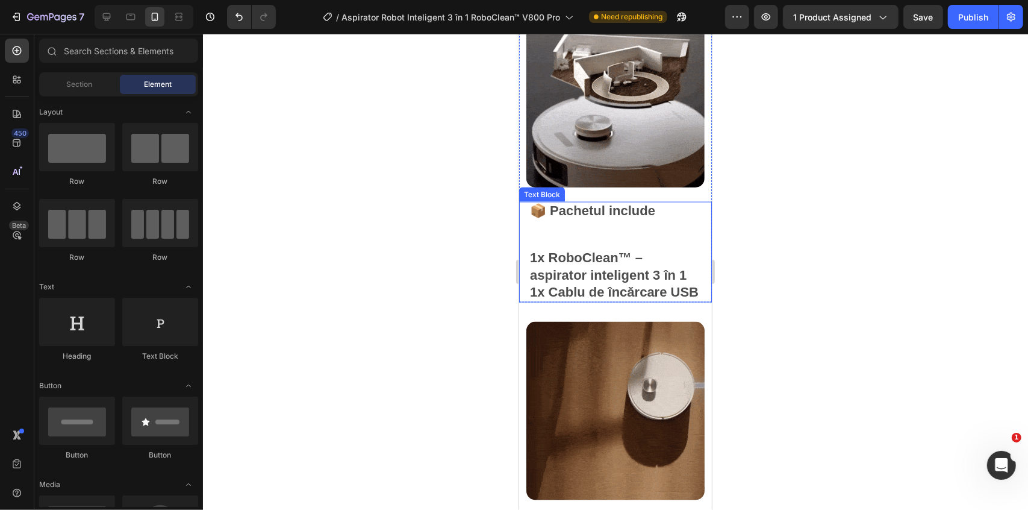
click at [659, 264] on strong "1x RoboClean™ – aspirator inteligent 3 în 1" at bounding box center [607, 265] width 157 height 32
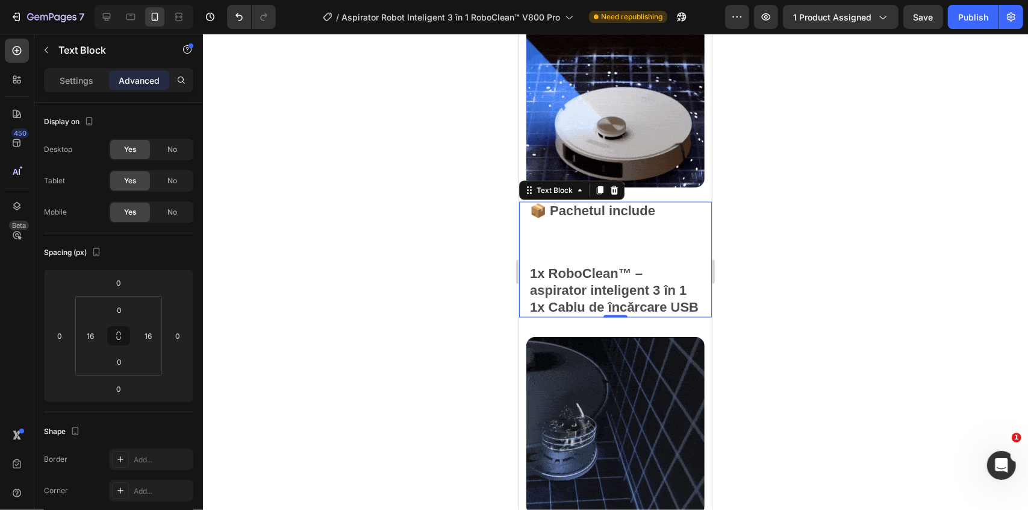
click at [659, 265] on p "1x RoboClean™ – aspirator inteligent 3 în 1" at bounding box center [614, 282] width 171 height 34
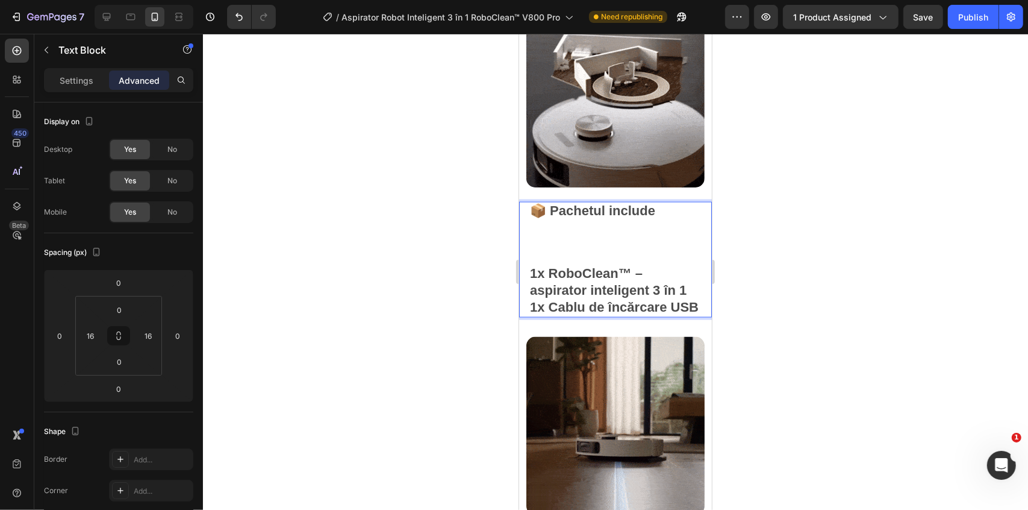
click at [649, 284] on strong "1x RoboClean™ – aspirator inteligent 3 în 1" at bounding box center [607, 281] width 157 height 32
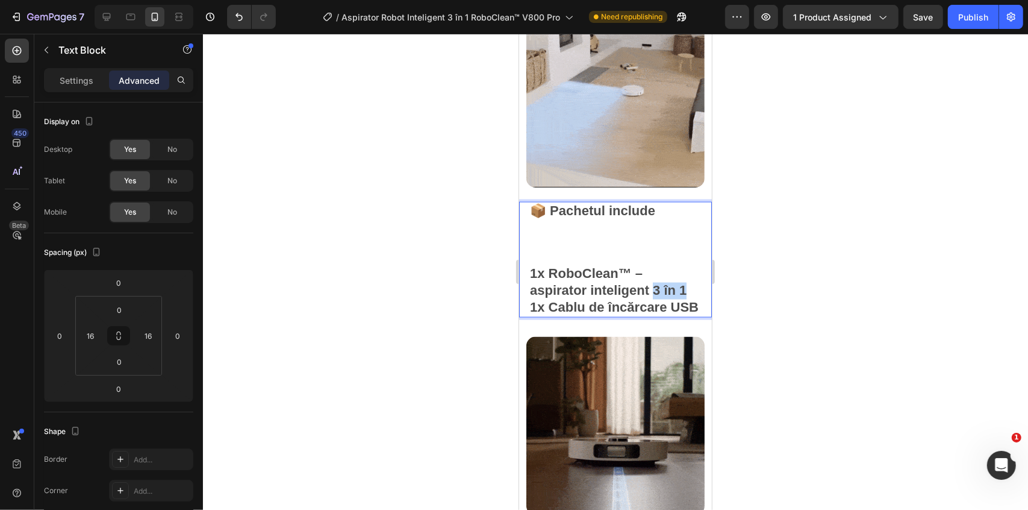
drag, startPoint x: 659, startPoint y: 281, endPoint x: 681, endPoint y: 285, distance: 22.7
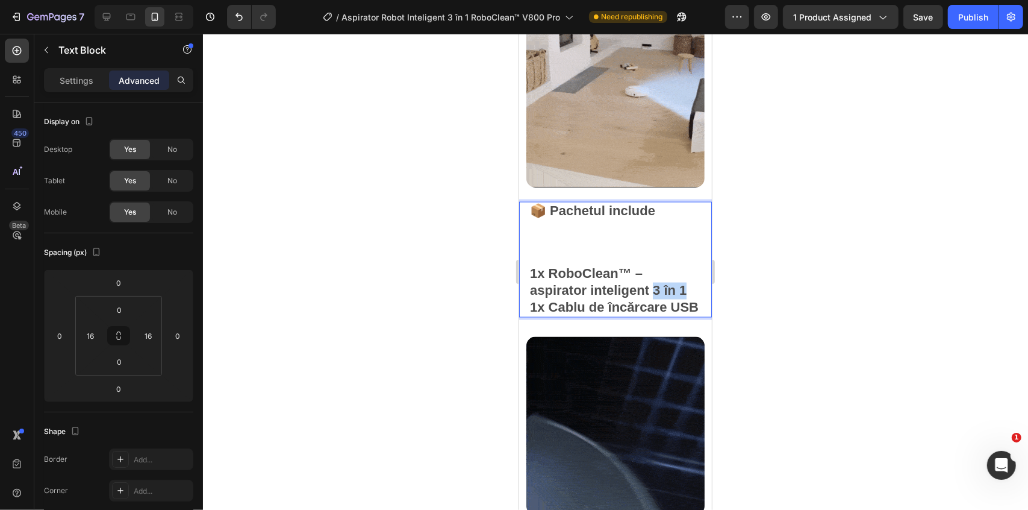
click at [681, 285] on strong "1x RoboClean™ – aspirator inteligent 3 în 1" at bounding box center [607, 281] width 157 height 32
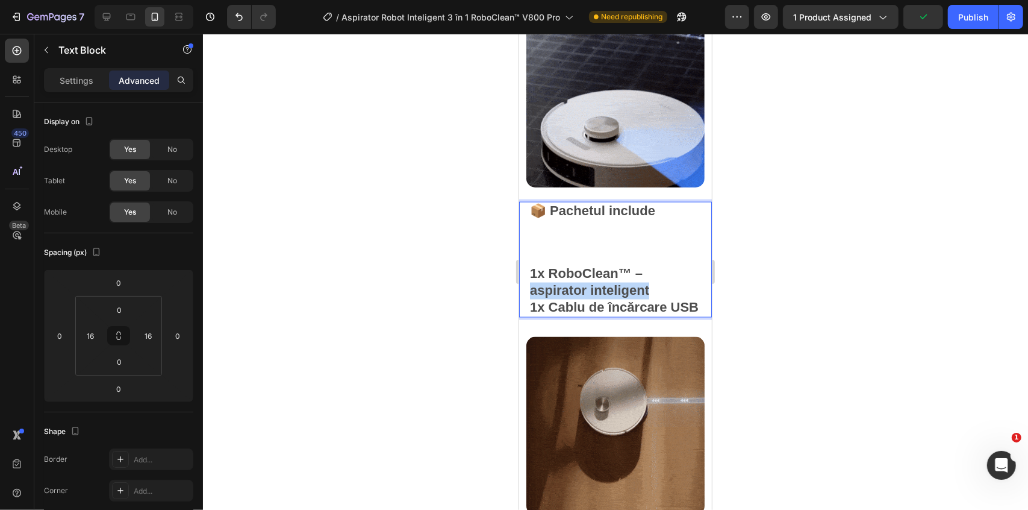
drag, startPoint x: 659, startPoint y: 275, endPoint x: 525, endPoint y: 276, distance: 134.3
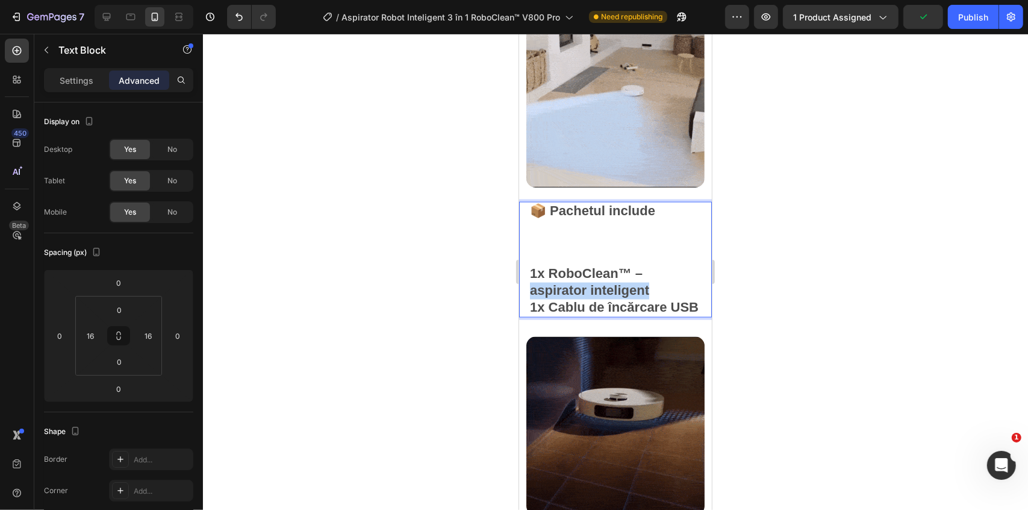
click at [525, 276] on div "📦 Pachetul include 1x RoboClean™ – aspirator inteligent 1x Cablu de încărcare U…" at bounding box center [615, 259] width 193 height 116
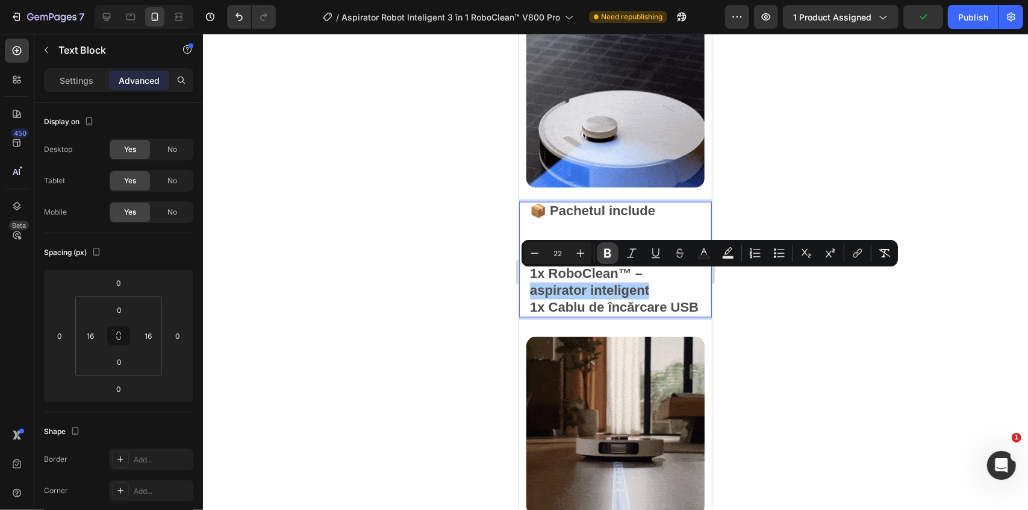
click at [604, 252] on icon "Editor contextual toolbar" at bounding box center [607, 253] width 7 height 9
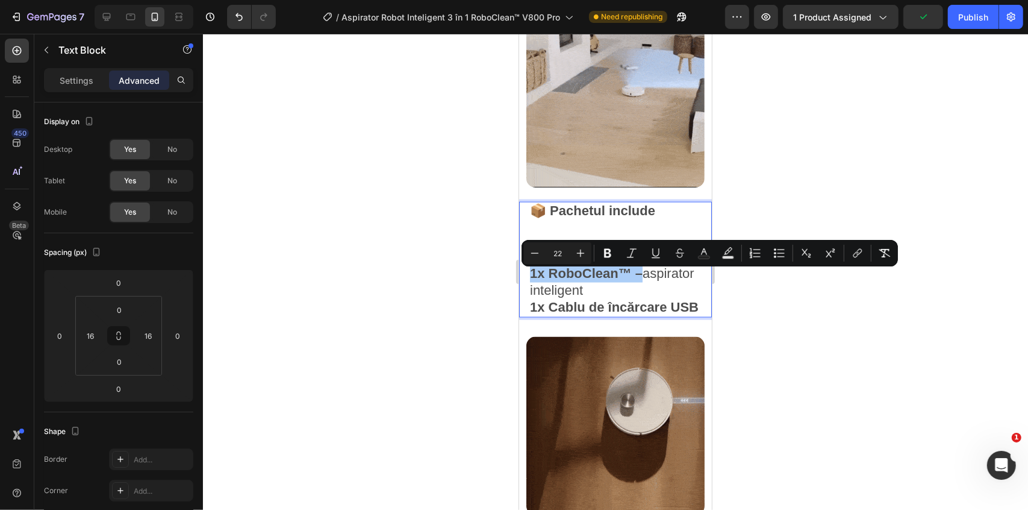
click at [781, 307] on div at bounding box center [615, 272] width 825 height 476
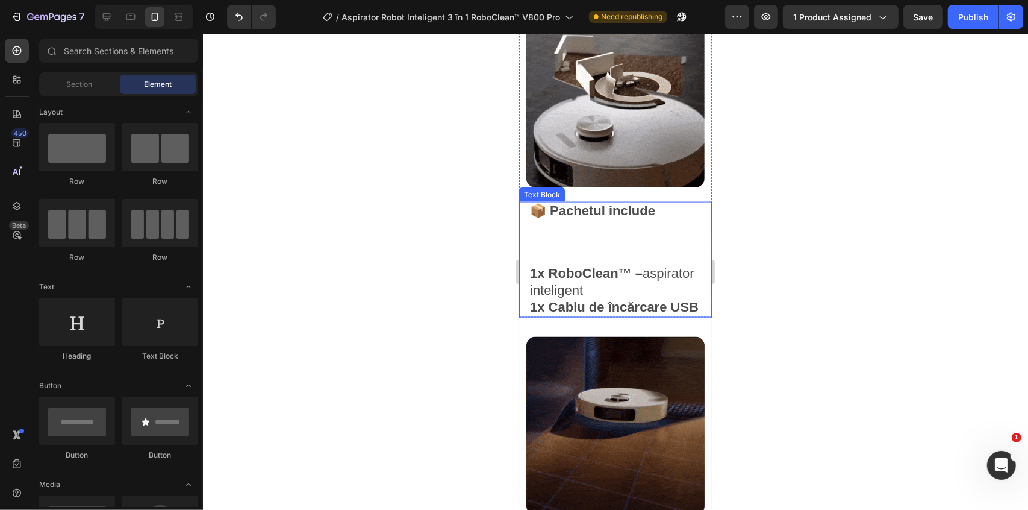
click at [637, 232] on p "Rich Text Editor. Editing area: main" at bounding box center [614, 242] width 171 height 46
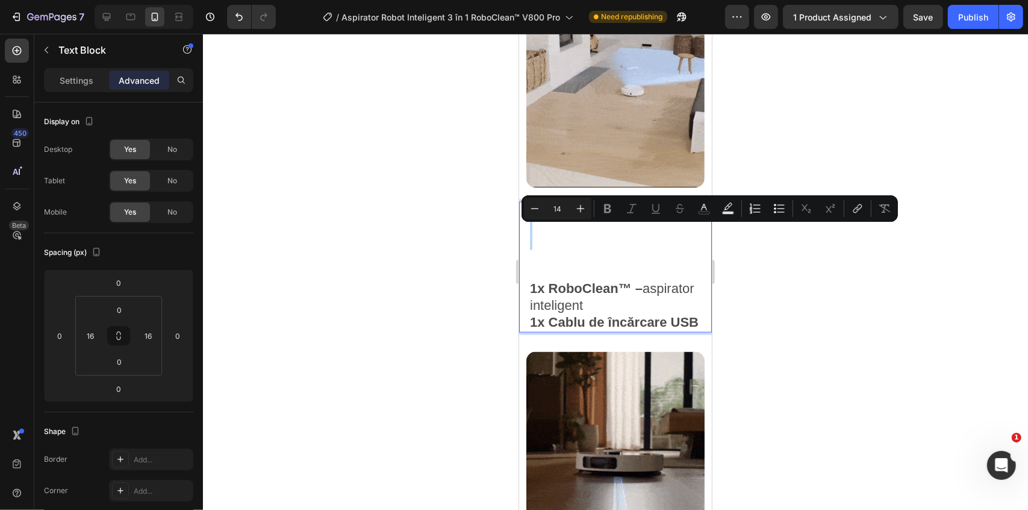
click at [550, 248] on p "Rich Text Editor. Editing area: main" at bounding box center [614, 249] width 171 height 61
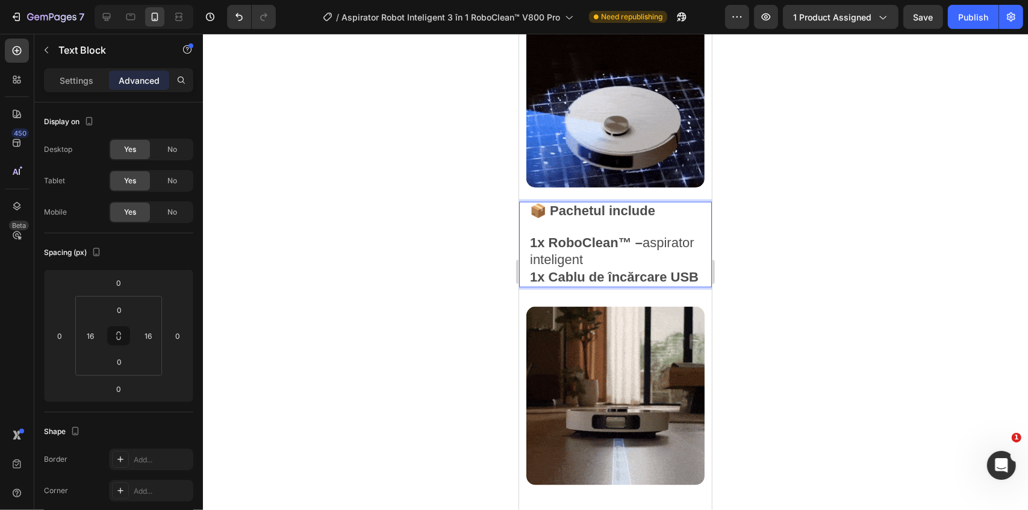
click at [912, 221] on div at bounding box center [615, 272] width 825 height 476
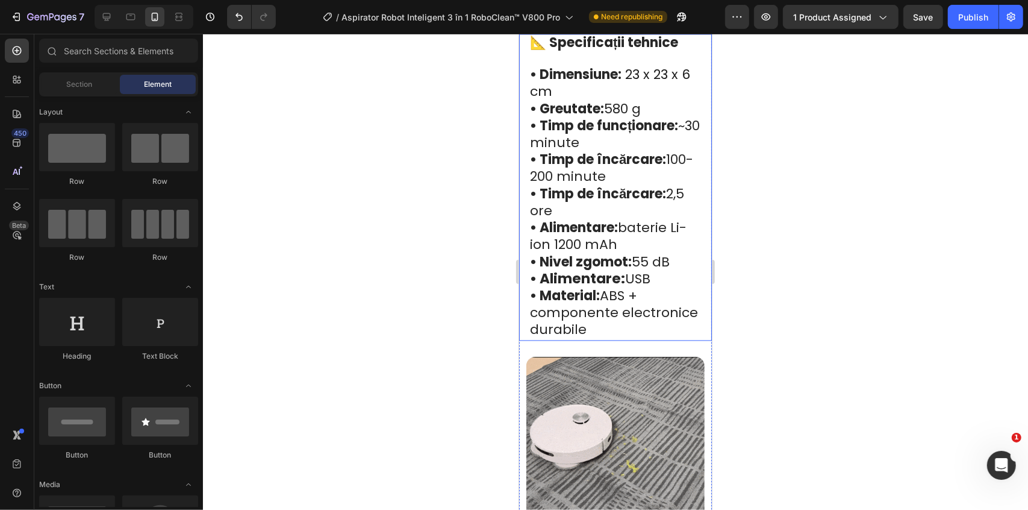
scroll to position [1938, 0]
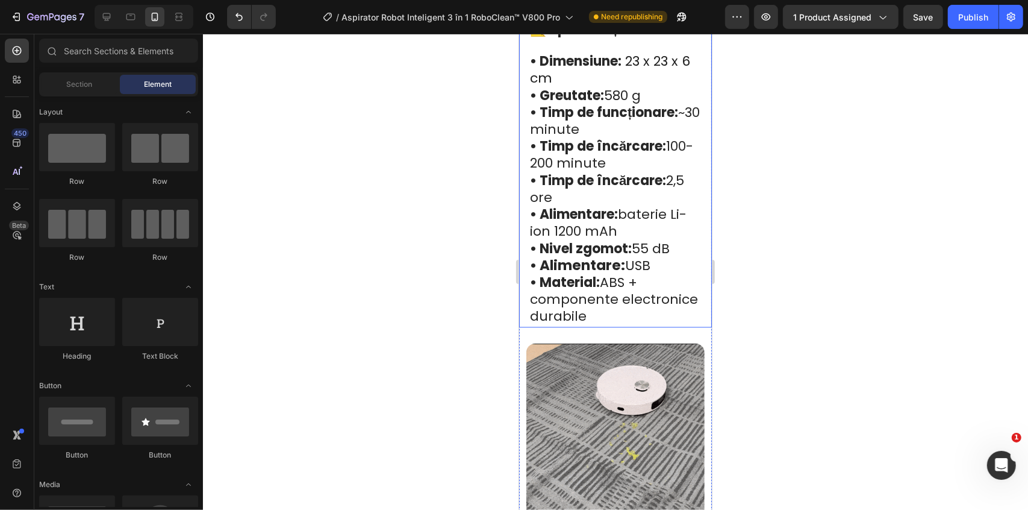
click at [603, 262] on strong "• Alimentare:" at bounding box center [576, 264] width 95 height 19
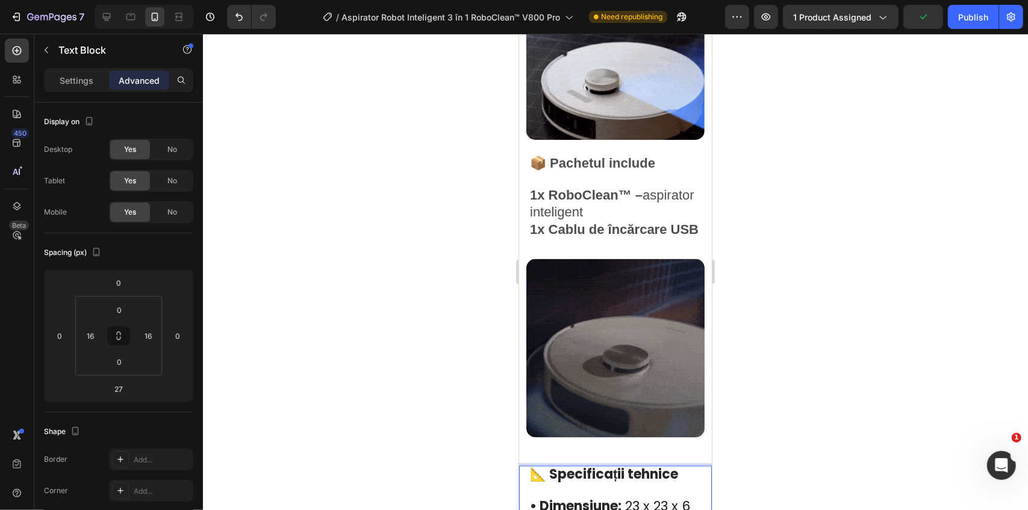
scroll to position [1445, 0]
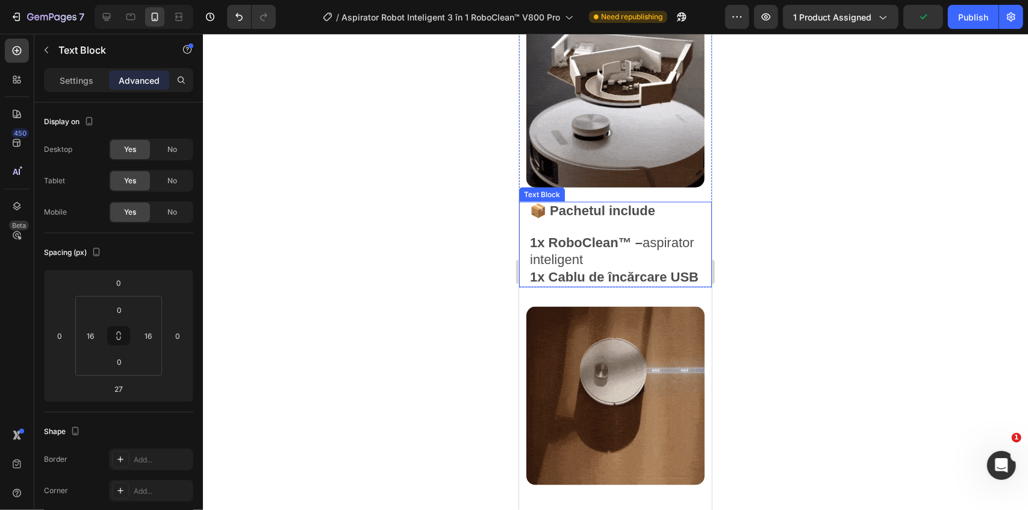
drag, startPoint x: 606, startPoint y: 363, endPoint x: 611, endPoint y: 190, distance: 172.9
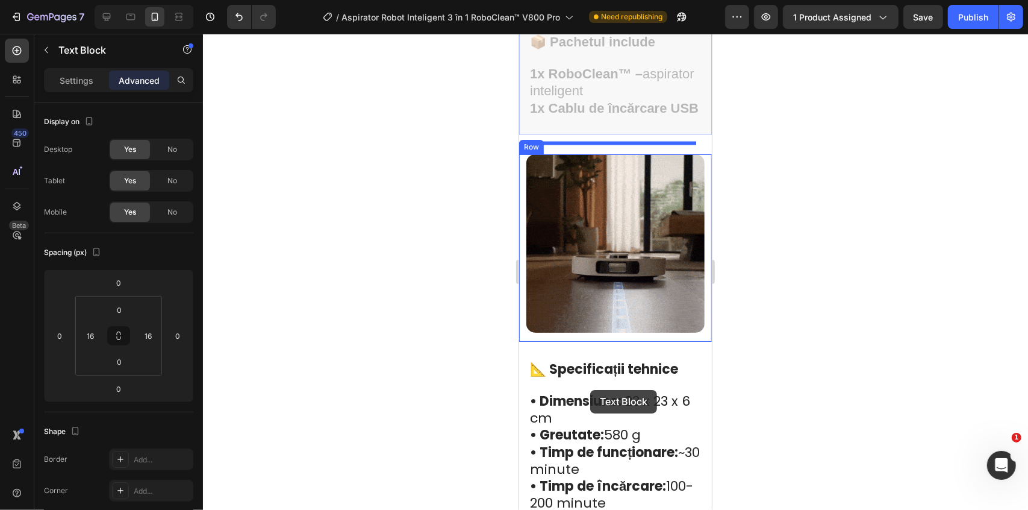
scroll to position [1663, 0]
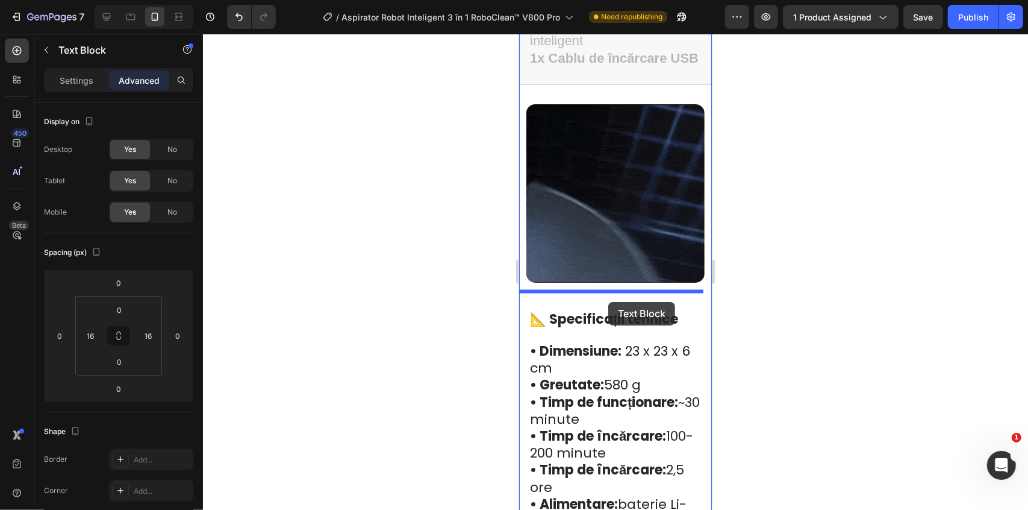
drag, startPoint x: 564, startPoint y: 224, endPoint x: 608, endPoint y: 301, distance: 88.7
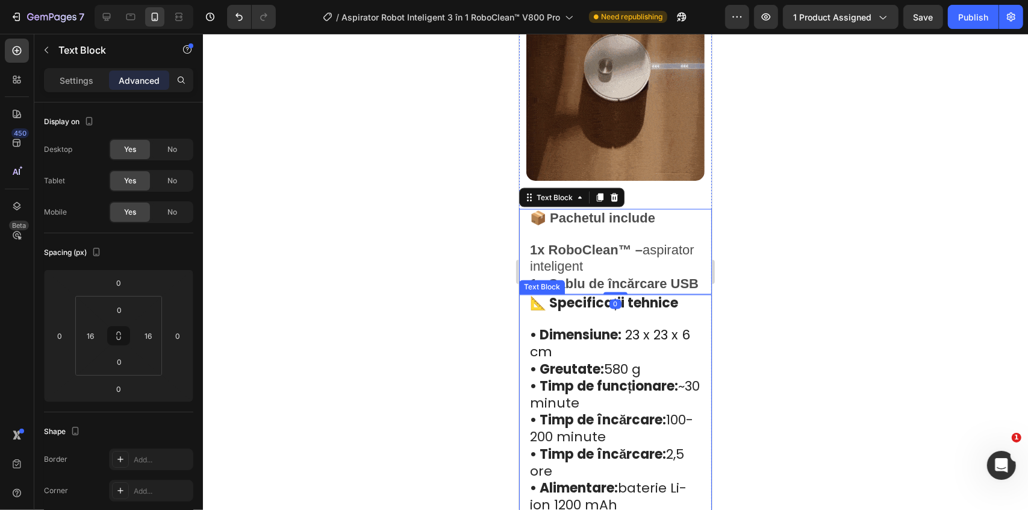
click at [609, 338] on strong "• Dimensiune:" at bounding box center [575, 334] width 92 height 19
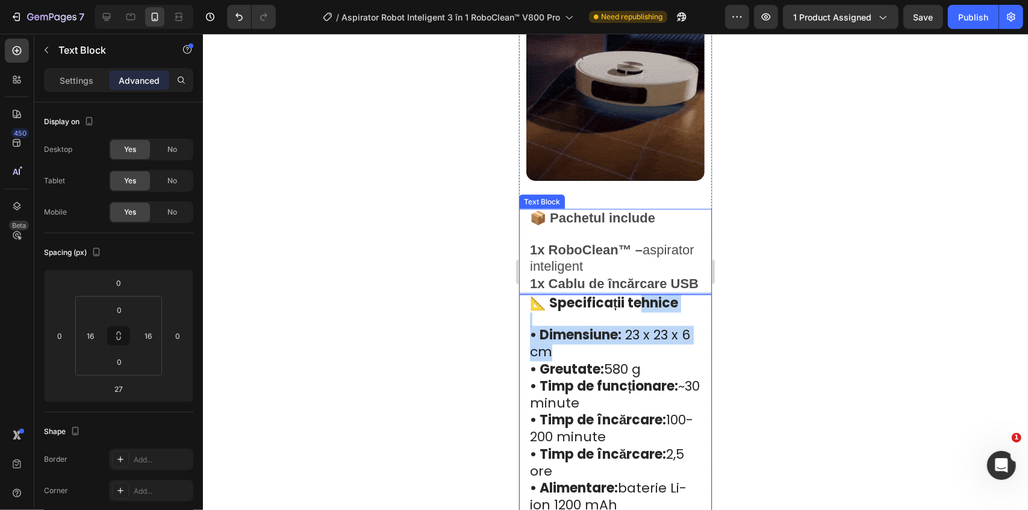
drag, startPoint x: 625, startPoint y: 284, endPoint x: 611, endPoint y: 313, distance: 31.5
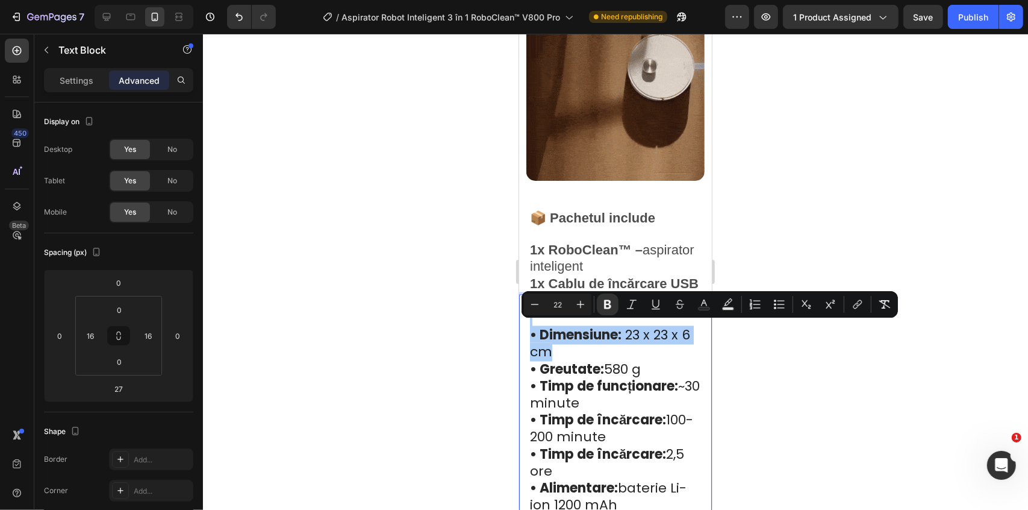
click at [782, 338] on div at bounding box center [615, 272] width 825 height 476
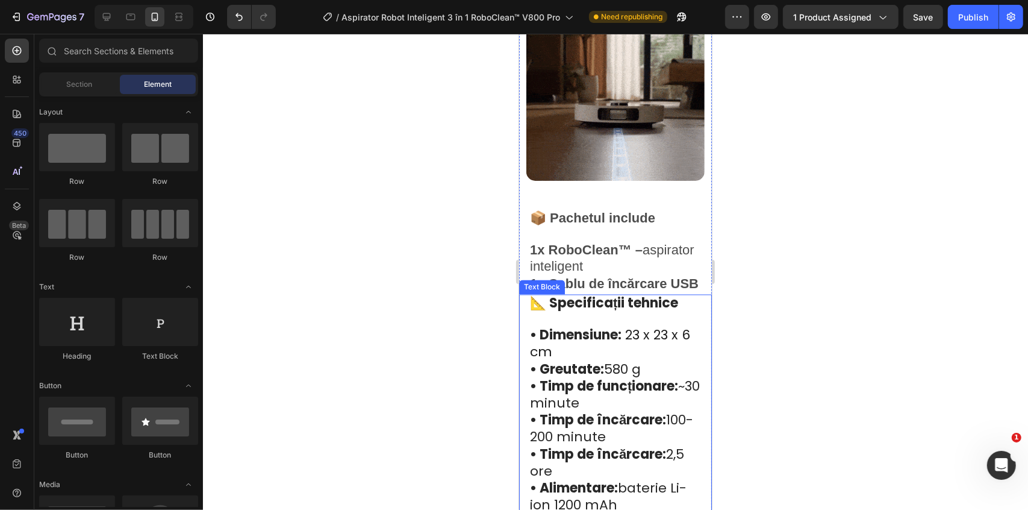
click at [602, 327] on strong "• Dimensiune:" at bounding box center [575, 334] width 92 height 19
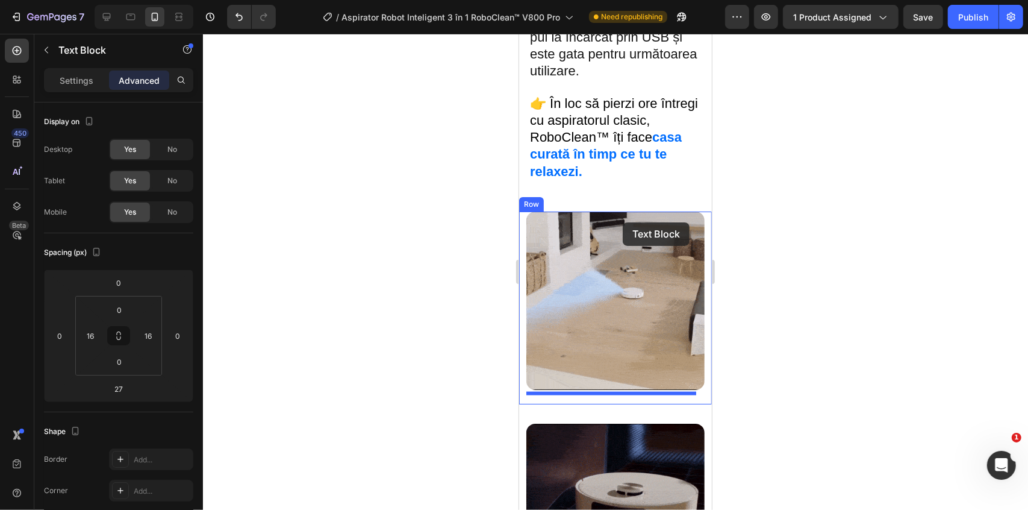
scroll to position [1226, 0]
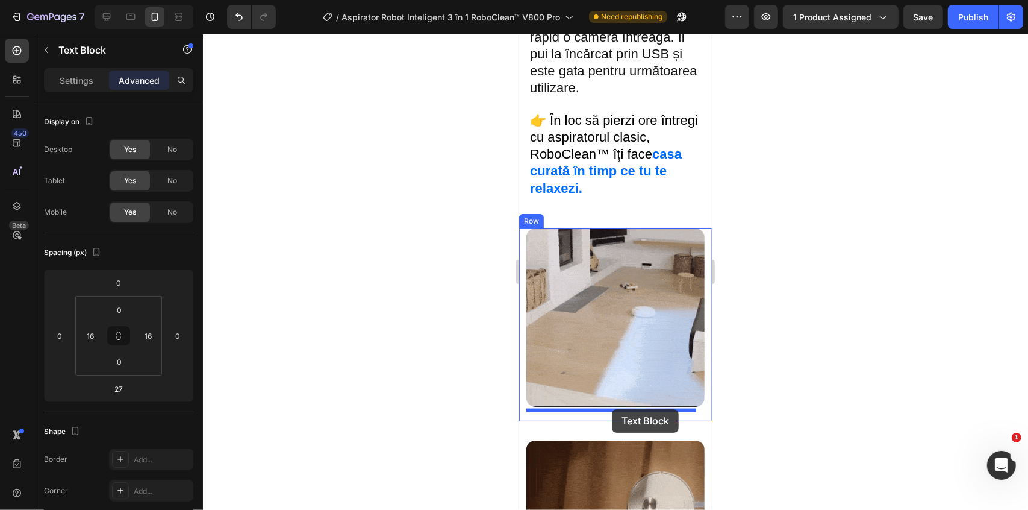
drag, startPoint x: 543, startPoint y: 279, endPoint x: 611, endPoint y: 408, distance: 146.3
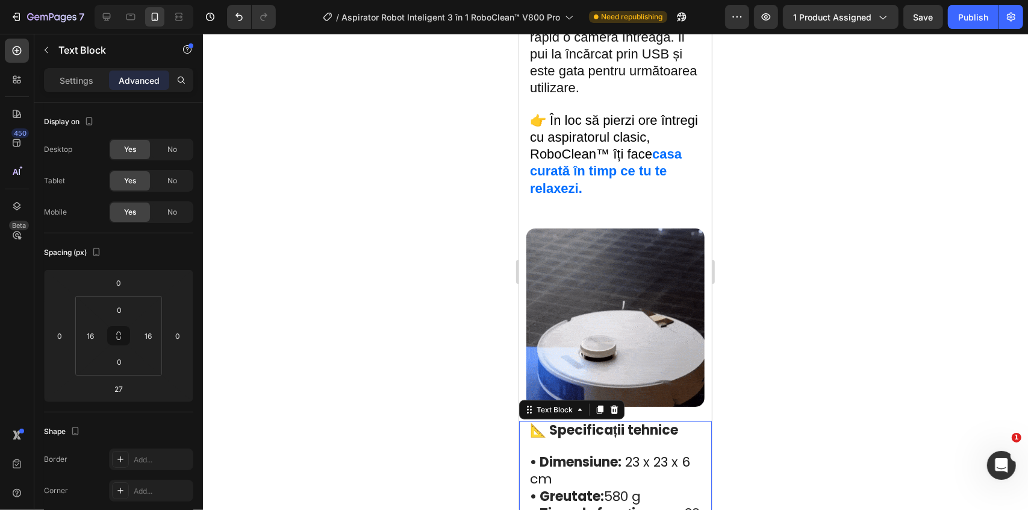
click at [842, 356] on div at bounding box center [615, 272] width 825 height 476
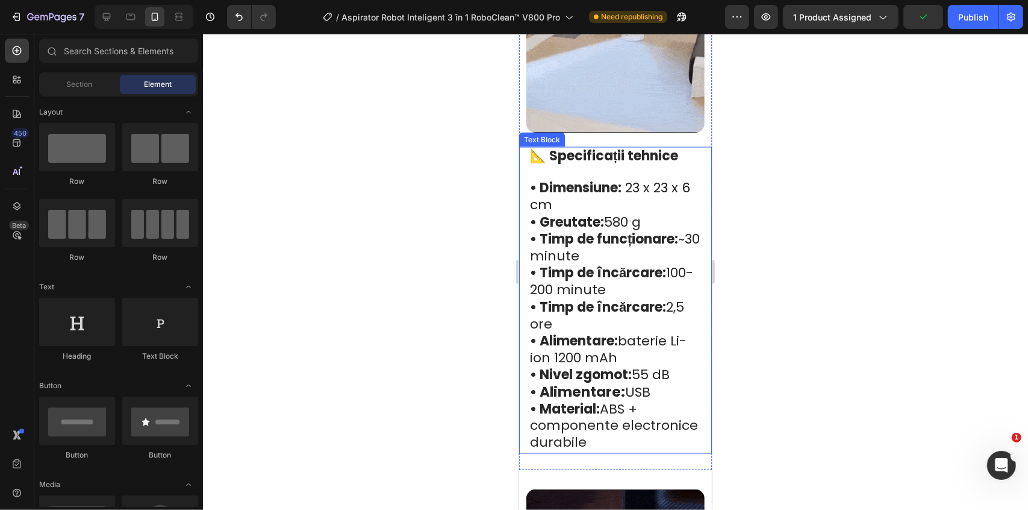
scroll to position [1663, 0]
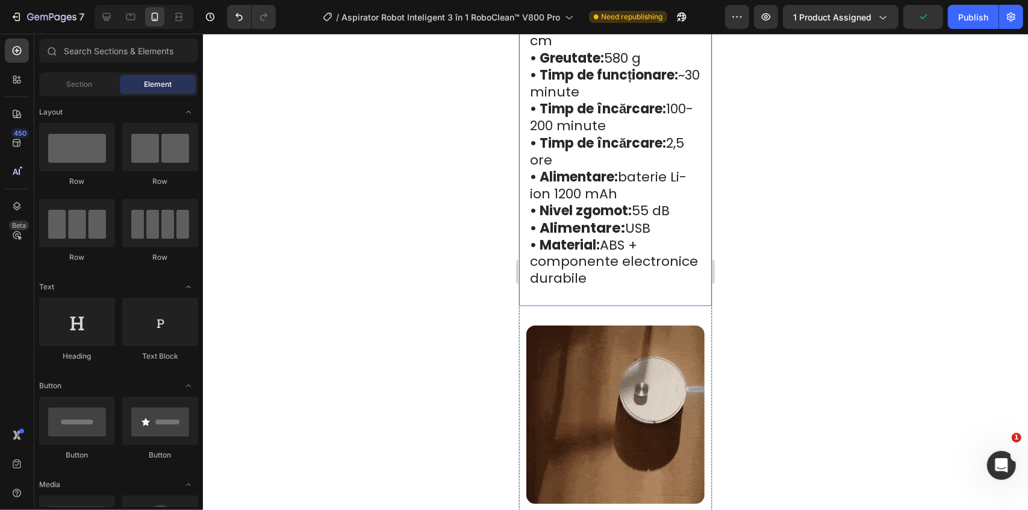
click at [619, 270] on span "• Material: ABS + componente electronice durabile" at bounding box center [613, 261] width 168 height 52
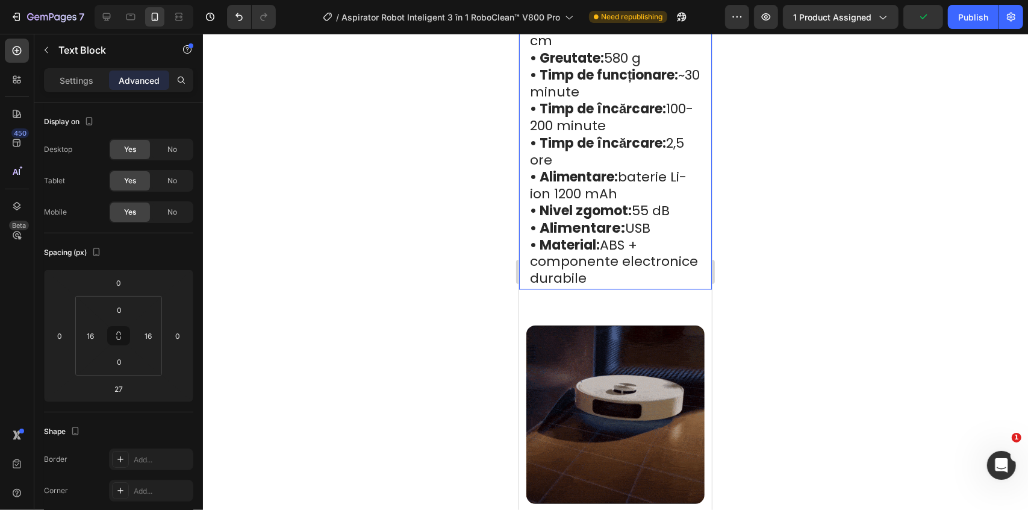
click at [619, 254] on span "• Material: ABS + componente electronice durabile" at bounding box center [613, 261] width 168 height 52
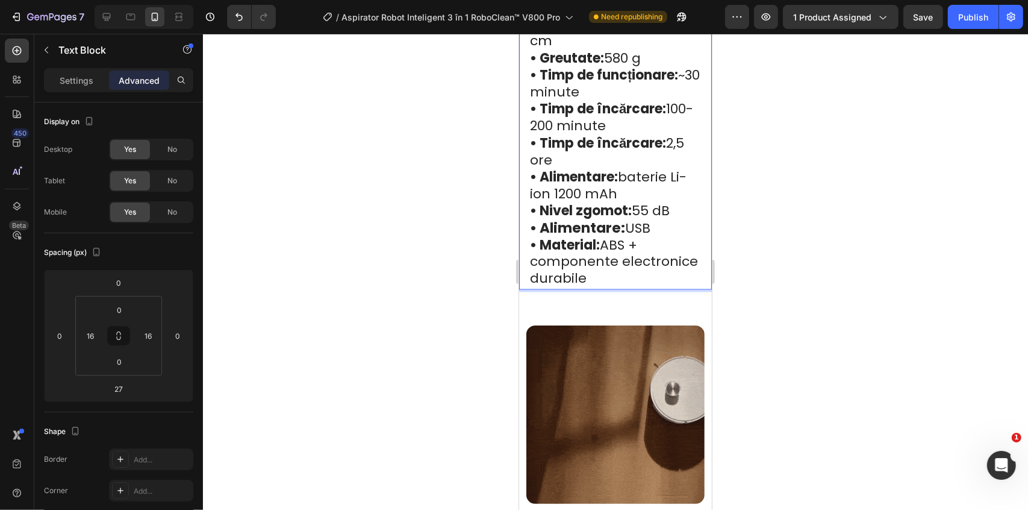
click at [627, 260] on span "• Material: ABS + componente electronice durabile" at bounding box center [613, 261] width 168 height 52
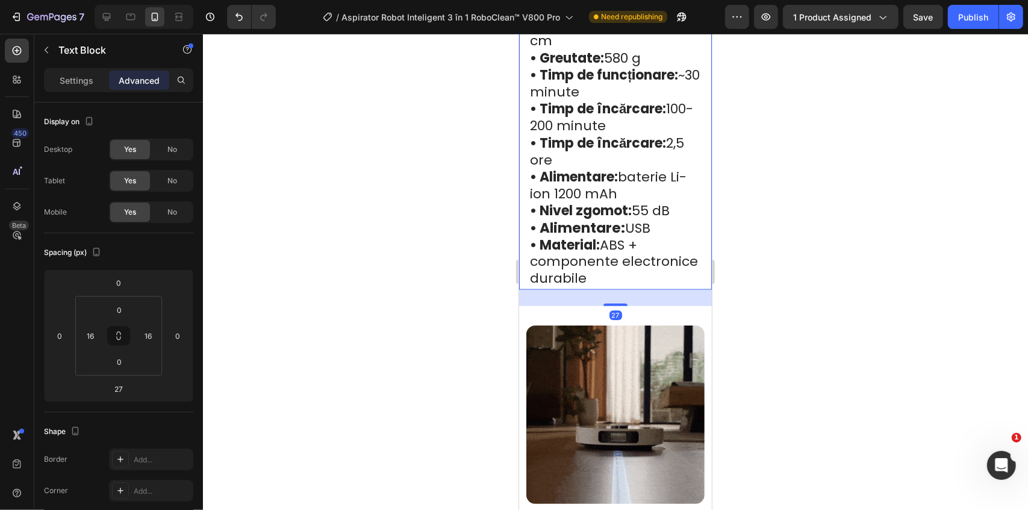
click at [771, 249] on div at bounding box center [615, 272] width 825 height 476
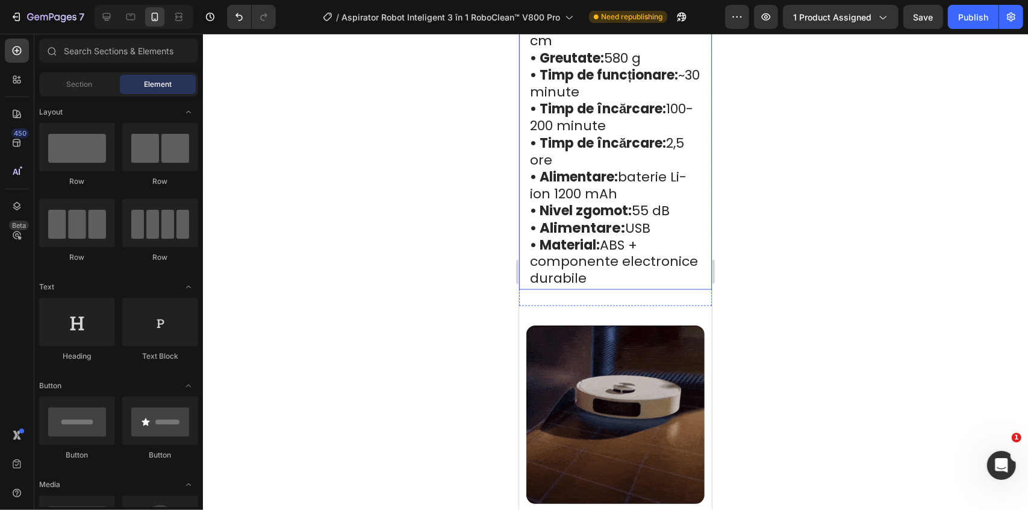
drag, startPoint x: 659, startPoint y: 263, endPoint x: 625, endPoint y: 292, distance: 45.0
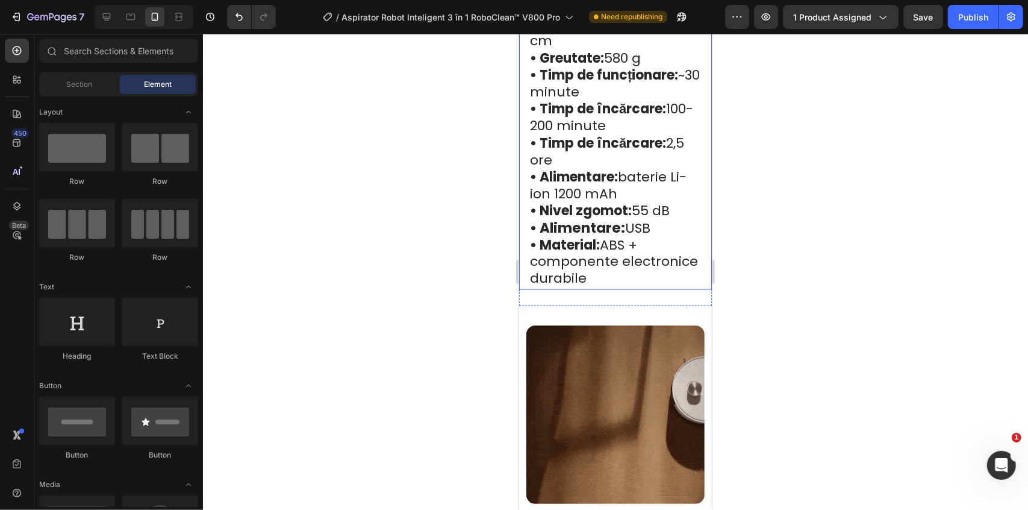
click at [660, 261] on span "• Material: ABS + componente electronice durabile" at bounding box center [613, 261] width 168 height 52
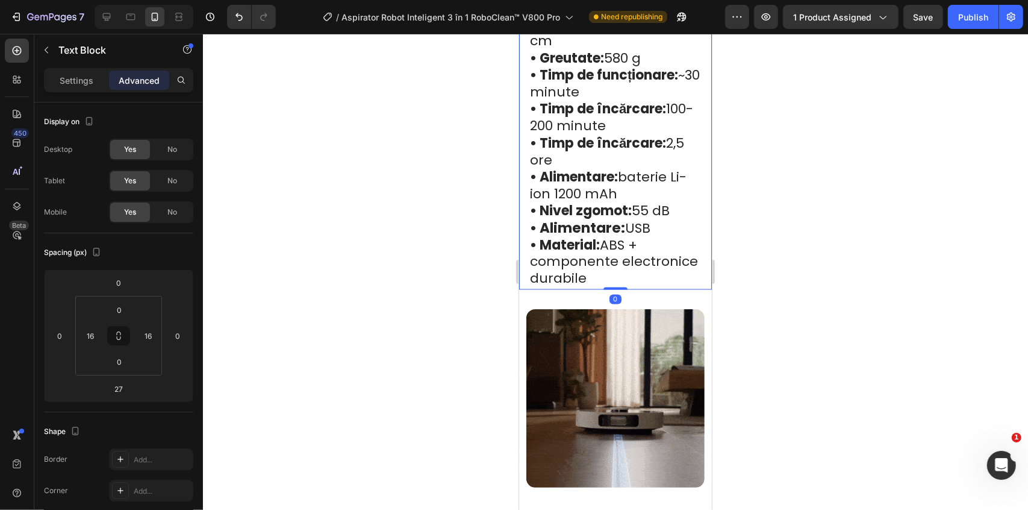
drag, startPoint x: 620, startPoint y: 290, endPoint x: 642, endPoint y: 239, distance: 55.8
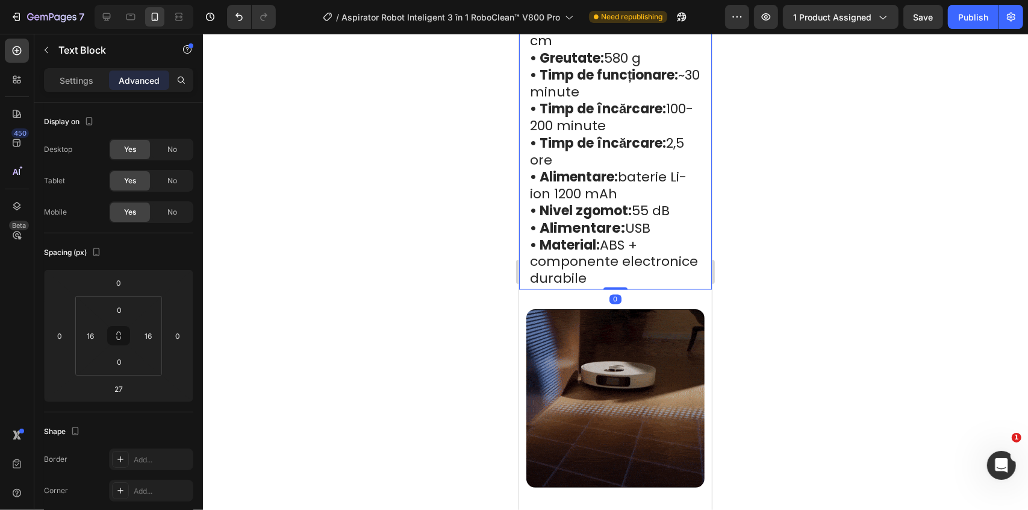
click at [642, 239] on div "📐 Specificații tehnice • Dimensiune: 23 x 23 x 6 cm • Greutate: 580 g • Timp de…" at bounding box center [615, 136] width 193 height 307
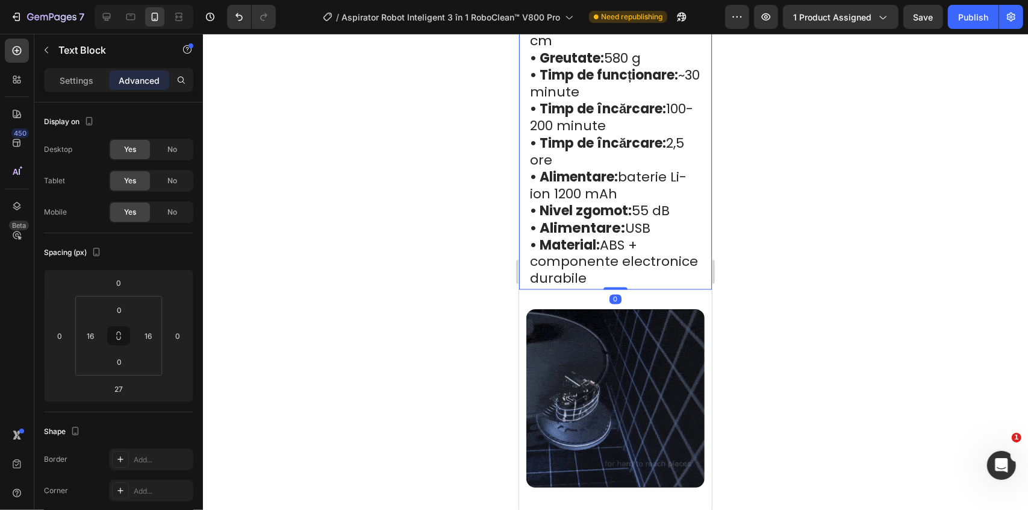
type input "0"
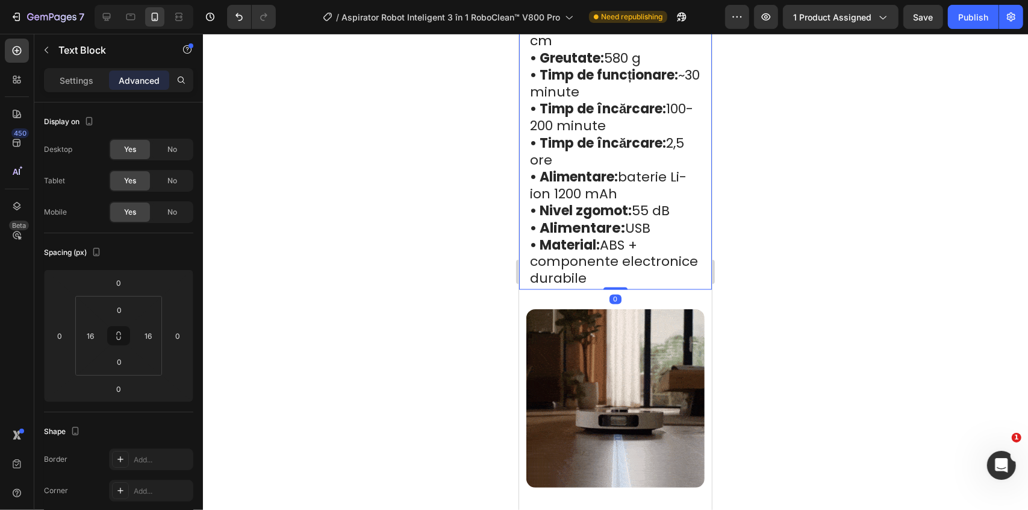
click at [772, 214] on div at bounding box center [615, 272] width 825 height 476
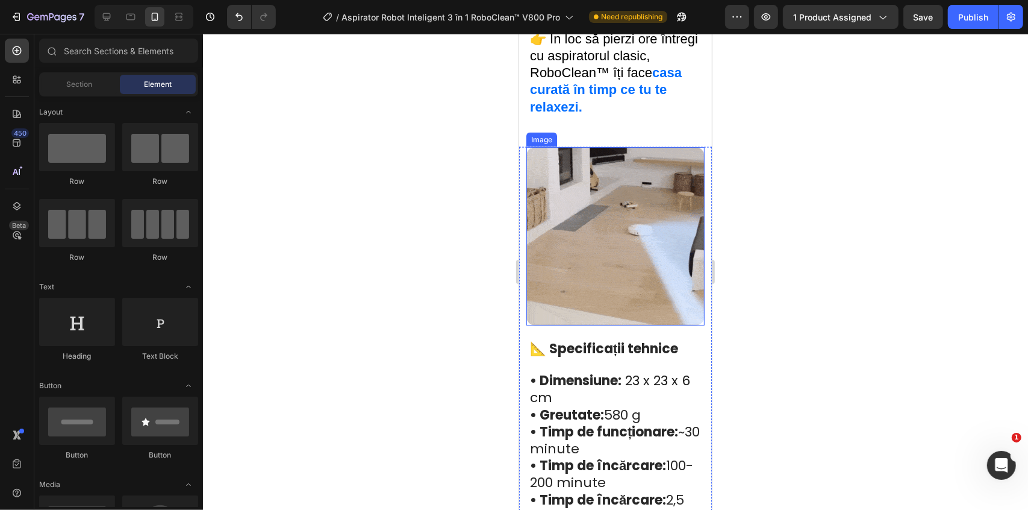
scroll to position [1335, 0]
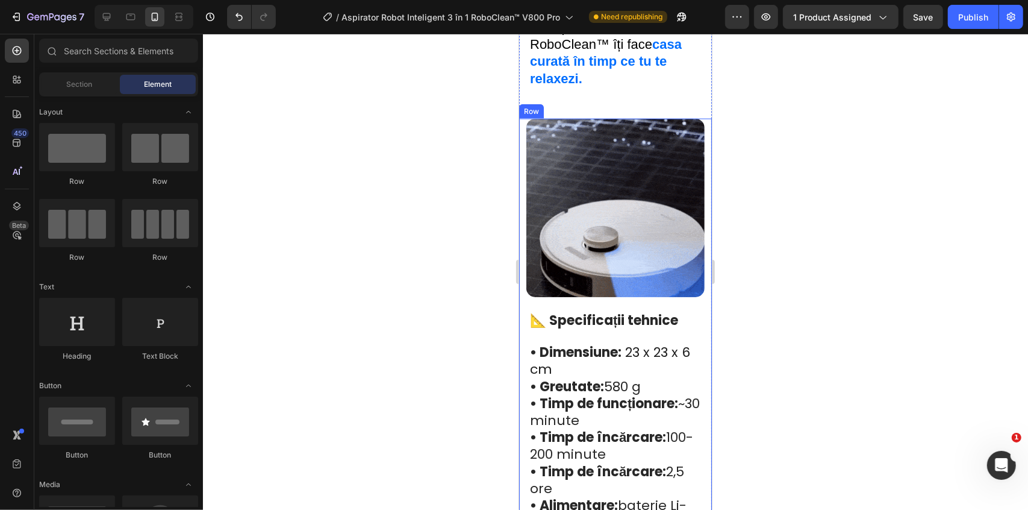
click at [617, 266] on img at bounding box center [615, 207] width 178 height 178
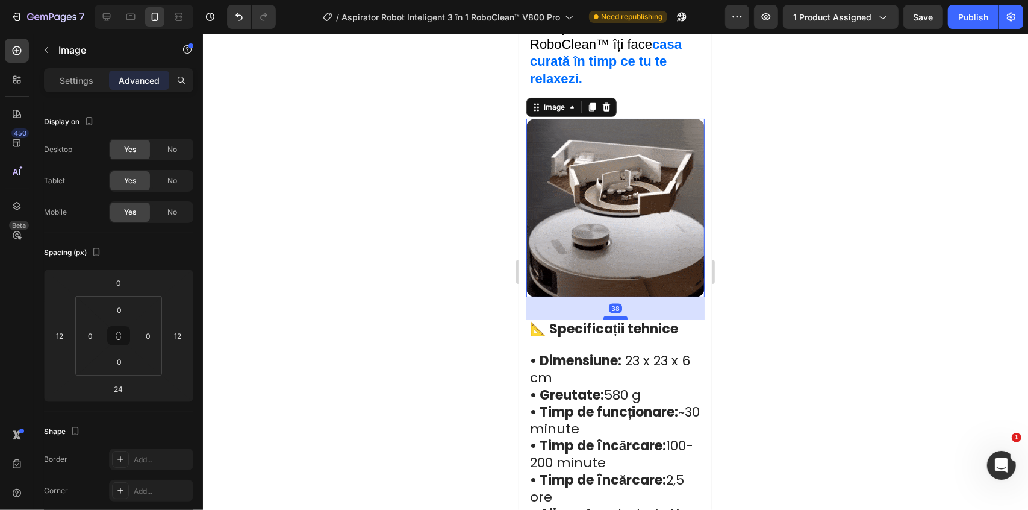
drag, startPoint x: 612, startPoint y: 298, endPoint x: 1299, endPoint y: 322, distance: 687.6
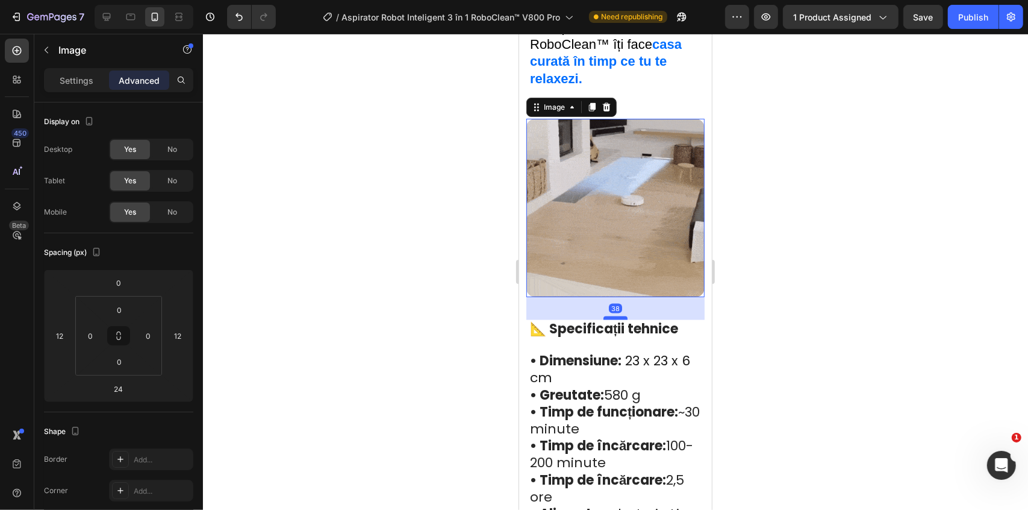
click at [617, 316] on div at bounding box center [615, 318] width 24 height 4
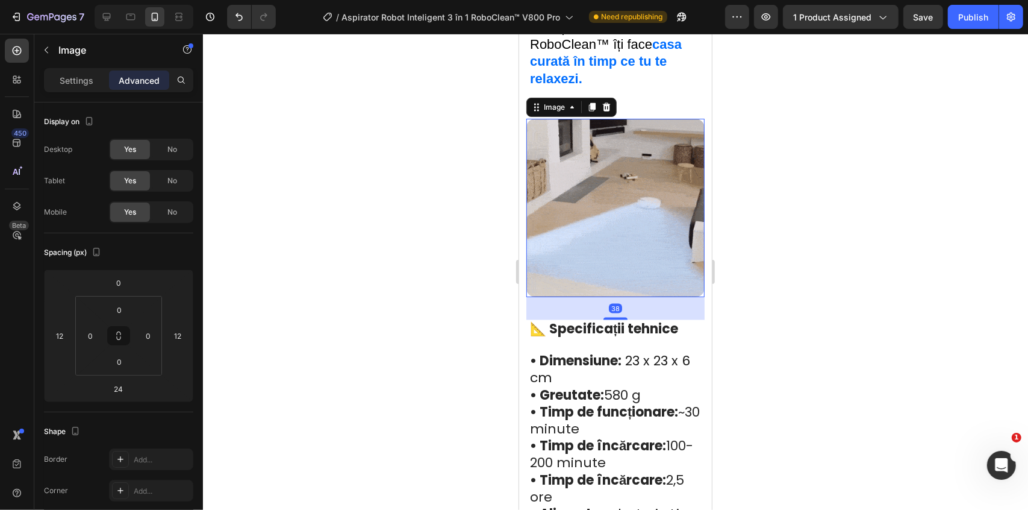
type input "38"
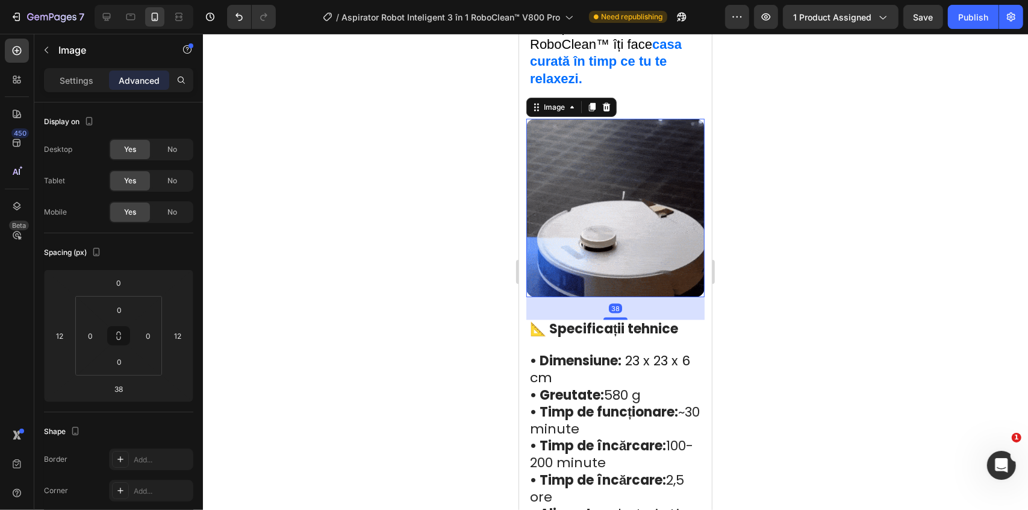
click at [818, 279] on div at bounding box center [615, 272] width 825 height 476
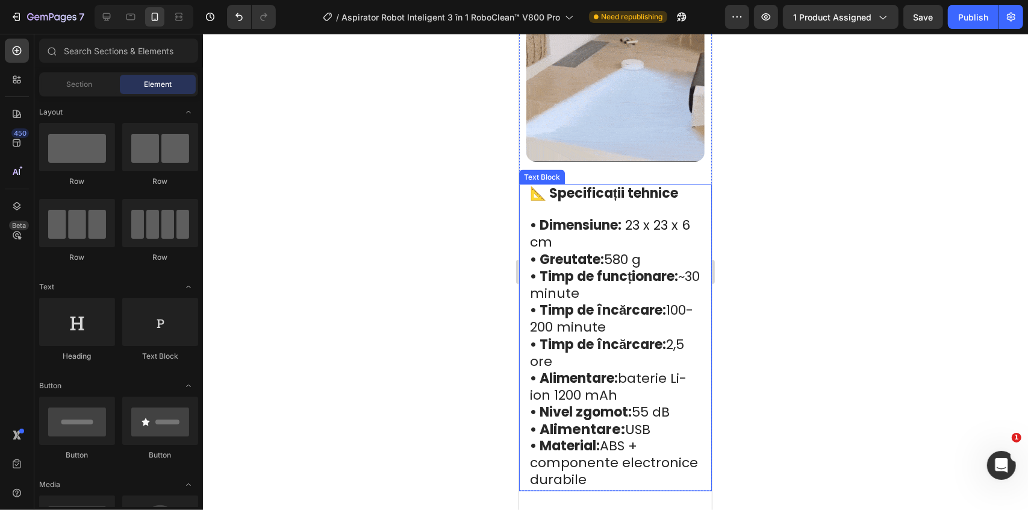
scroll to position [1500, 0]
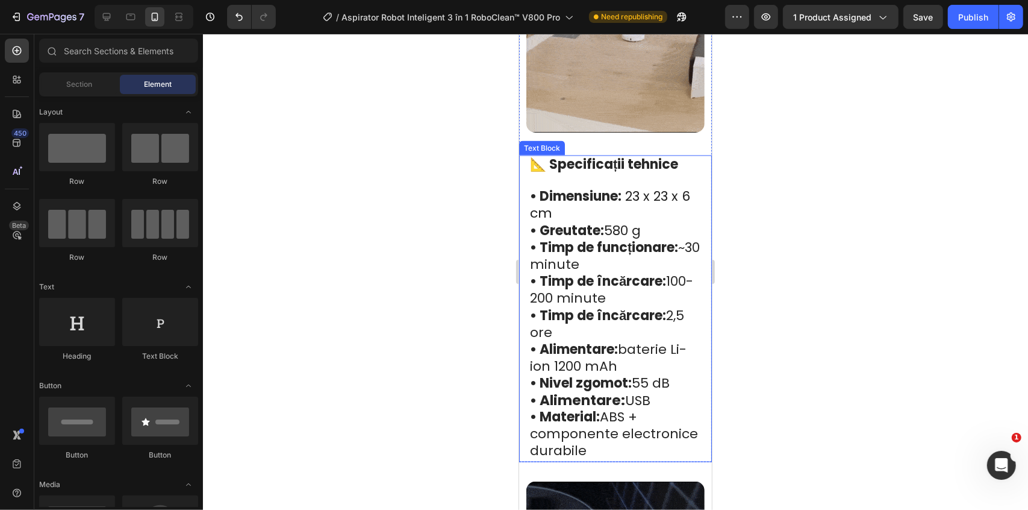
drag, startPoint x: 647, startPoint y: 98, endPoint x: 620, endPoint y: 148, distance: 57.7
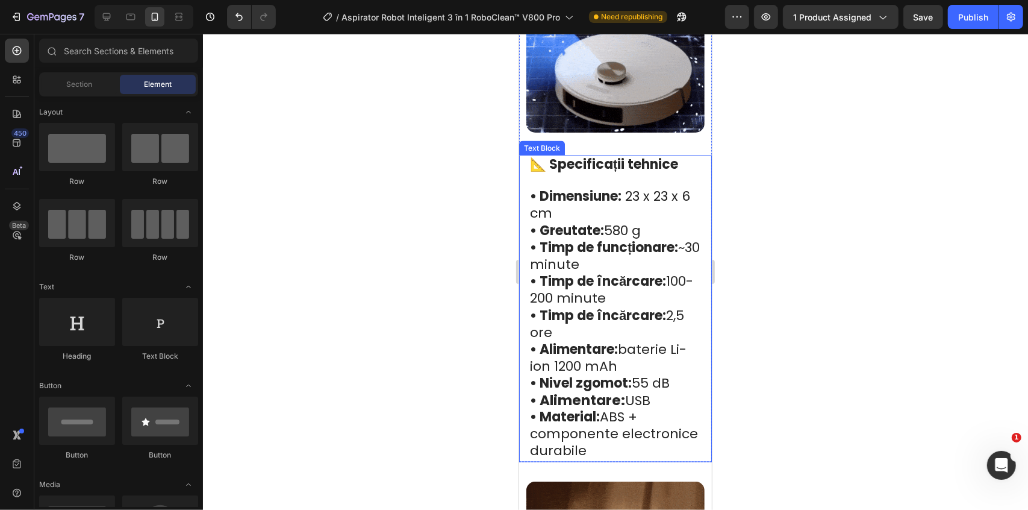
click at [647, 97] on img at bounding box center [615, 43] width 178 height 178
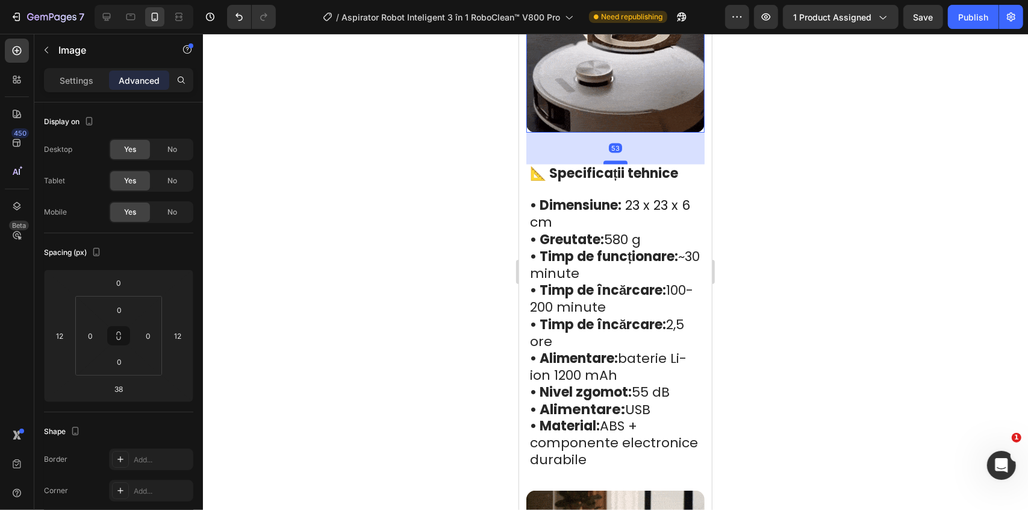
drag, startPoint x: 611, startPoint y: 142, endPoint x: 621, endPoint y: 150, distance: 12.9
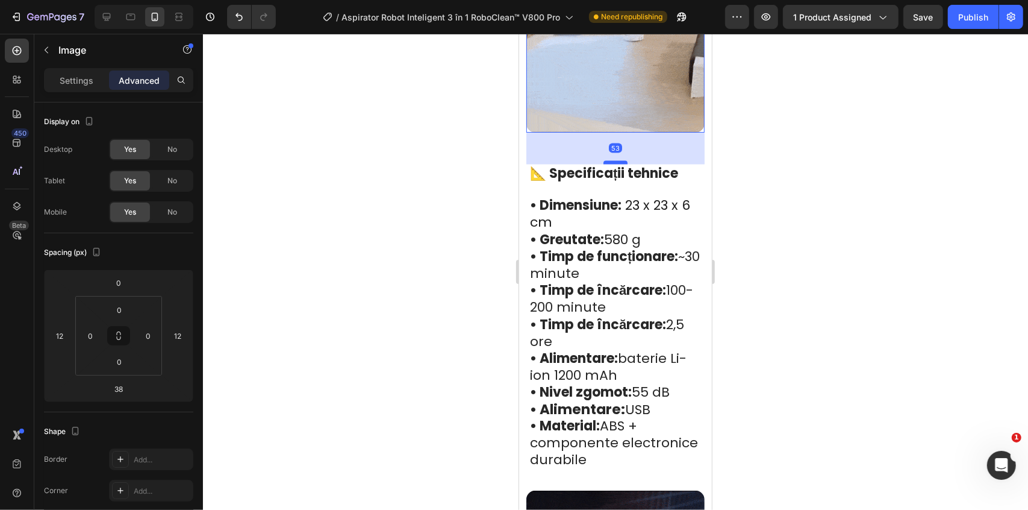
click at [621, 160] on div at bounding box center [615, 162] width 24 height 4
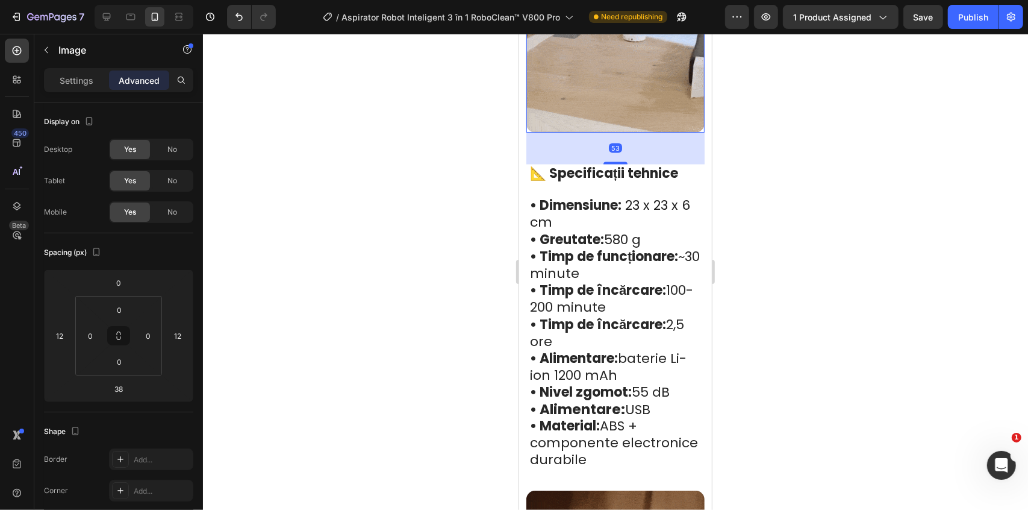
type input "51"
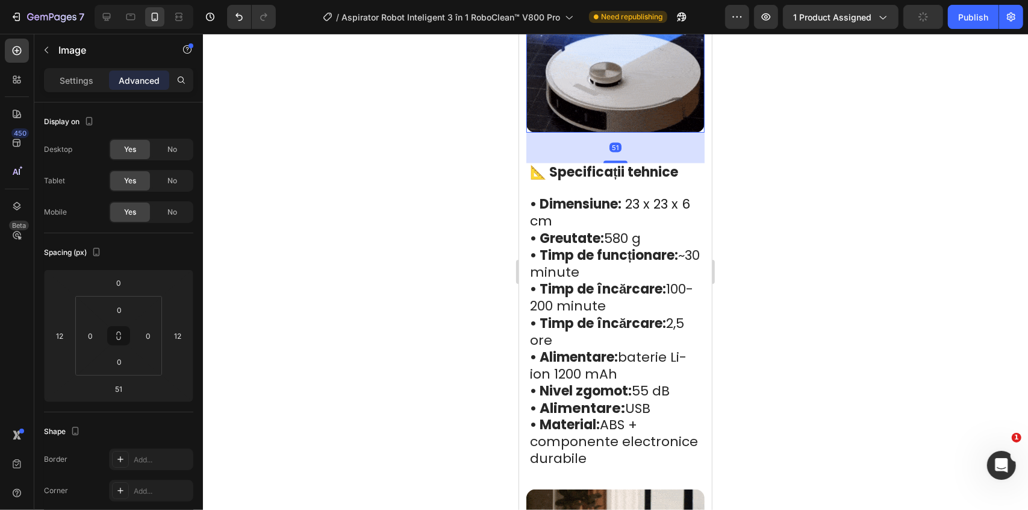
click at [873, 214] on div at bounding box center [615, 272] width 825 height 476
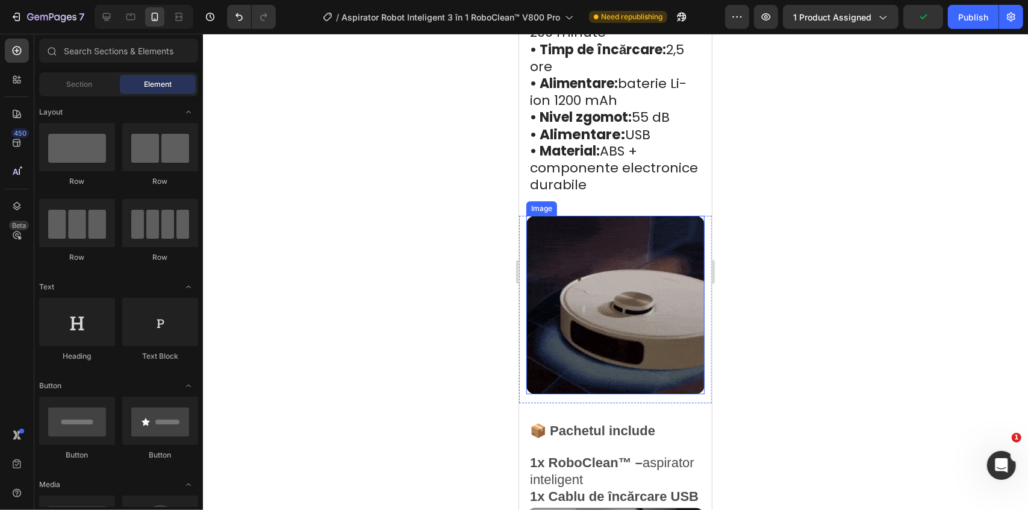
scroll to position [1938, 0]
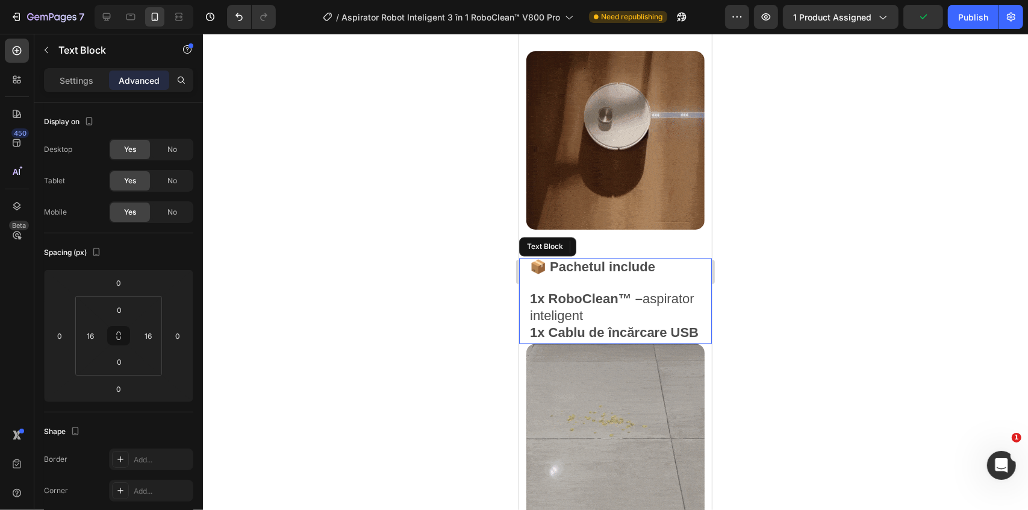
click at [596, 300] on p "1x RoboClean™ – aspirator inteligent" at bounding box center [614, 307] width 171 height 34
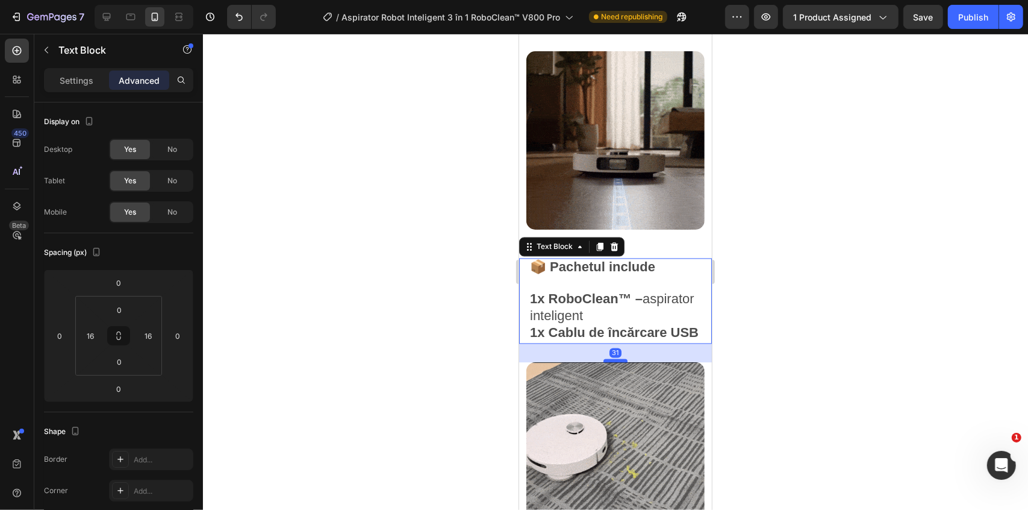
drag, startPoint x: 605, startPoint y: 335, endPoint x: 611, endPoint y: 354, distance: 19.4
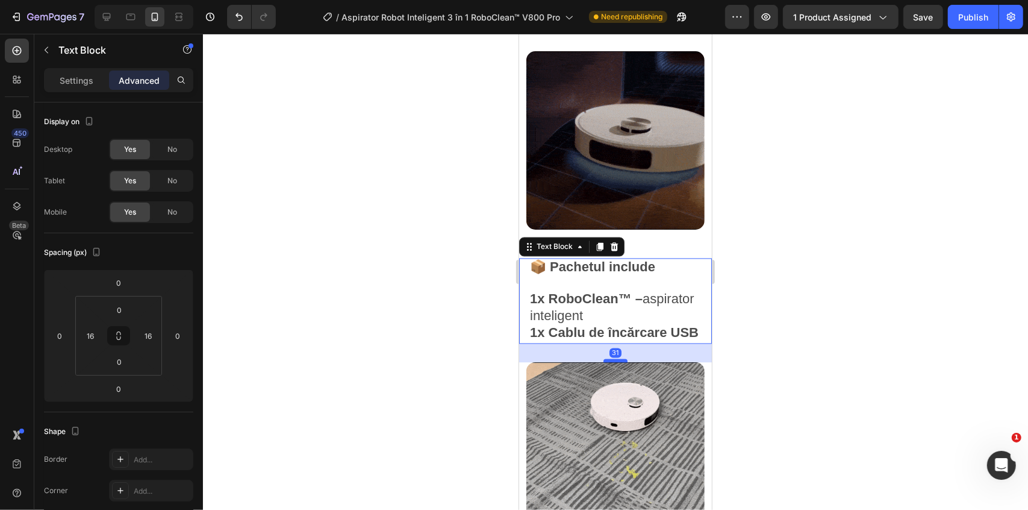
click at [611, 358] on div at bounding box center [615, 360] width 24 height 4
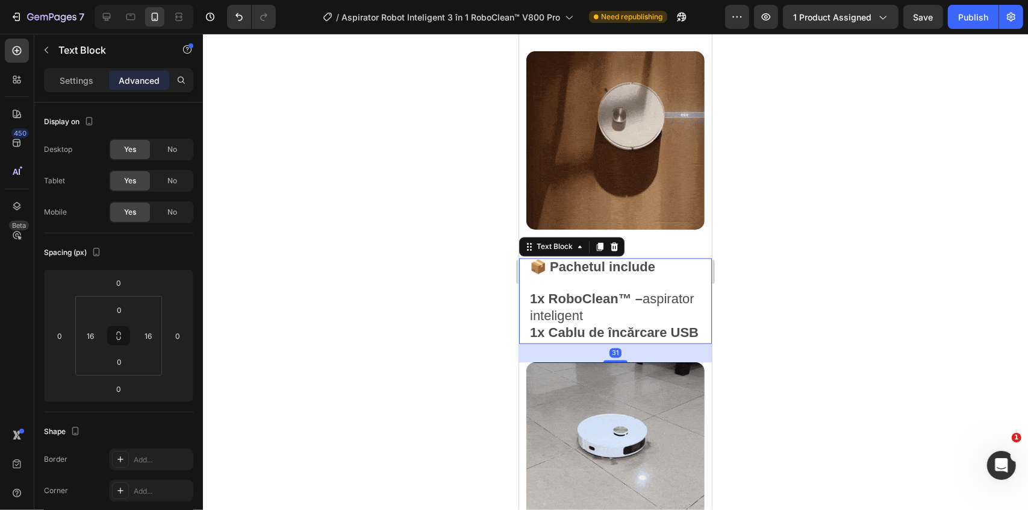
type input "31"
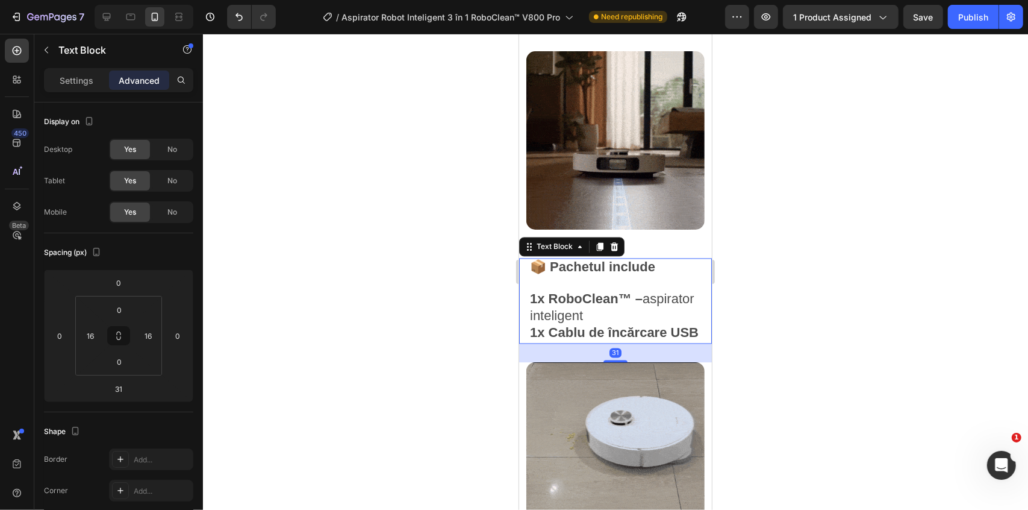
click at [767, 317] on div at bounding box center [615, 272] width 825 height 476
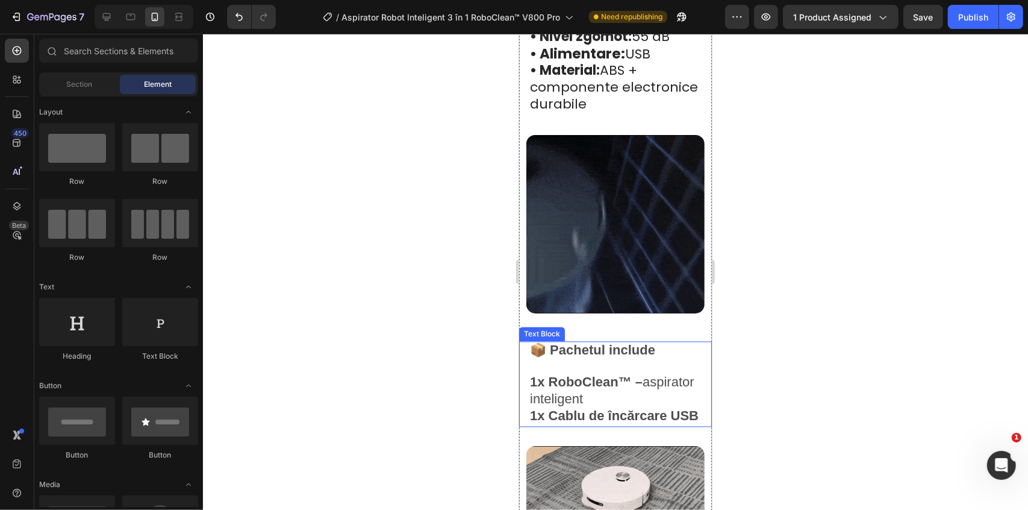
scroll to position [1872, 0]
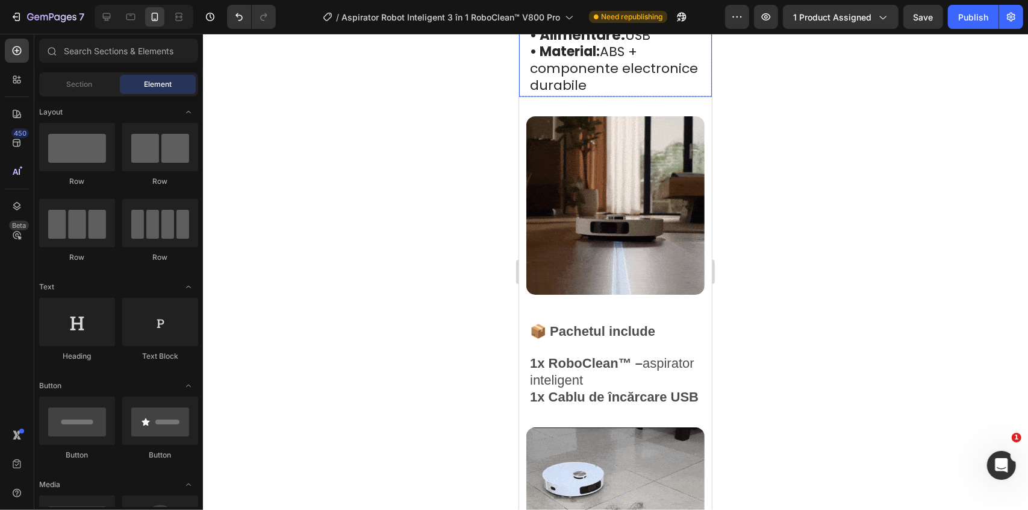
click at [572, 64] on span "• Material: ABS + componente electronice durabile" at bounding box center [613, 68] width 168 height 52
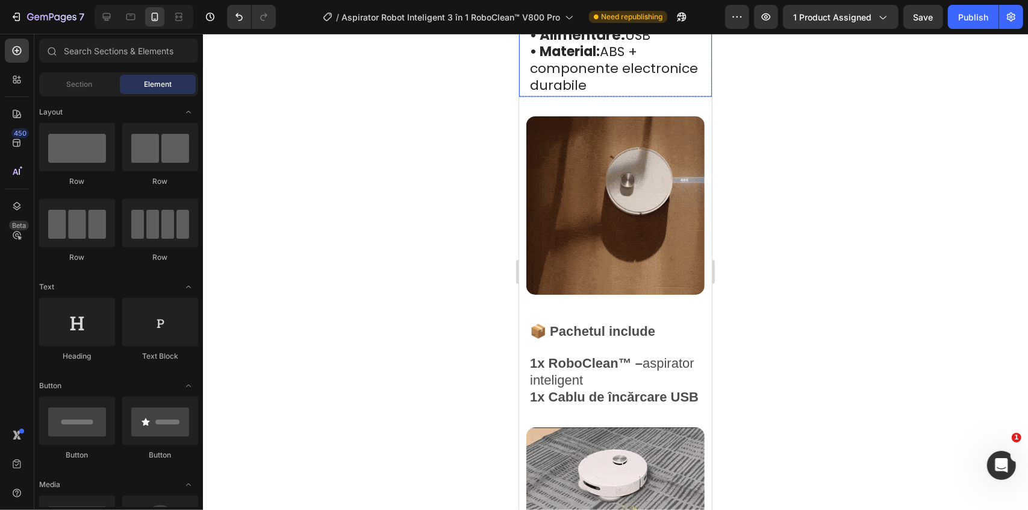
click at [572, 64] on span "• Material: ABS + componente electronice durabile" at bounding box center [613, 68] width 168 height 52
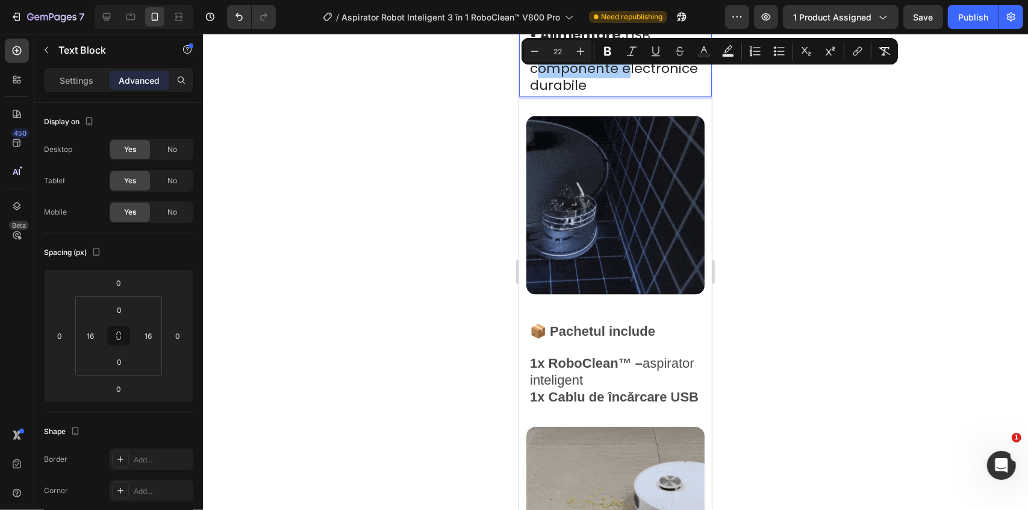
click at [570, 60] on button "Plus" at bounding box center [581, 51] width 22 height 22
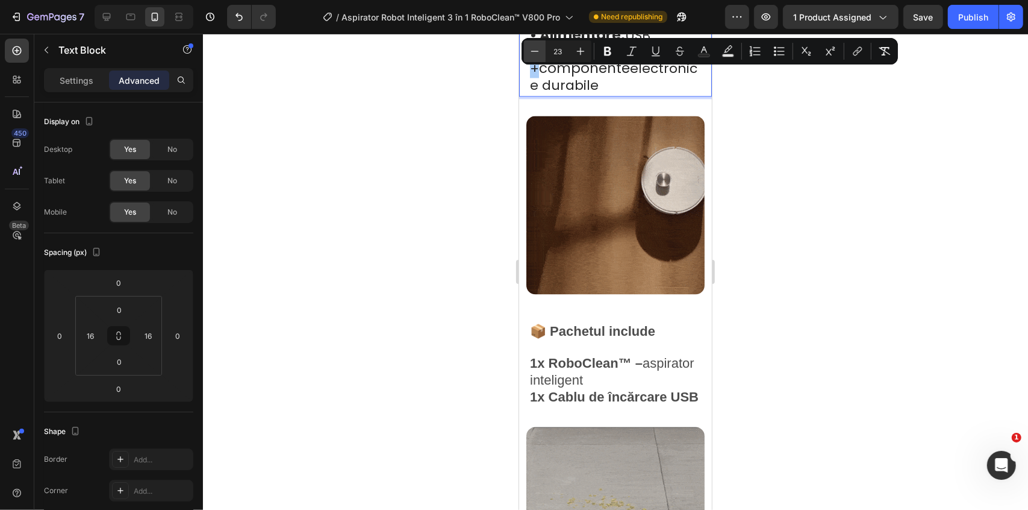
click at [530, 51] on icon "Editor contextual toolbar" at bounding box center [535, 51] width 12 height 12
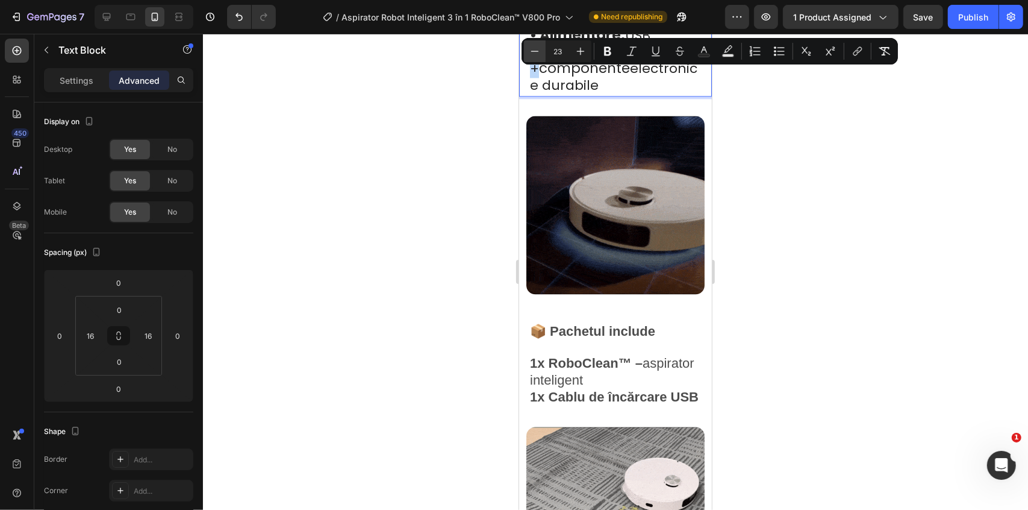
type input "22"
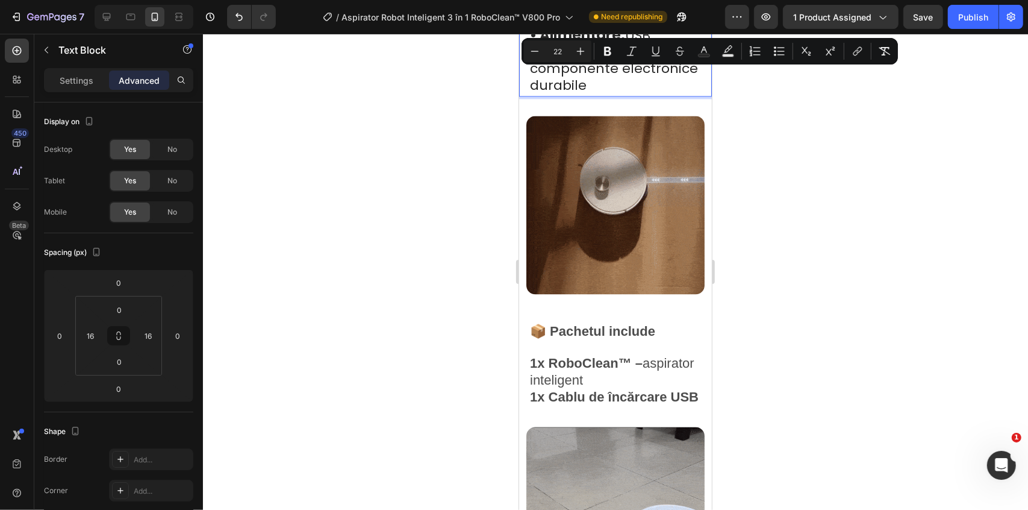
click at [769, 129] on div at bounding box center [615, 272] width 825 height 476
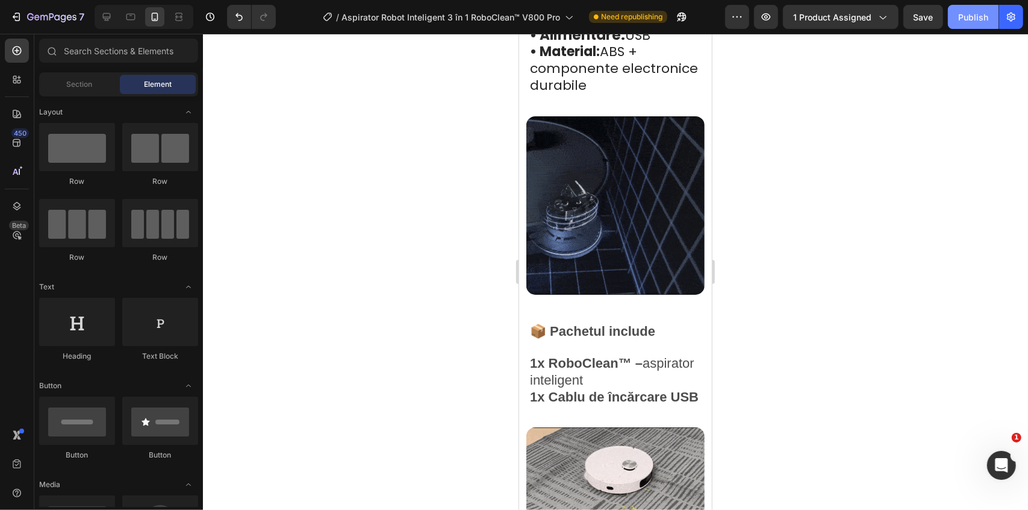
click at [984, 23] on div "Publish" at bounding box center [973, 17] width 30 height 13
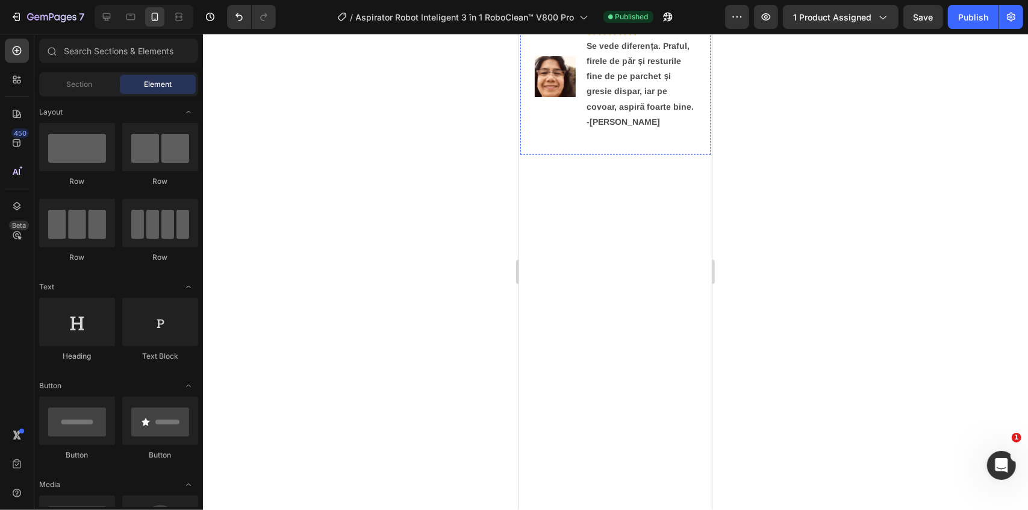
scroll to position [0, 0]
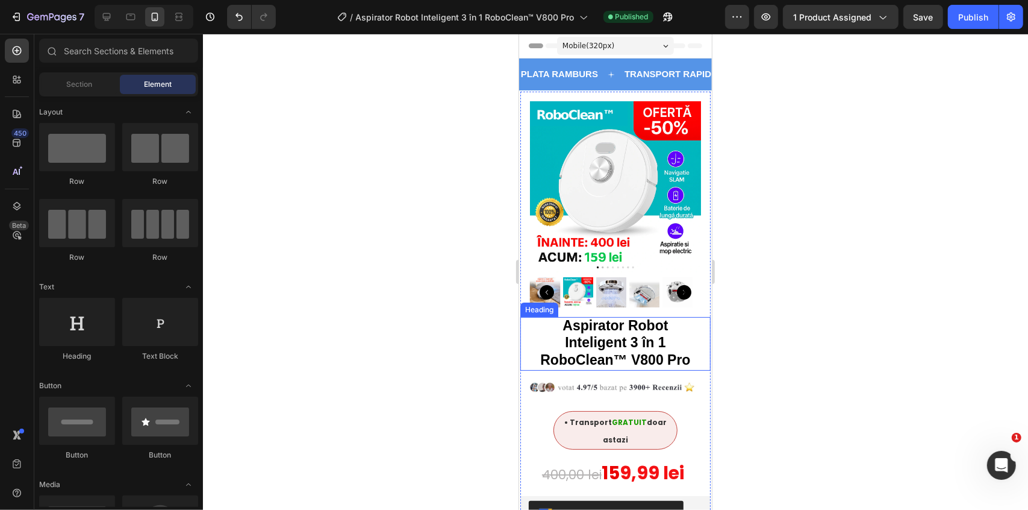
click at [629, 325] on strong "Aspirator Robot Inteligent 3 în 1 RoboClean™ V800 Pro" at bounding box center [615, 341] width 150 height 49
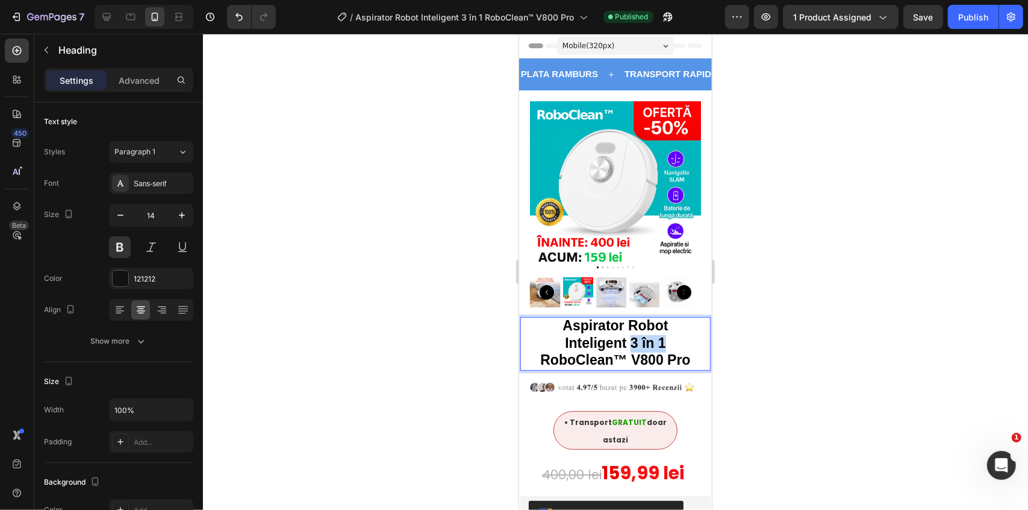
drag, startPoint x: 629, startPoint y: 334, endPoint x: 667, endPoint y: 335, distance: 37.9
click at [667, 335] on p "Aspirator Robot Inteligent 3 în 1 RoboClean™ V800 Pro" at bounding box center [615, 342] width 169 height 51
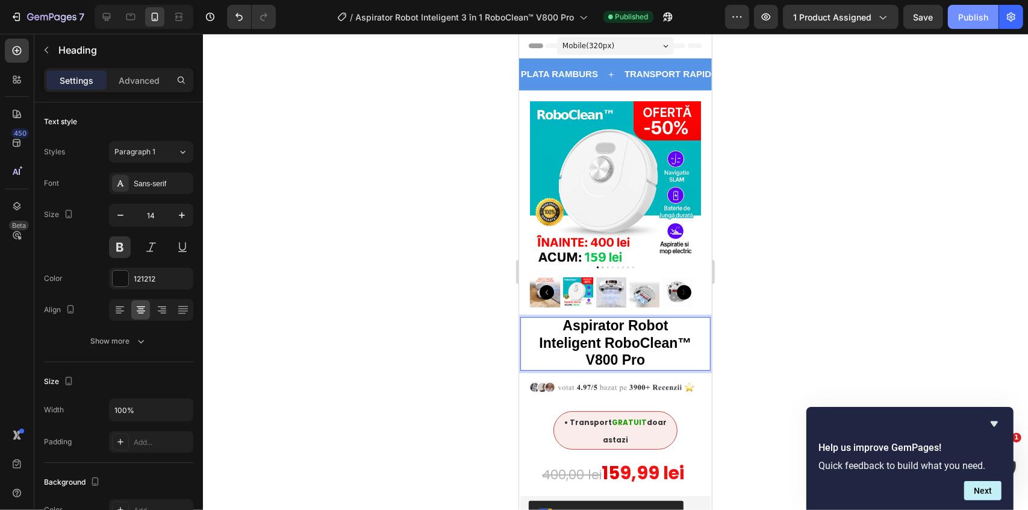
click at [965, 25] on button "Publish" at bounding box center [973, 17] width 51 height 24
